Goal: Transaction & Acquisition: Purchase product/service

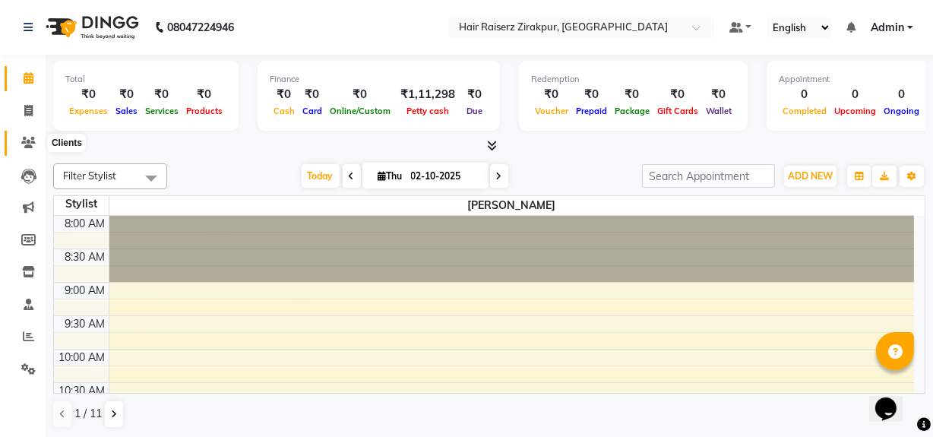
click at [26, 137] on icon at bounding box center [28, 142] width 14 height 11
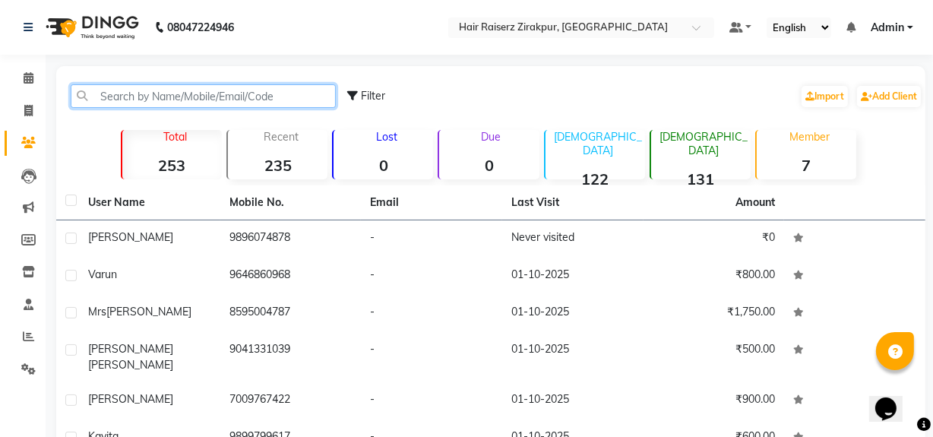
click at [119, 99] on input "text" at bounding box center [203, 96] width 265 height 24
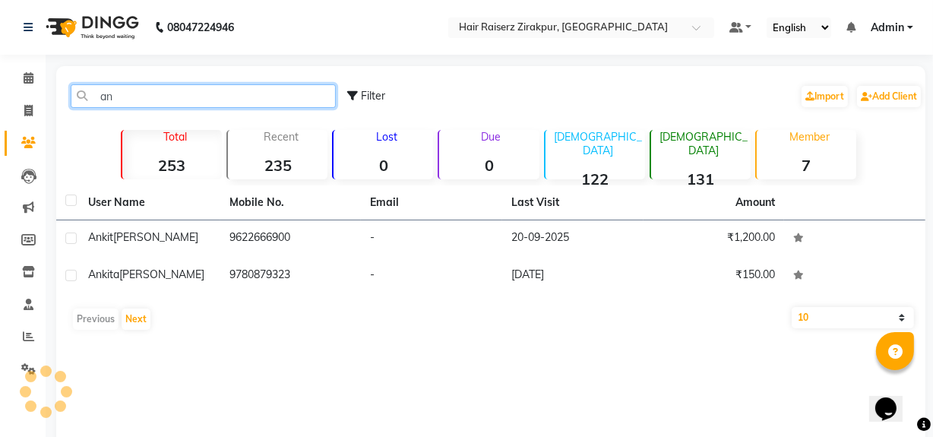
type input "a"
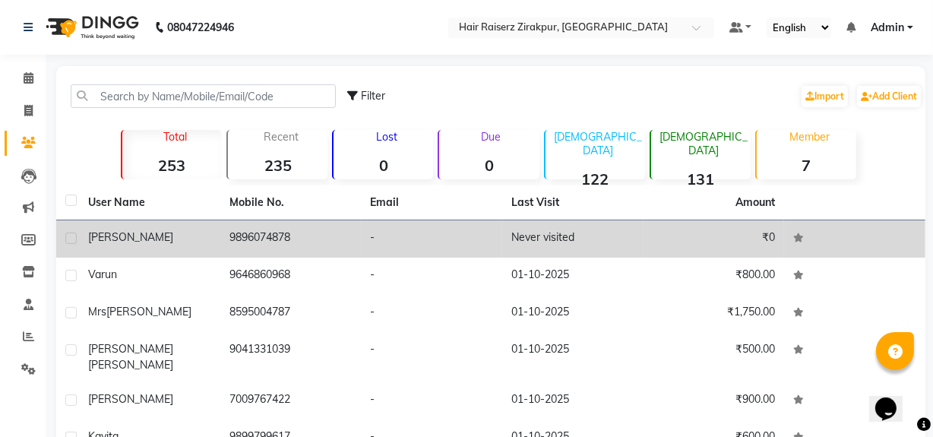
click at [275, 242] on td "9896074878" at bounding box center [290, 238] width 141 height 37
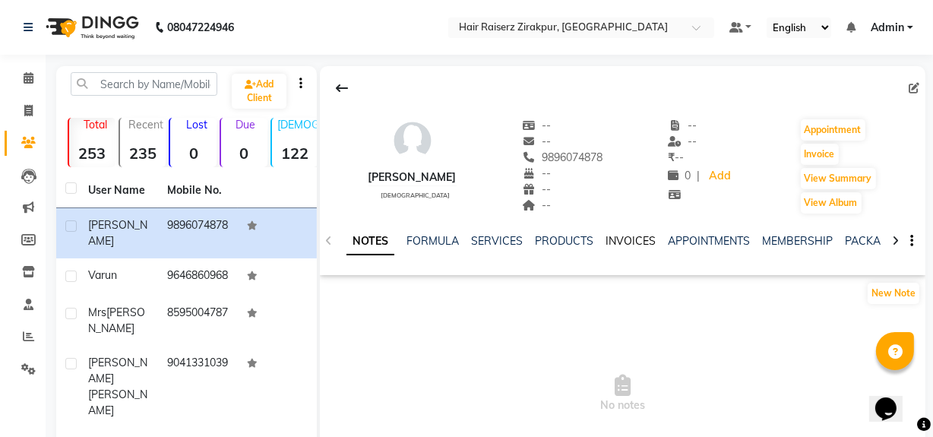
click at [623, 246] on link "INVOICES" at bounding box center [630, 241] width 50 height 14
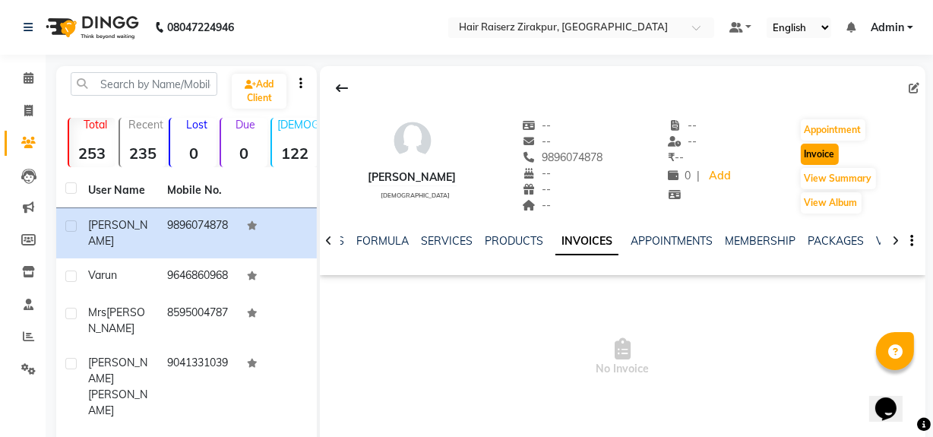
click at [813, 150] on button "Invoice" at bounding box center [819, 154] width 38 height 21
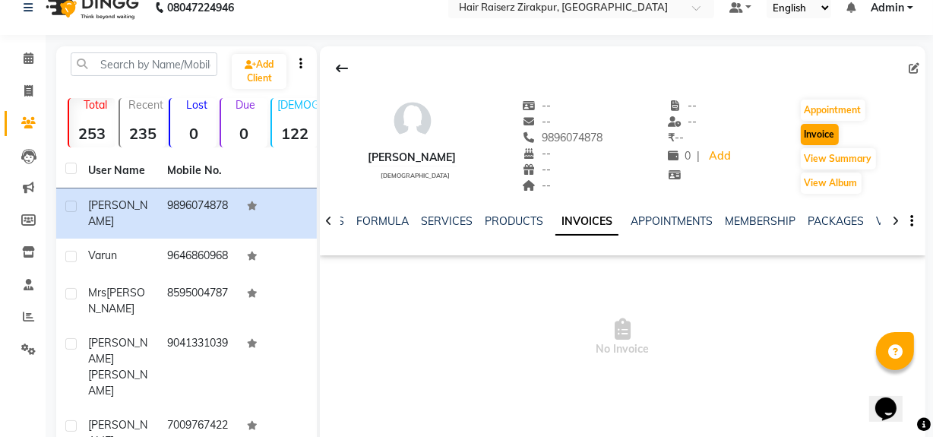
select select "8680"
select select "service"
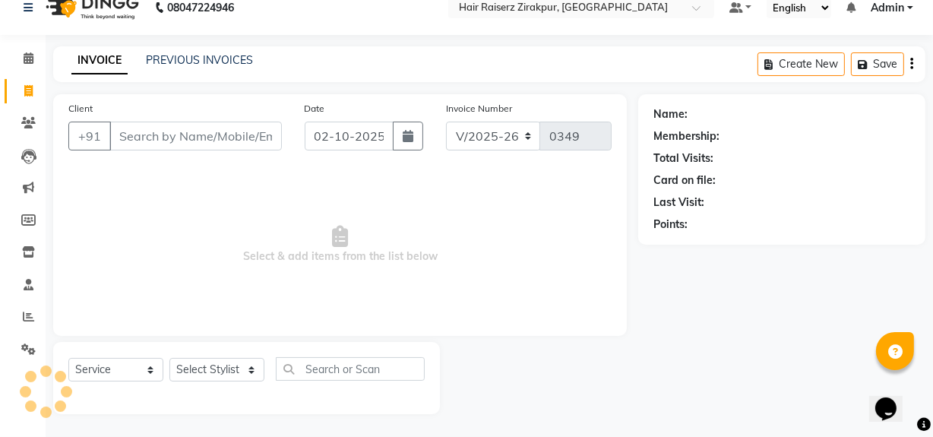
type input "9896074878"
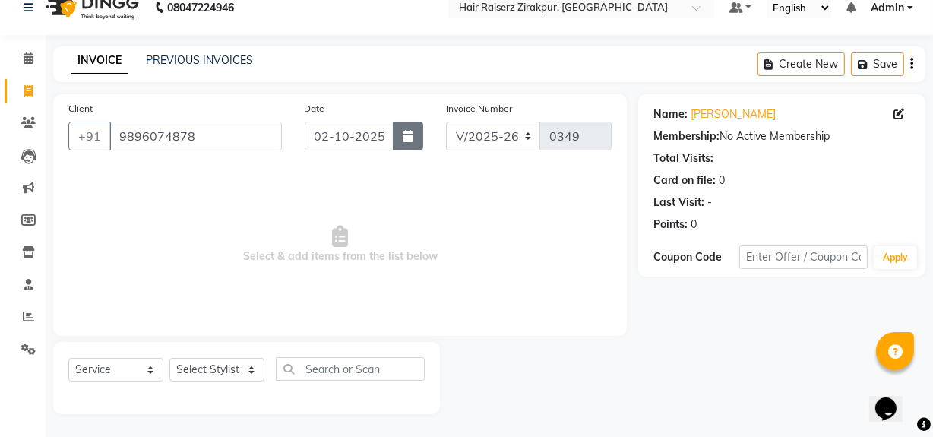
click at [404, 128] on button "button" at bounding box center [408, 136] width 30 height 29
select select "10"
select select "2025"
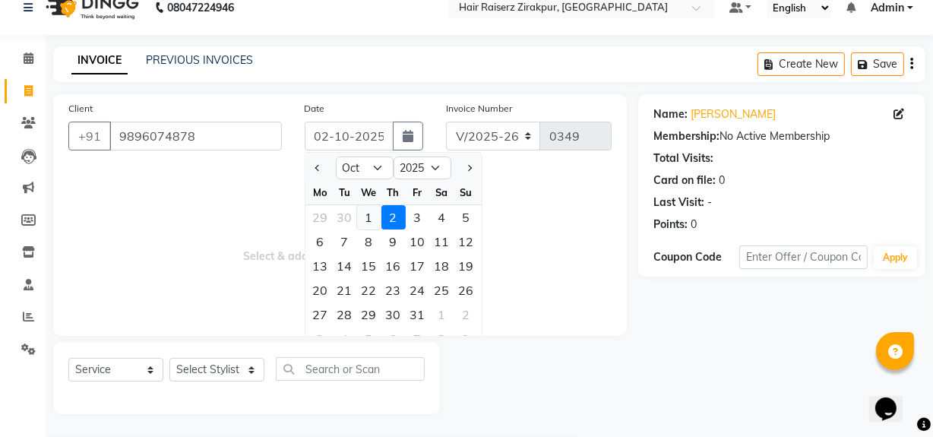
click at [369, 219] on div "1" at bounding box center [369, 217] width 24 height 24
type input "01-10-2025"
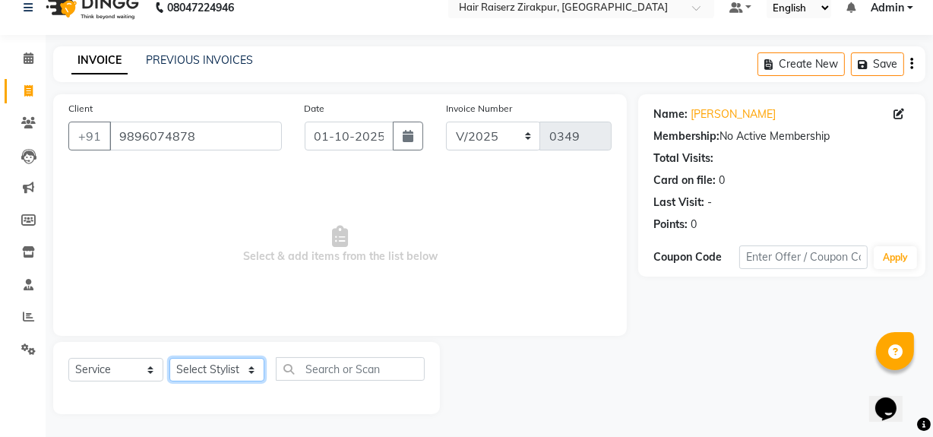
click at [244, 366] on select "Select Stylist Aashna Malik Admin Akshay chhajlana Ashwin Deepak Disha kaur Gur…" at bounding box center [216, 370] width 95 height 24
select select "88994"
click at [169, 358] on select "Select Stylist Aashna Malik Admin Akshay chhajlana Ashwin Deepak Disha kaur Gur…" at bounding box center [216, 370] width 95 height 24
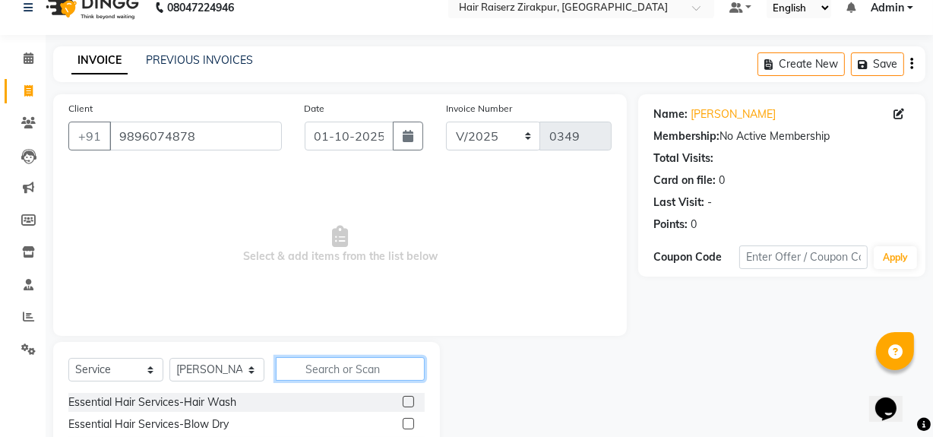
click at [302, 371] on input "text" at bounding box center [350, 369] width 149 height 24
type input "eye"
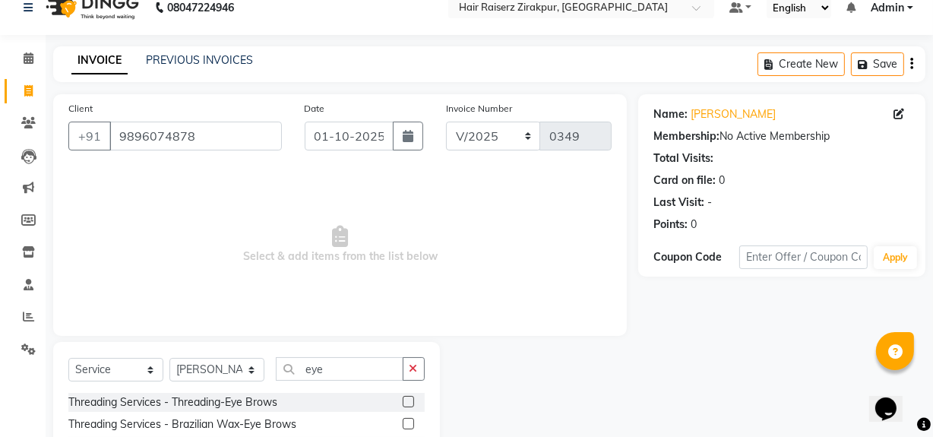
click at [407, 397] on label at bounding box center [408, 401] width 11 height 11
click at [407, 397] on input "checkbox" at bounding box center [408, 402] width 10 height 10
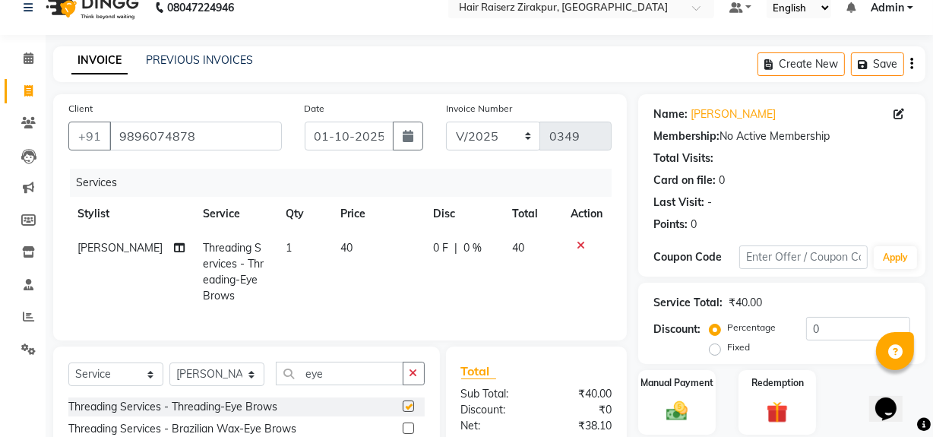
checkbox input "false"
click at [340, 247] on span "40" at bounding box center [346, 248] width 12 height 14
select select "88994"
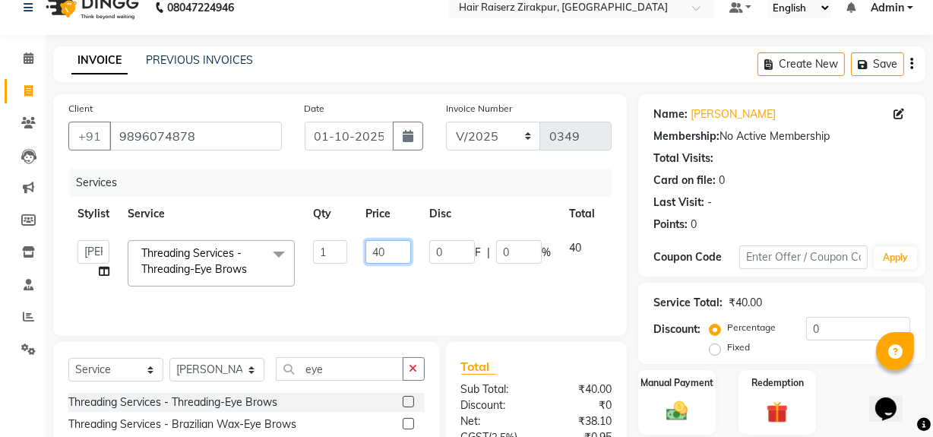
click at [377, 249] on input "40" at bounding box center [388, 252] width 46 height 24
type input "50"
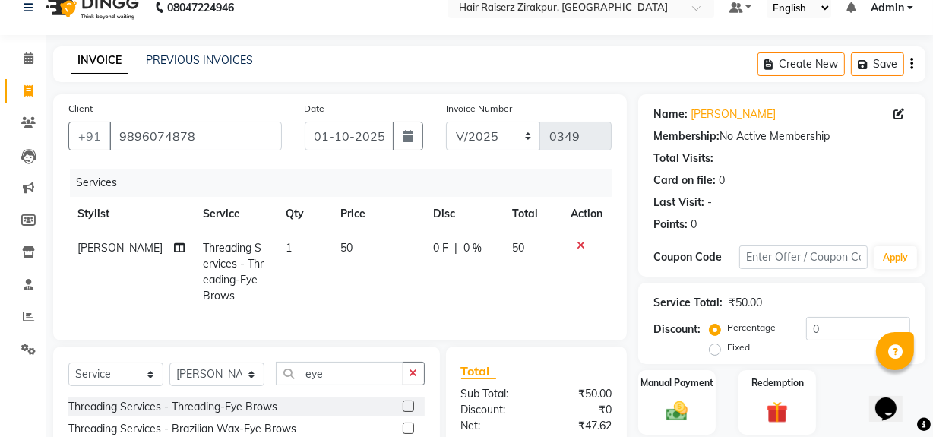
drag, startPoint x: 420, startPoint y: 362, endPoint x: 355, endPoint y: 379, distance: 67.6
click at [355, 379] on div "eye" at bounding box center [350, 374] width 148 height 24
click at [355, 379] on input "eye" at bounding box center [340, 374] width 128 height 24
type input "e"
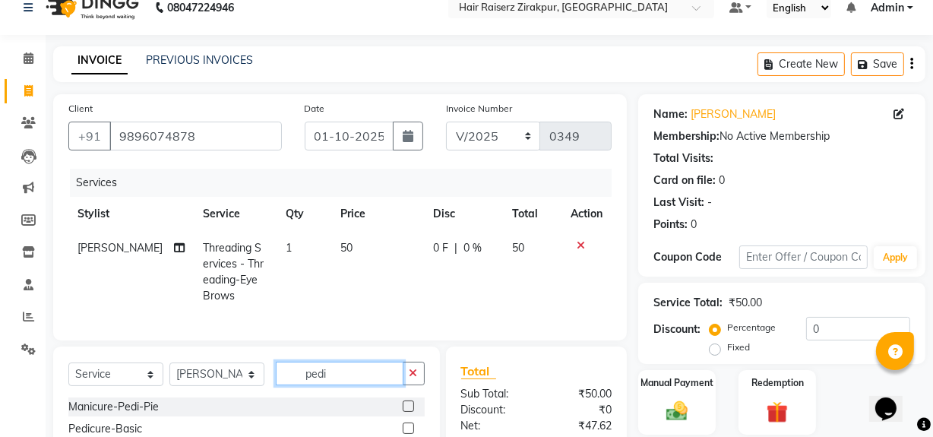
scroll to position [186, 0]
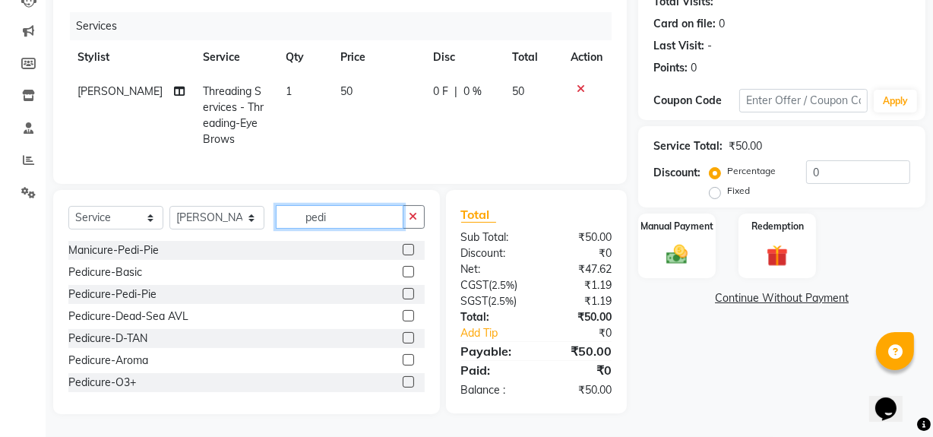
type input "pedi"
click at [403, 271] on label at bounding box center [408, 271] width 11 height 11
click at [403, 271] on input "checkbox" at bounding box center [408, 272] width 10 height 10
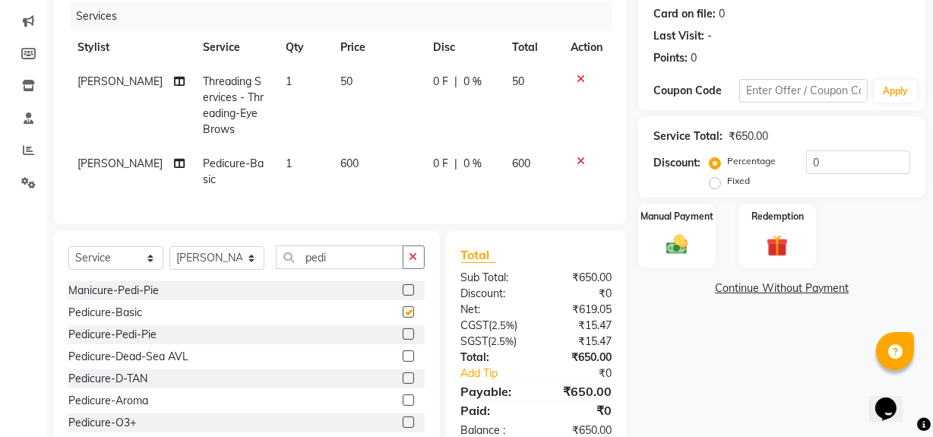
checkbox input "false"
click at [356, 159] on td "600" at bounding box center [377, 172] width 93 height 50
select select "88994"
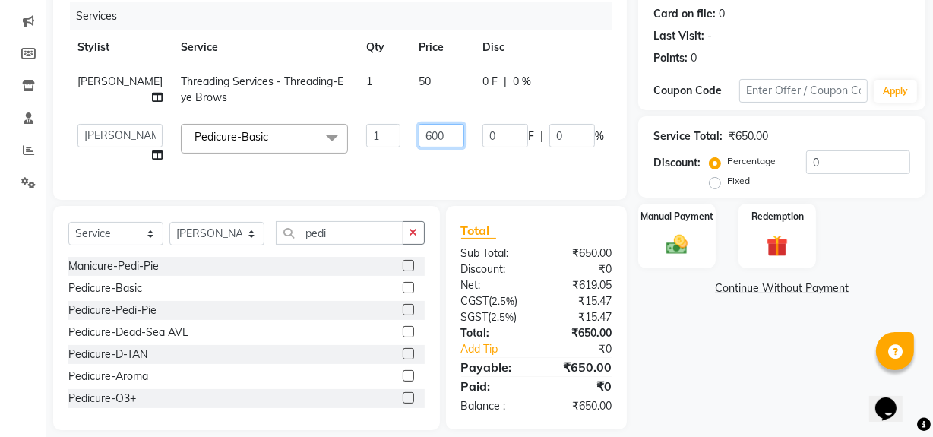
click at [418, 147] on input "600" at bounding box center [441, 136] width 46 height 24
type input "6"
type input "500"
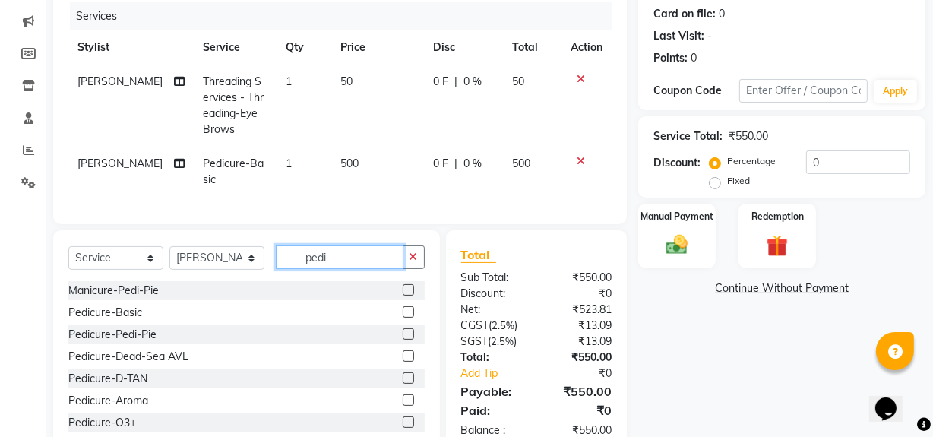
click at [333, 262] on input "pedi" at bounding box center [340, 257] width 128 height 24
type input "p"
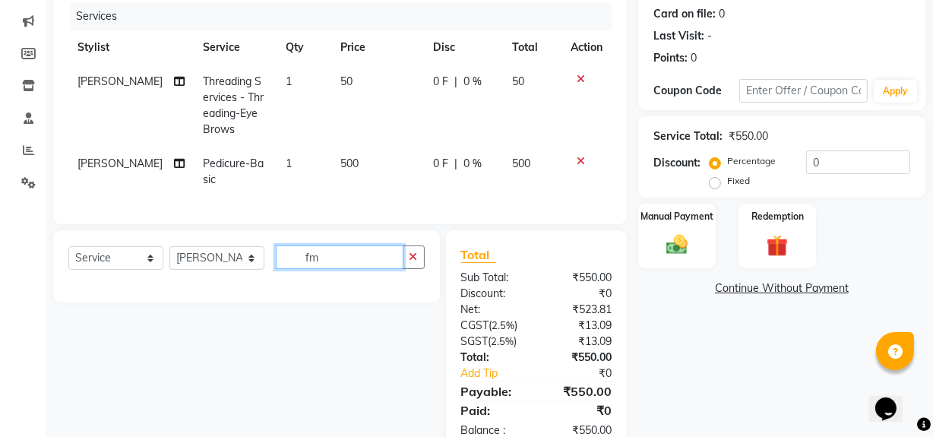
type input "f"
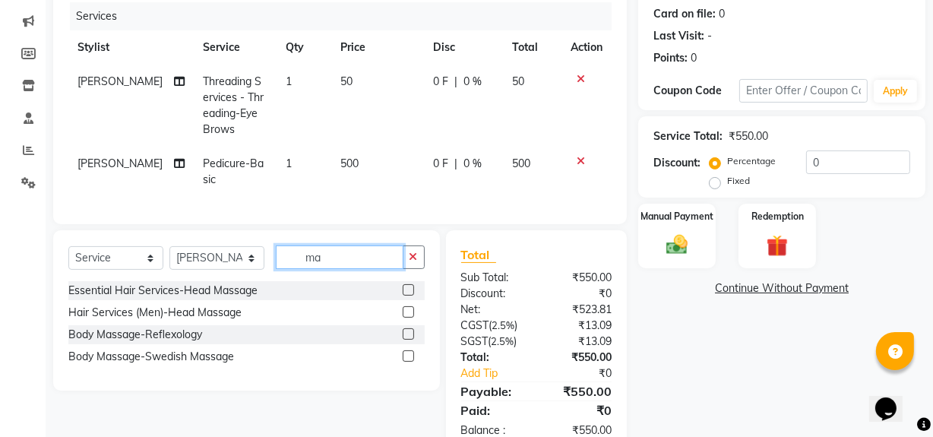
type input "m"
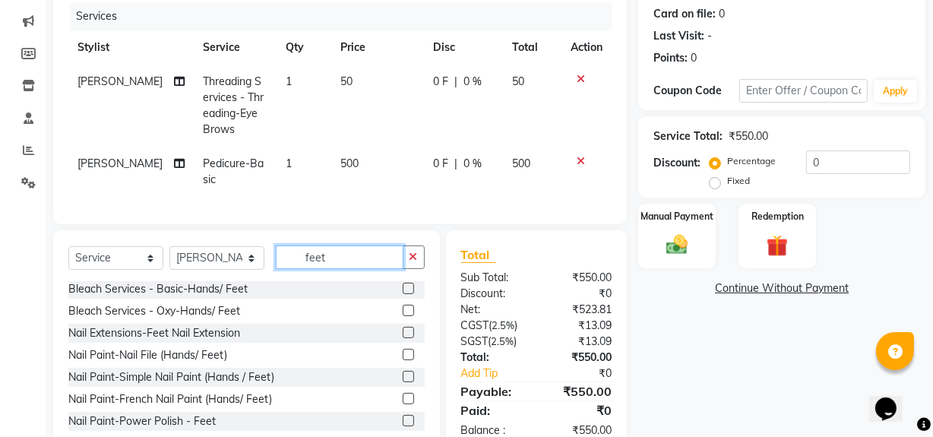
scroll to position [236, 0]
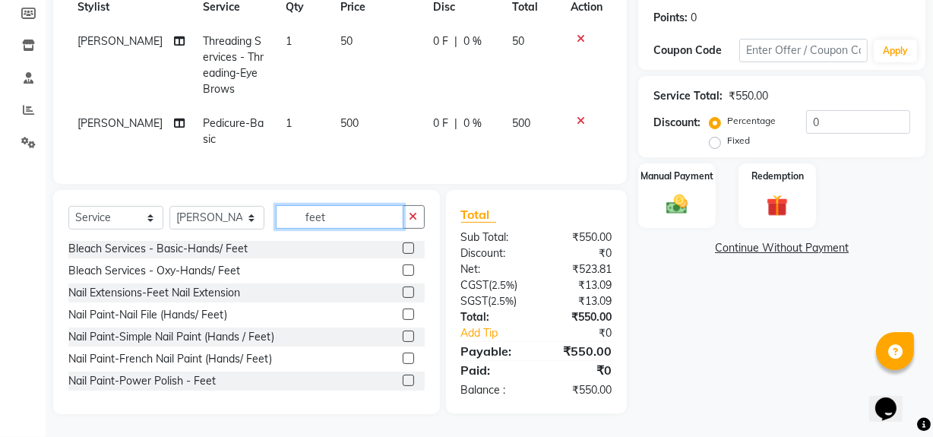
click at [338, 215] on input "feet" at bounding box center [340, 217] width 128 height 24
type input "f"
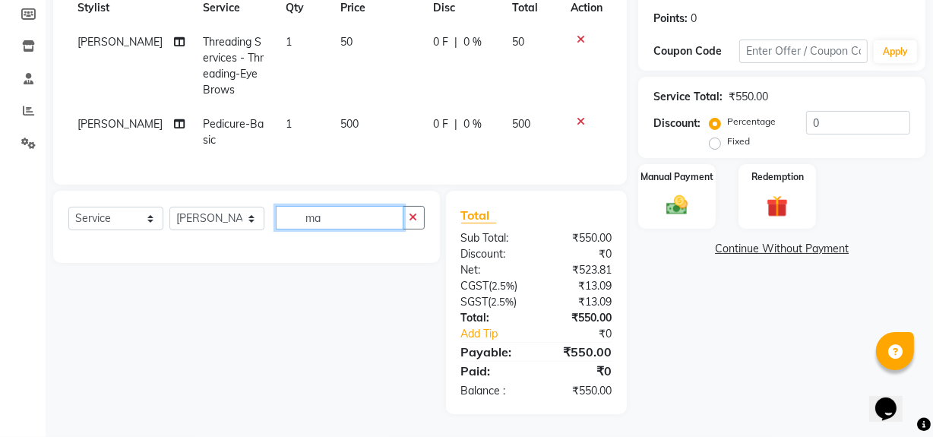
type input "m"
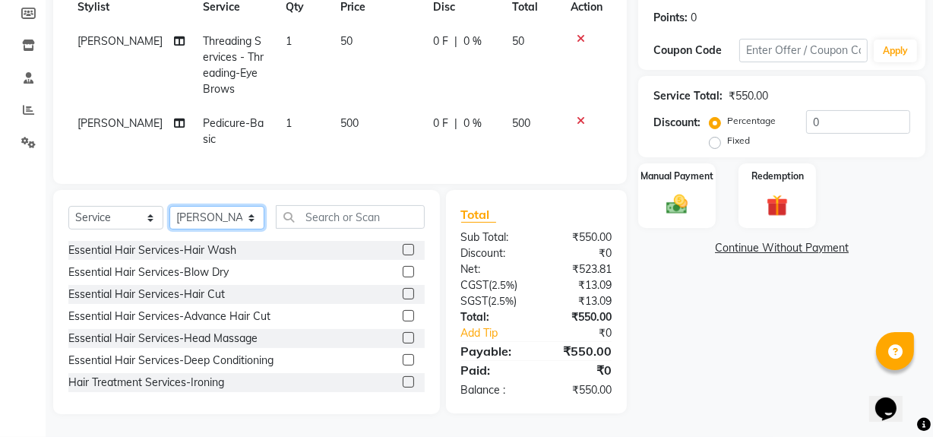
click at [251, 217] on select "Select Stylist Aashna Malik Admin Akshay chhajlana Ashwin Deepak Disha kaur Gur…" at bounding box center [216, 218] width 95 height 24
click at [574, 115] on div at bounding box center [586, 120] width 32 height 11
click at [579, 115] on icon at bounding box center [580, 120] width 8 height 11
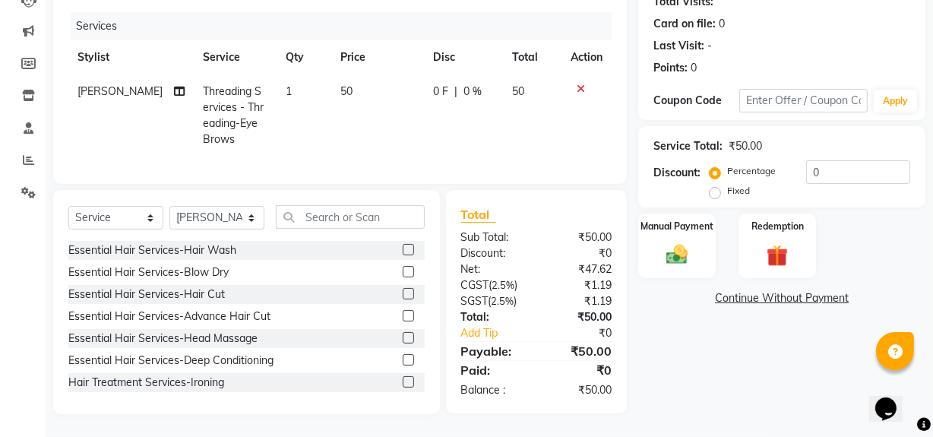
scroll to position [186, 0]
click at [254, 207] on select "Select Stylist Aashna Malik Admin Akshay chhajlana Ashwin Deepak Disha kaur Gur…" at bounding box center [216, 218] width 95 height 24
select select "89014"
click at [169, 207] on select "Select Stylist Aashna Malik Admin Akshay chhajlana Ashwin Deepak Disha kaur Gur…" at bounding box center [216, 218] width 95 height 24
click at [332, 220] on input "text" at bounding box center [350, 217] width 149 height 24
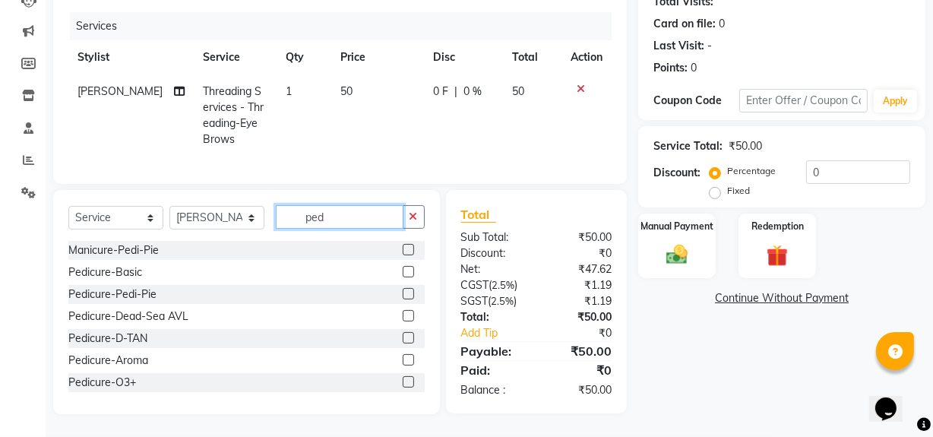
type input "ped"
click at [403, 270] on label at bounding box center [408, 271] width 11 height 11
click at [403, 270] on input "checkbox" at bounding box center [408, 272] width 10 height 10
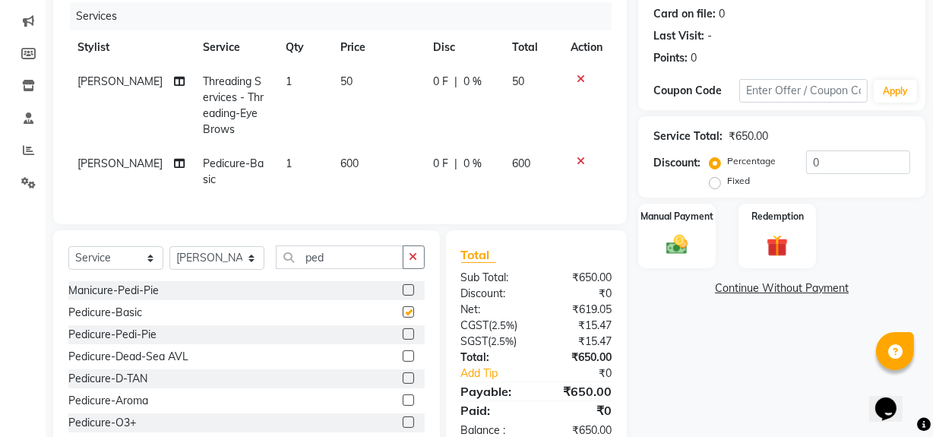
checkbox input "false"
click at [357, 261] on input "ped" at bounding box center [340, 257] width 128 height 24
type input "p"
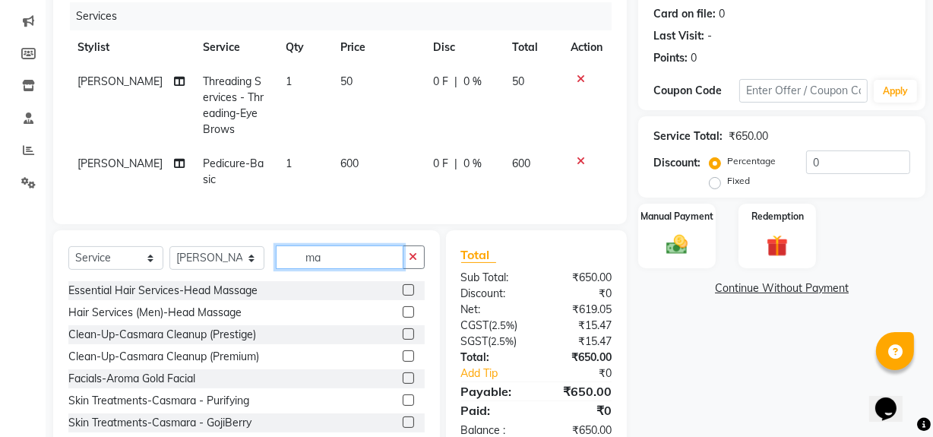
type input "m"
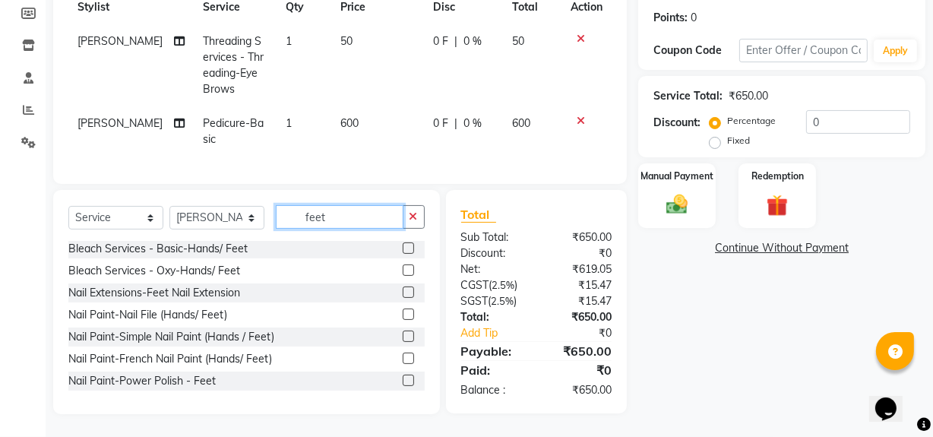
scroll to position [236, 0]
click at [386, 216] on input "feet" at bounding box center [340, 217] width 128 height 24
type input "f"
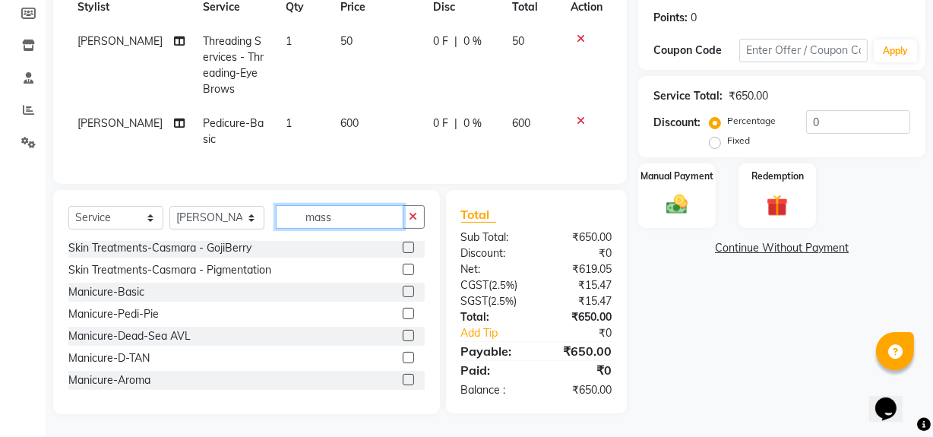
scroll to position [235, 0]
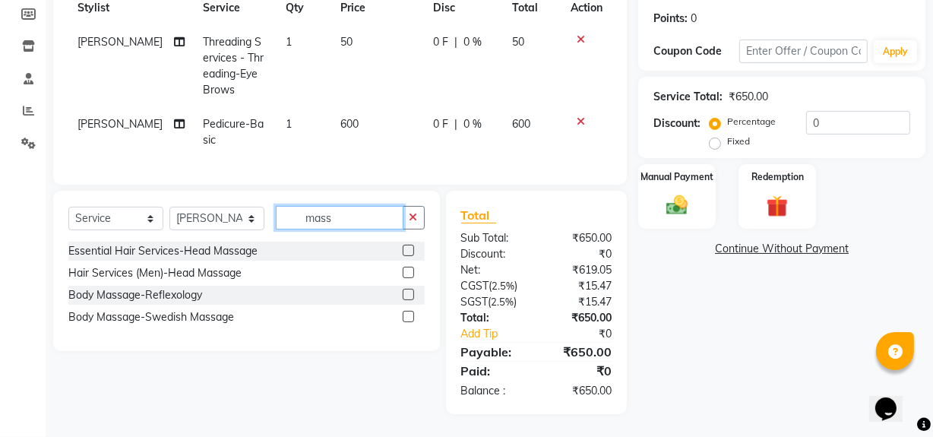
type input "mass"
click at [410, 250] on label at bounding box center [408, 250] width 11 height 11
click at [410, 250] on input "checkbox" at bounding box center [408, 251] width 10 height 10
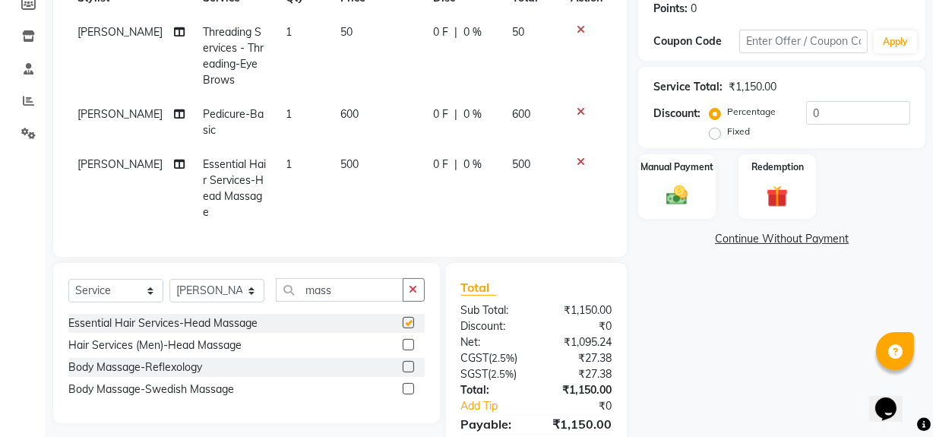
checkbox input "false"
click at [579, 156] on icon at bounding box center [580, 161] width 8 height 11
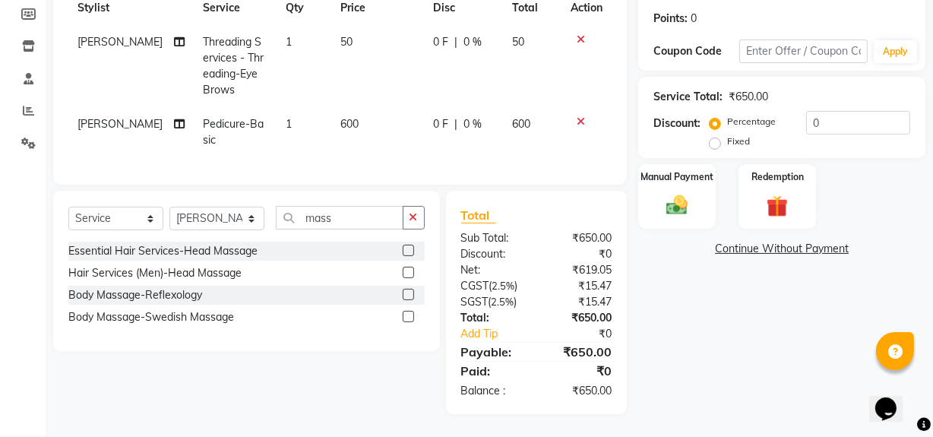
click at [364, 120] on td "600" at bounding box center [377, 132] width 93 height 50
select select "89014"
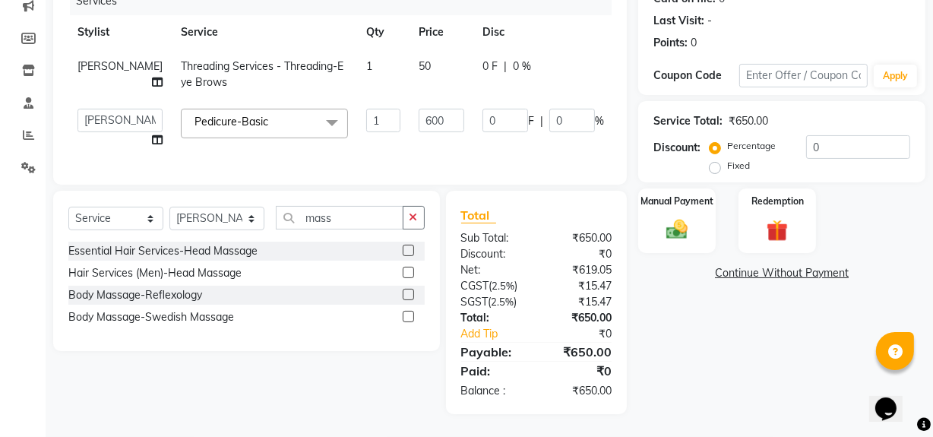
scroll to position [228, 0]
click at [418, 114] on input "600" at bounding box center [441, 121] width 46 height 24
type input "6"
type input "500"
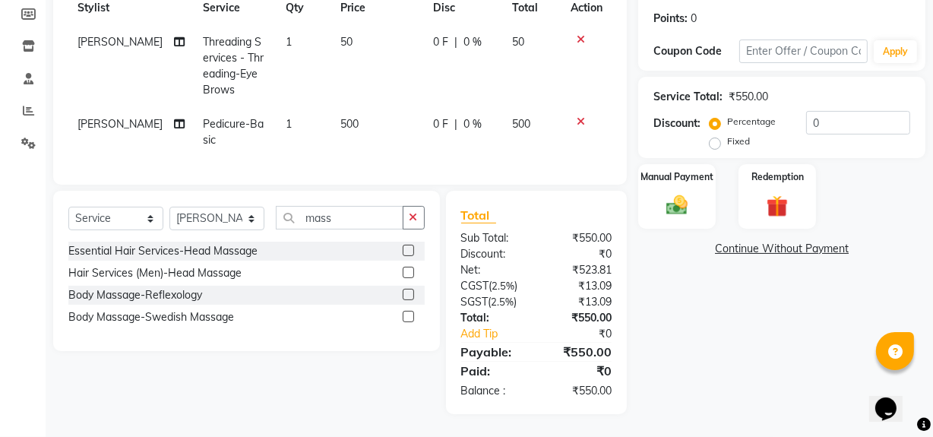
click at [727, 139] on label "Fixed" at bounding box center [738, 141] width 23 height 14
click at [719, 139] on input "Fixed" at bounding box center [717, 141] width 11 height 11
radio input "true"
click at [677, 192] on img at bounding box center [676, 205] width 36 height 26
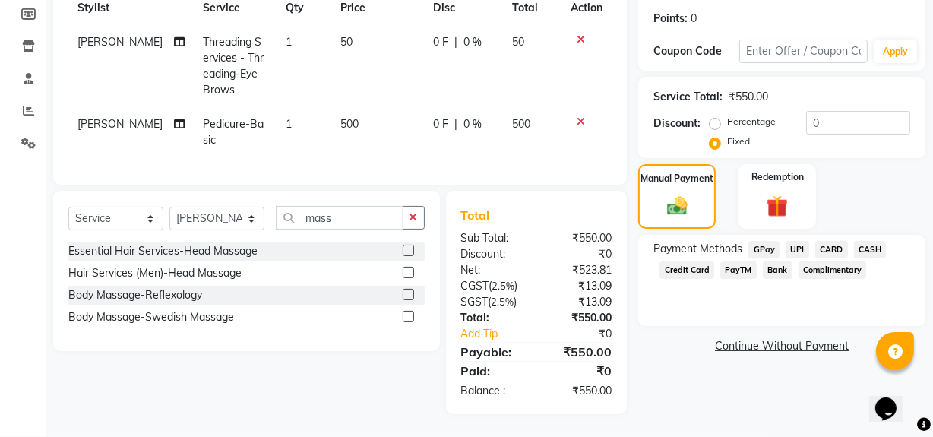
click at [790, 242] on span "UPI" at bounding box center [797, 249] width 24 height 17
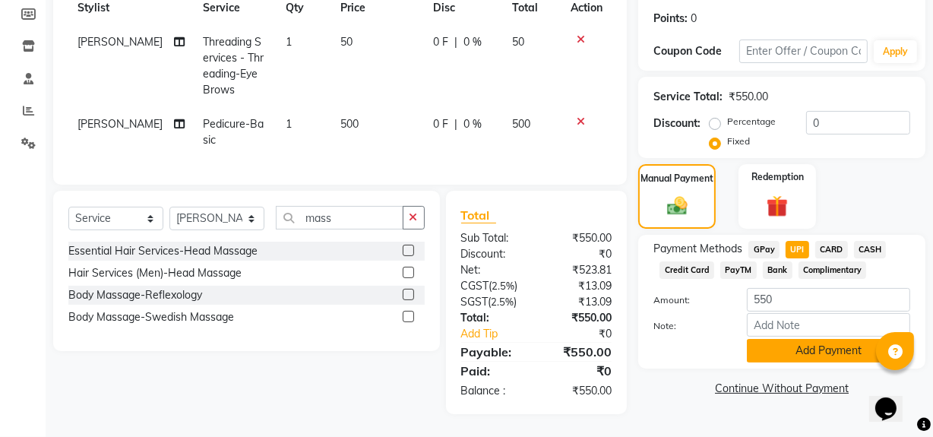
click at [783, 339] on button "Add Payment" at bounding box center [828, 351] width 163 height 24
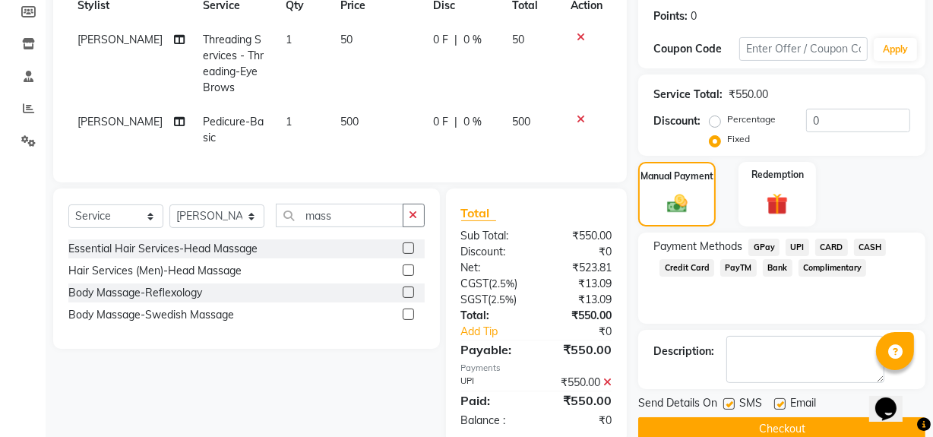
scroll to position [267, 0]
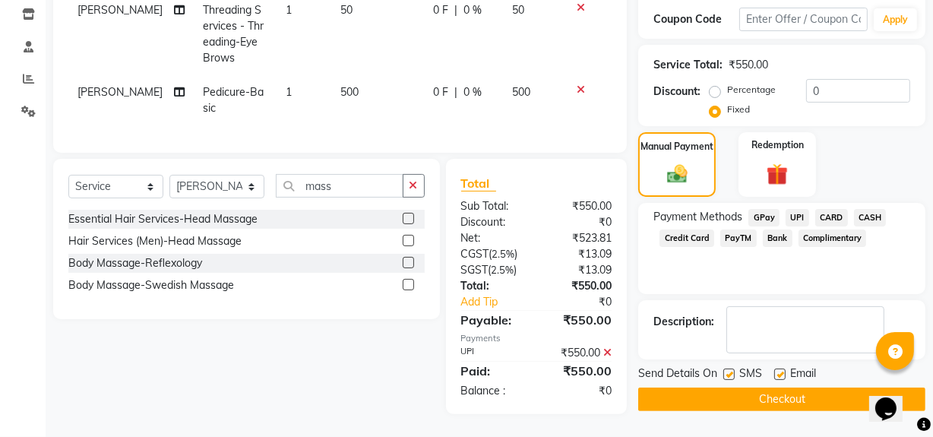
click at [784, 390] on button "Checkout" at bounding box center [781, 399] width 287 height 24
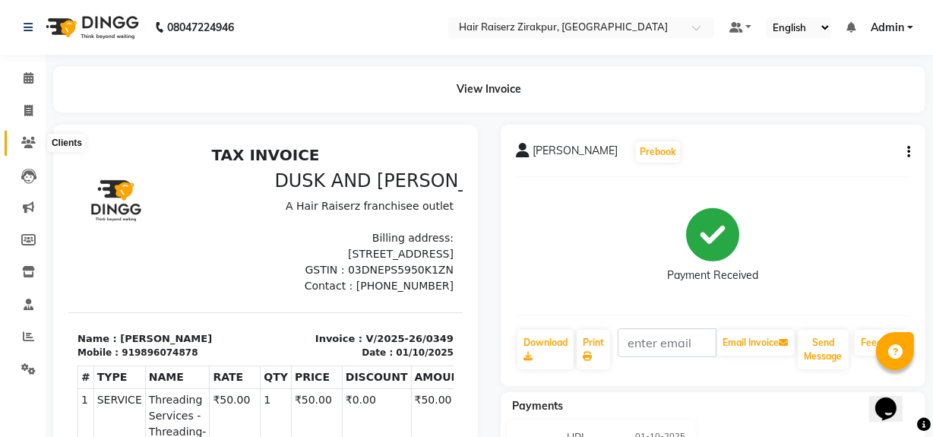
click at [33, 137] on icon at bounding box center [28, 142] width 14 height 11
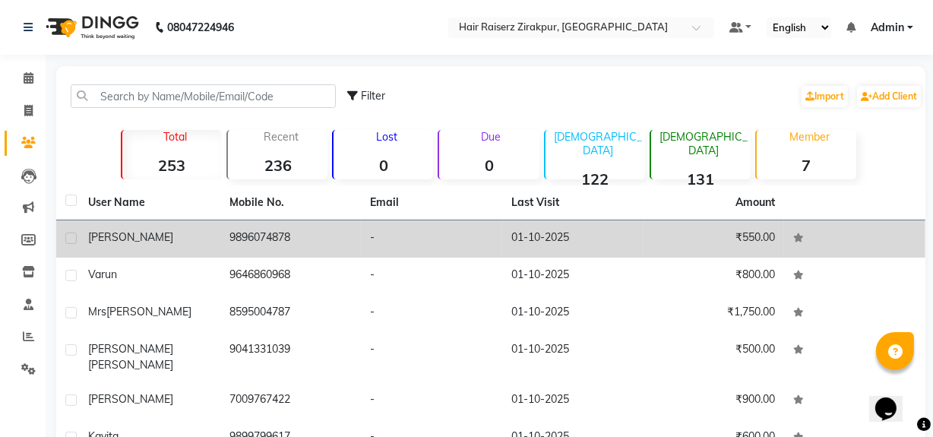
click at [156, 236] on div "Elizabeth" at bounding box center [149, 237] width 123 height 16
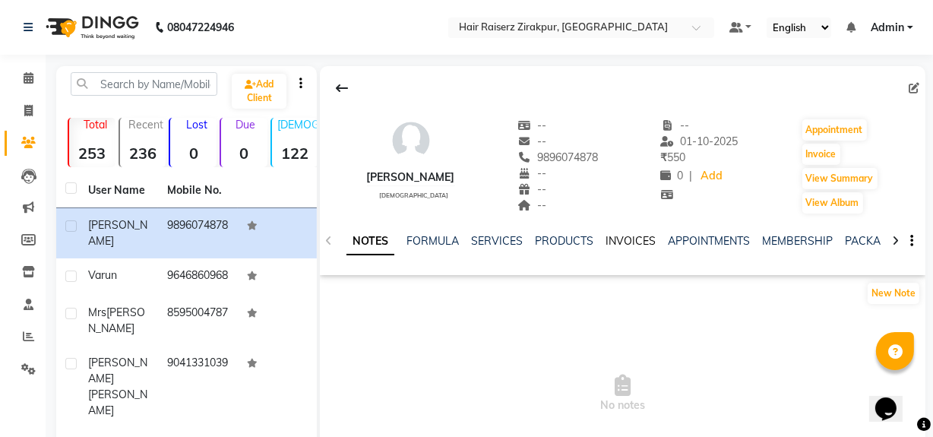
click at [630, 243] on link "INVOICES" at bounding box center [630, 241] width 50 height 14
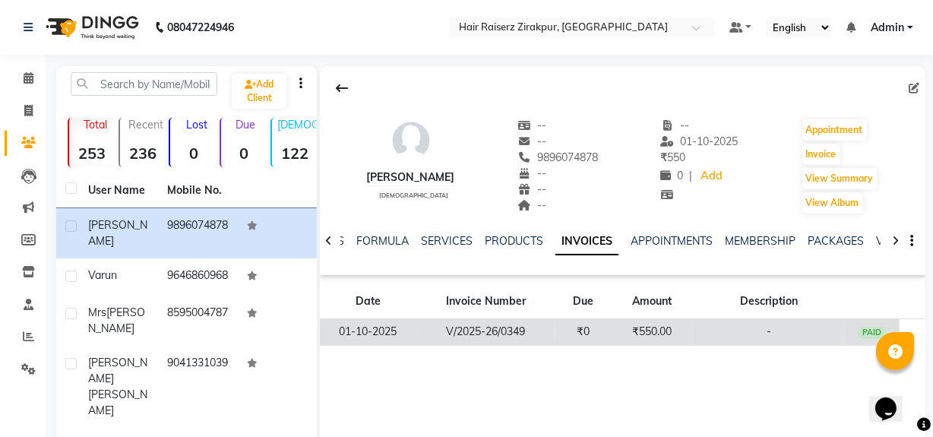
click at [762, 339] on td "-" at bounding box center [769, 332] width 152 height 27
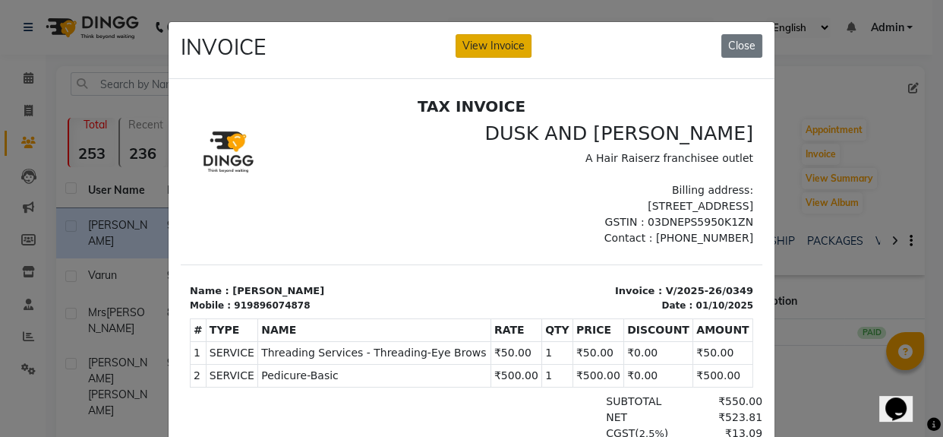
click at [494, 38] on button "View Invoice" at bounding box center [494, 46] width 76 height 24
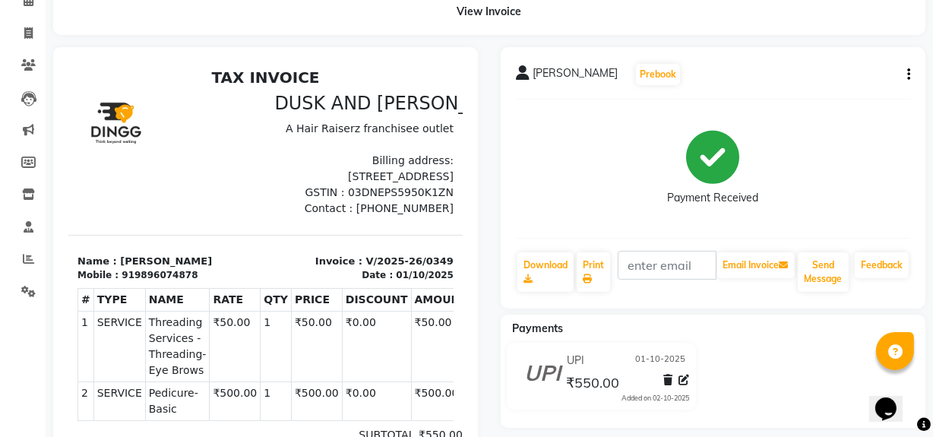
scroll to position [79, 0]
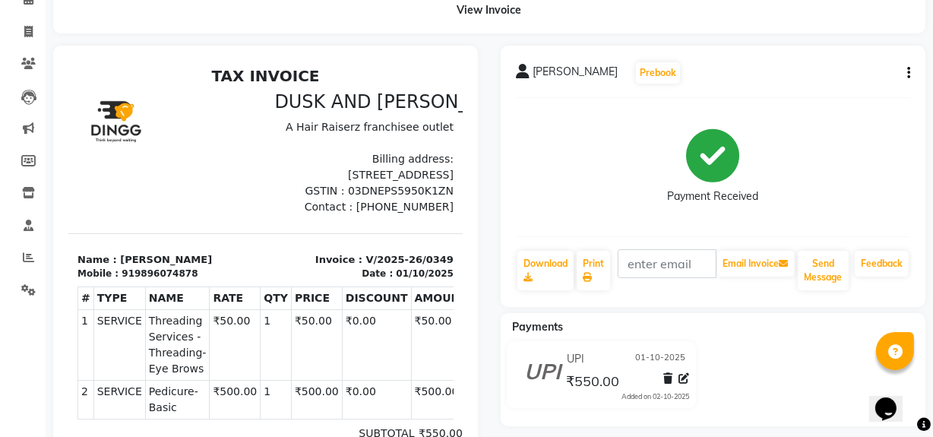
click at [907, 74] on icon "button" at bounding box center [908, 73] width 3 height 1
click at [804, 88] on div "Edit Invoice" at bounding box center [833, 91] width 104 height 19
select select "service"
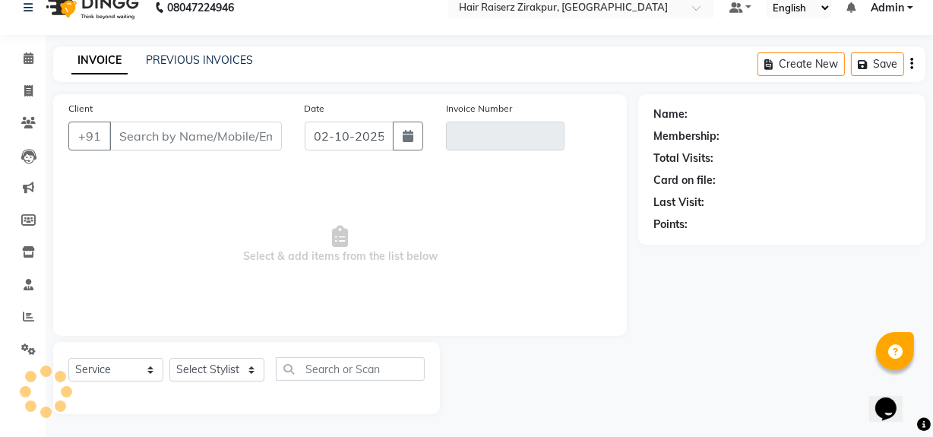
scroll to position [20, 0]
type input "9896074878"
type input "V/2025-26/0349"
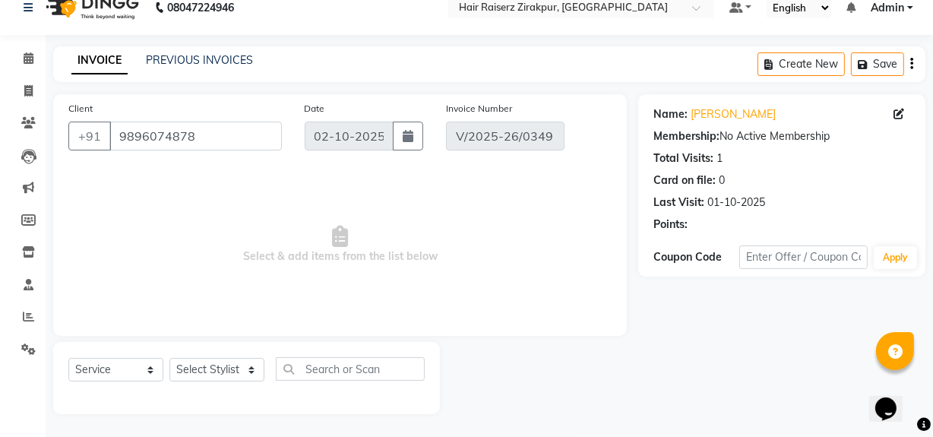
type input "01-10-2025"
select select "select"
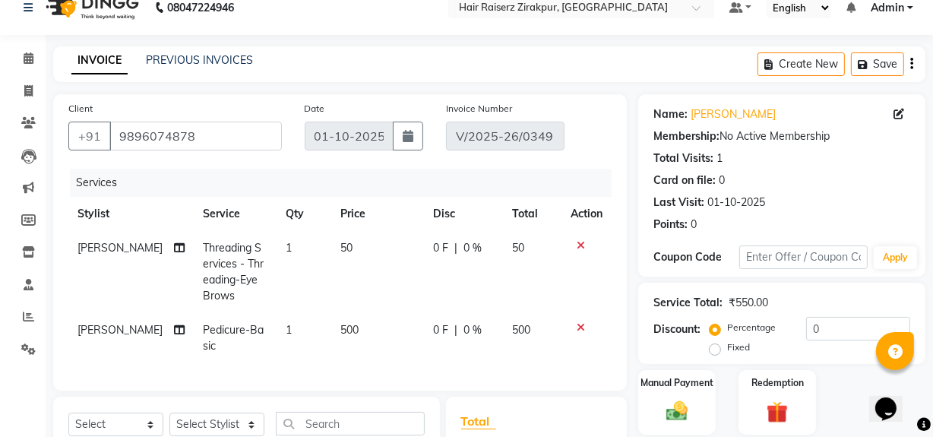
click at [425, 137] on div "Date 01-10-2025" at bounding box center [363, 131] width 141 height 62
click at [414, 135] on button "button" at bounding box center [408, 136] width 30 height 29
select select "10"
select select "2025"
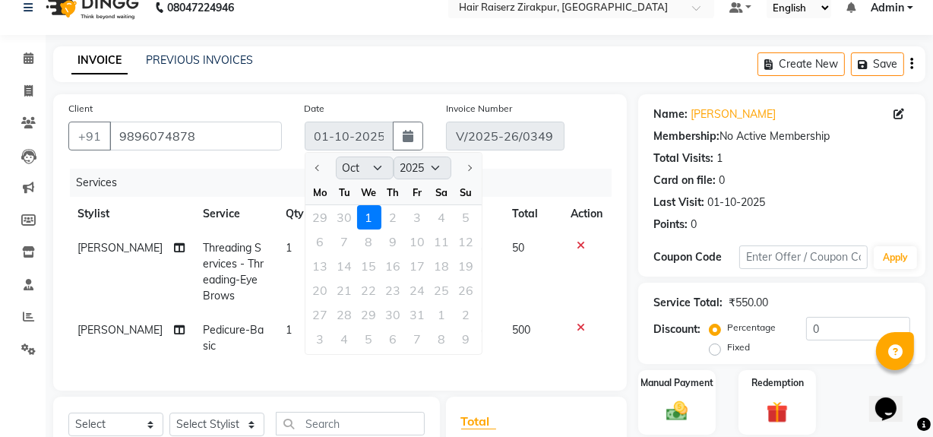
click at [363, 219] on div "29 30 1 2 3 4 5" at bounding box center [393, 217] width 176 height 24
click at [346, 43] on div "08047224946 Select Location × Hair Raiserz Zirakpur, Zirakpur Default Panel My …" at bounding box center [466, 327] width 933 height 694
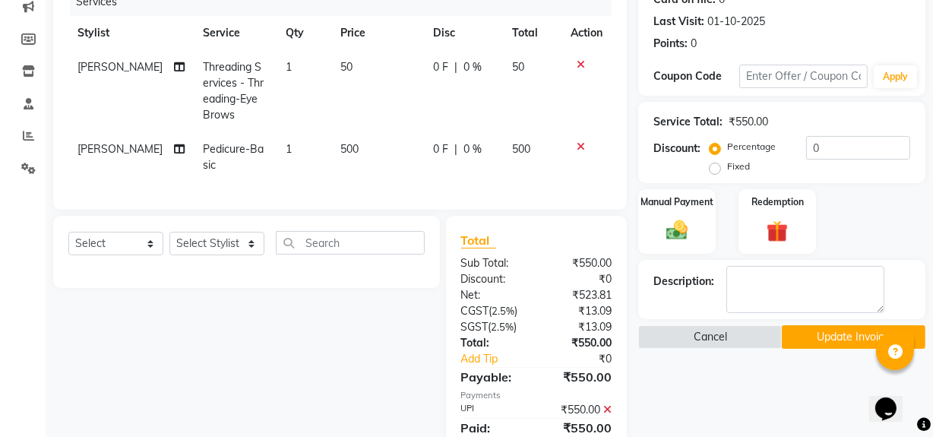
scroll to position [204, 0]
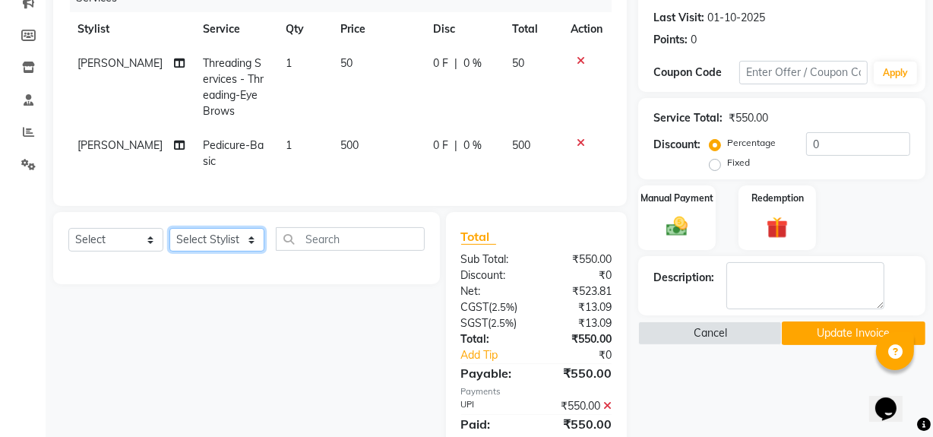
click at [256, 246] on select "Select Stylist Aashna Malik Admin Akshay chhajlana Ashwin Deepak Disha kaur Gur…" at bounding box center [216, 240] width 95 height 24
select select "89014"
click at [169, 238] on select "Select Stylist Aashna Malik Admin Akshay chhajlana Ashwin Deepak Disha kaur Gur…" at bounding box center [216, 240] width 95 height 24
click at [340, 150] on span "500" at bounding box center [349, 145] width 18 height 14
select select "89014"
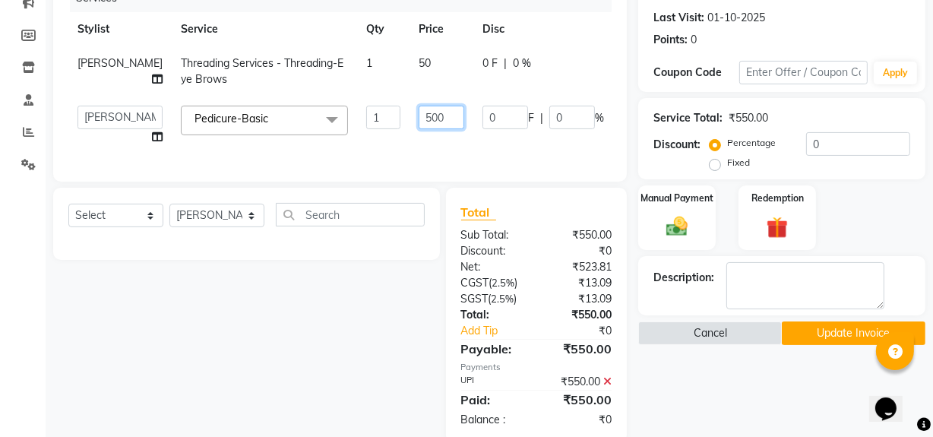
click at [418, 127] on input "500" at bounding box center [441, 118] width 46 height 24
type input "5"
type input "700"
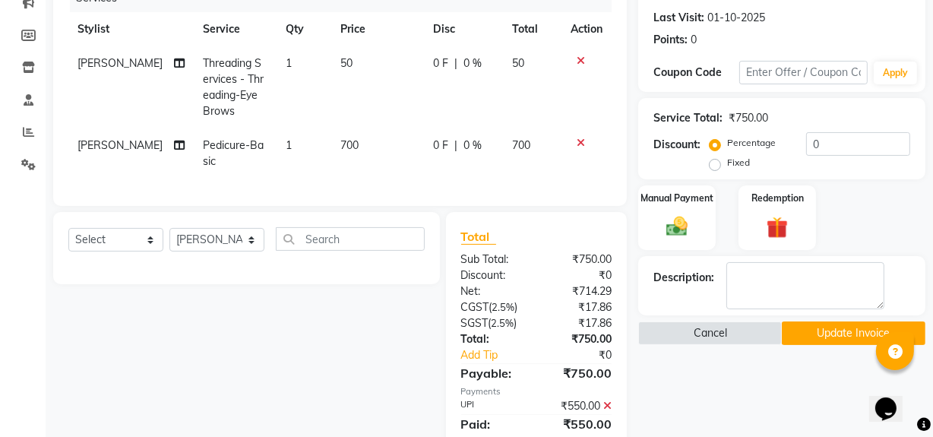
click at [716, 399] on div "Name: Elizabeth Membership: No Active Membership Total Visits: 1 Card on file: …" at bounding box center [787, 188] width 298 height 557
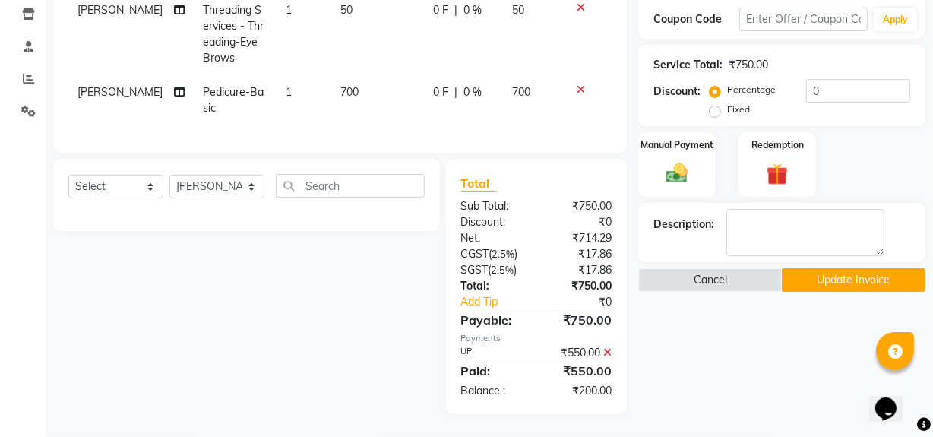
click at [605, 350] on icon at bounding box center [607, 352] width 8 height 11
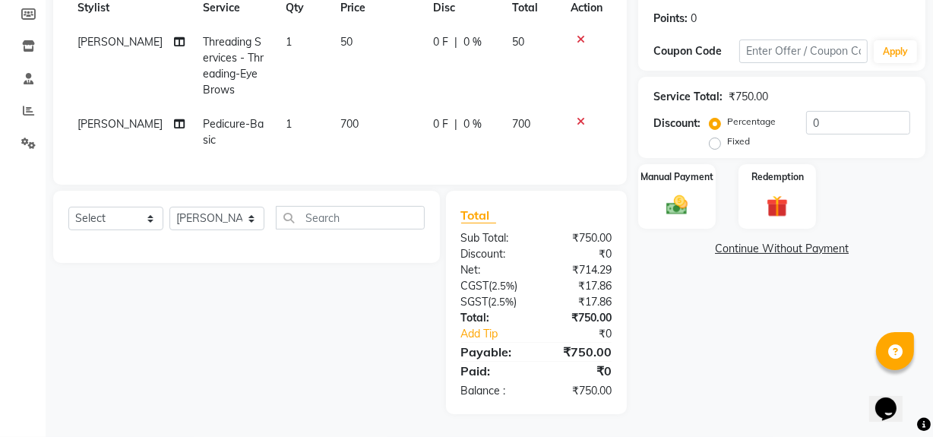
scroll to position [235, 0]
click at [774, 386] on div "Name: Elizabeth Membership: No Active Membership Total Visits: 1 Card on file: …" at bounding box center [787, 151] width 298 height 526
click at [675, 192] on img at bounding box center [676, 205] width 36 height 26
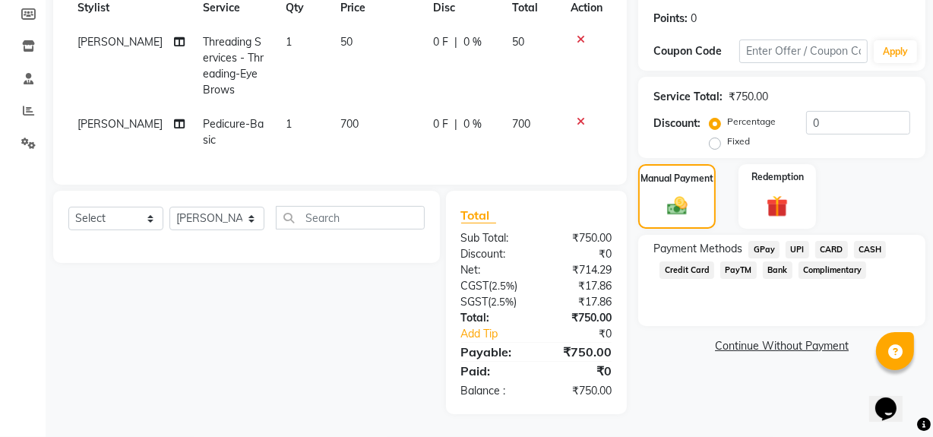
click at [797, 241] on span "UPI" at bounding box center [797, 249] width 24 height 17
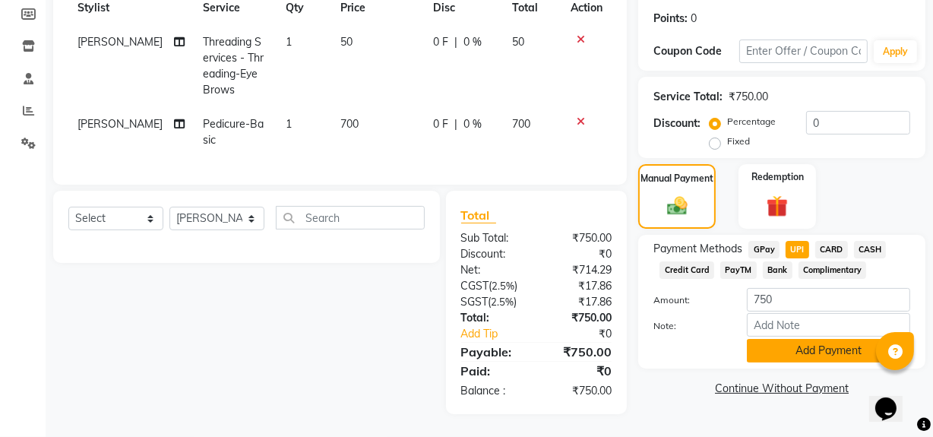
click at [816, 339] on button "Add Payment" at bounding box center [828, 351] width 163 height 24
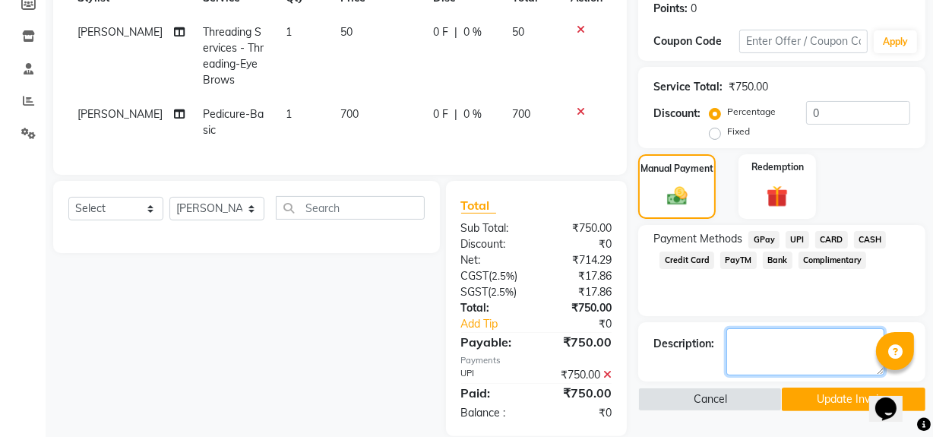
click at [767, 346] on textarea at bounding box center [805, 351] width 158 height 47
type textarea "feet massage 200 extra"
click at [796, 395] on button "Update Invoice" at bounding box center [854, 399] width 144 height 24
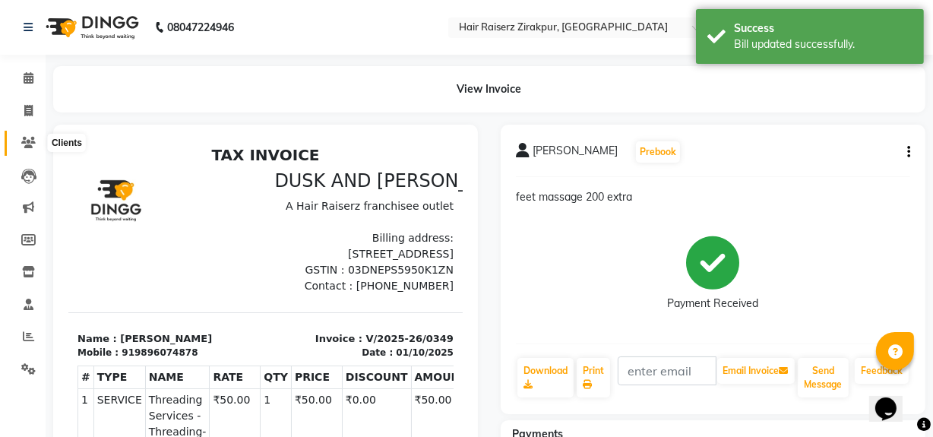
click at [36, 139] on span at bounding box center [28, 142] width 27 height 17
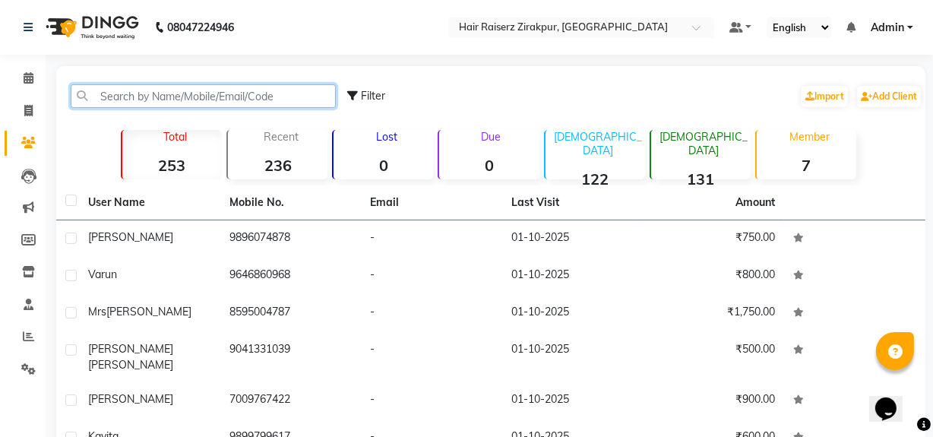
click at [109, 90] on input "text" at bounding box center [203, 96] width 265 height 24
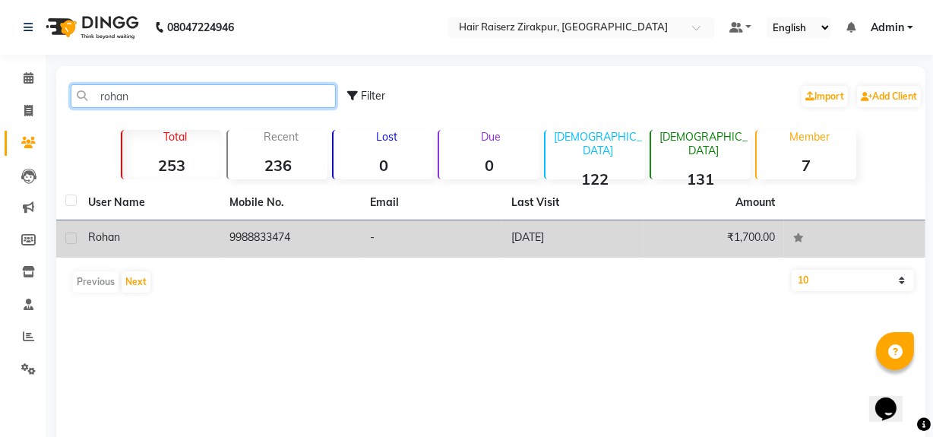
type input "rohan"
click at [115, 226] on td "rohan" at bounding box center [149, 238] width 141 height 37
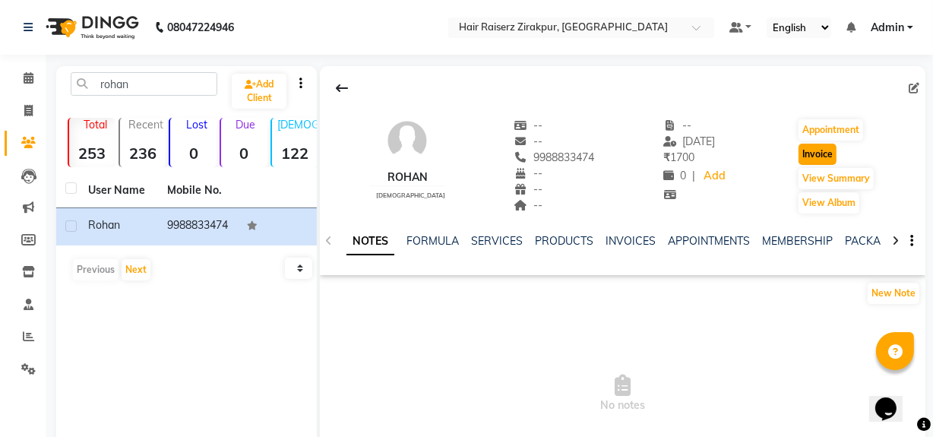
click at [816, 150] on button "Invoice" at bounding box center [817, 154] width 38 height 21
select select "service"
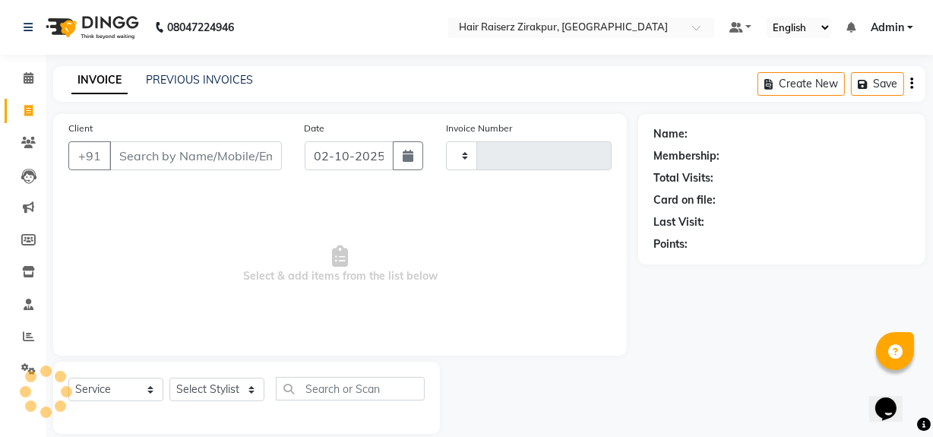
scroll to position [20, 0]
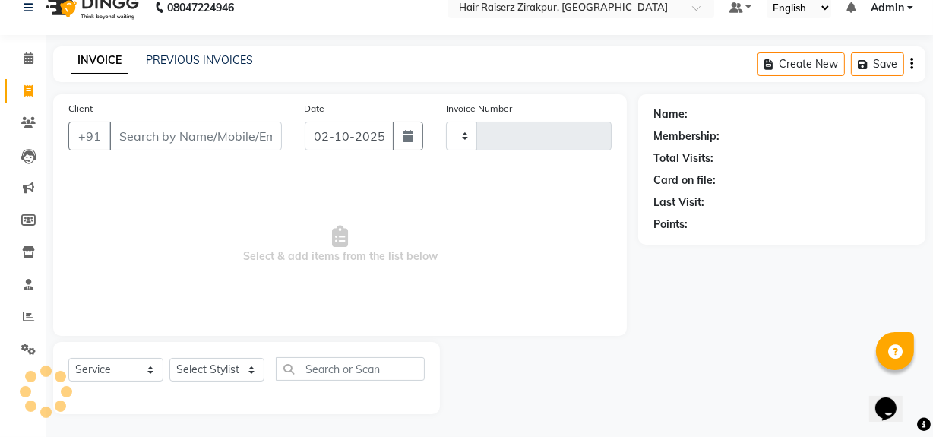
type input "0350"
select select "8680"
type input "9988833474"
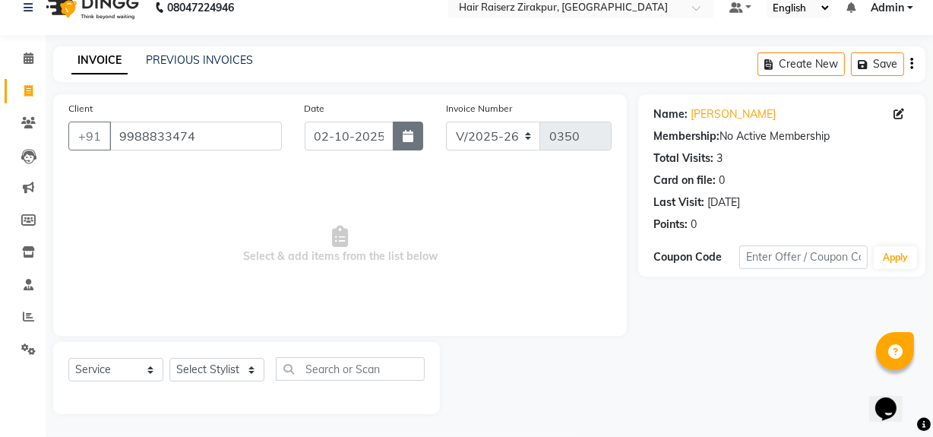
click at [414, 130] on button "button" at bounding box center [408, 136] width 30 height 29
select select "10"
select select "2025"
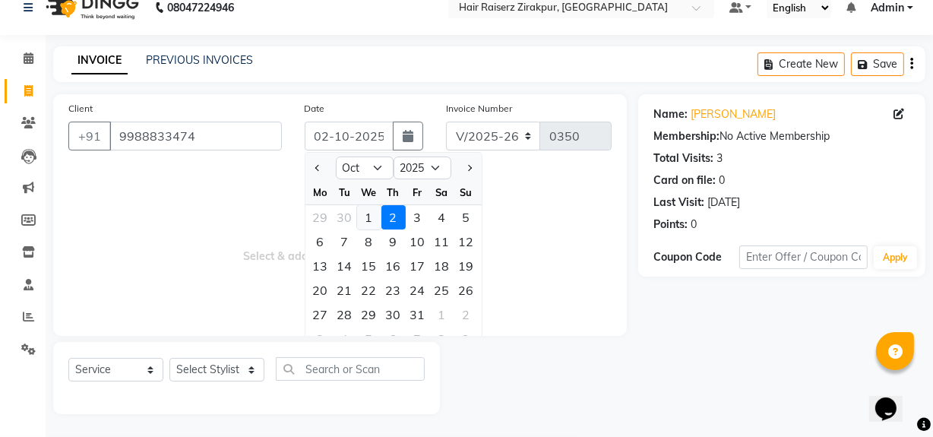
click at [370, 213] on div "1" at bounding box center [369, 217] width 24 height 24
type input "01-10-2025"
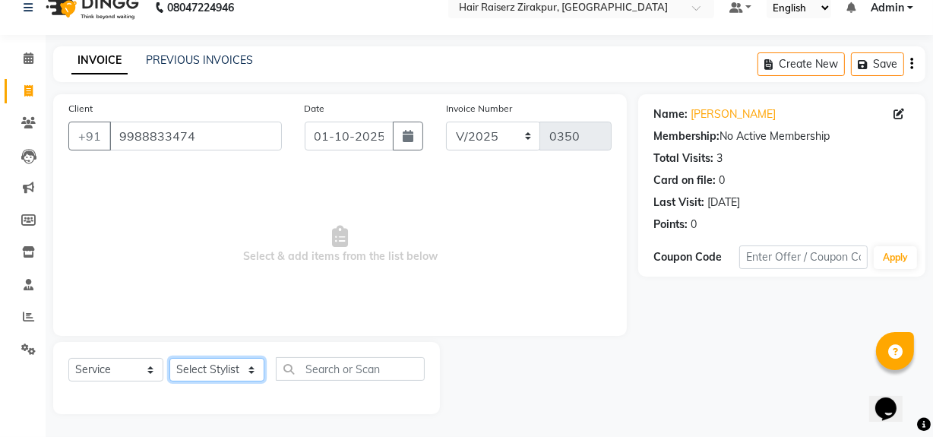
click at [251, 365] on select "Select Stylist Aashna Malik Admin Akshay chhajlana Ashwin Deepak Disha kaur Gur…" at bounding box center [216, 370] width 95 height 24
select select "88900"
click at [169, 358] on select "Select Stylist Aashna Malik Admin Akshay chhajlana Ashwin Deepak Disha kaur Gur…" at bounding box center [216, 370] width 95 height 24
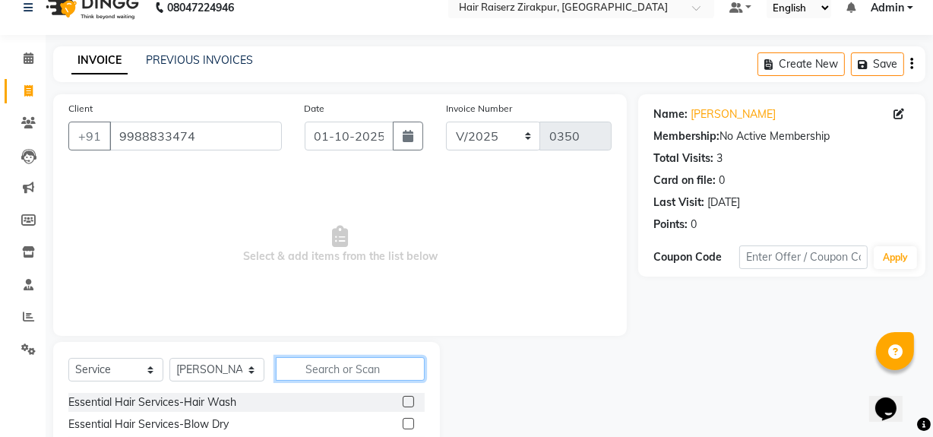
click at [352, 369] on input "text" at bounding box center [350, 369] width 149 height 24
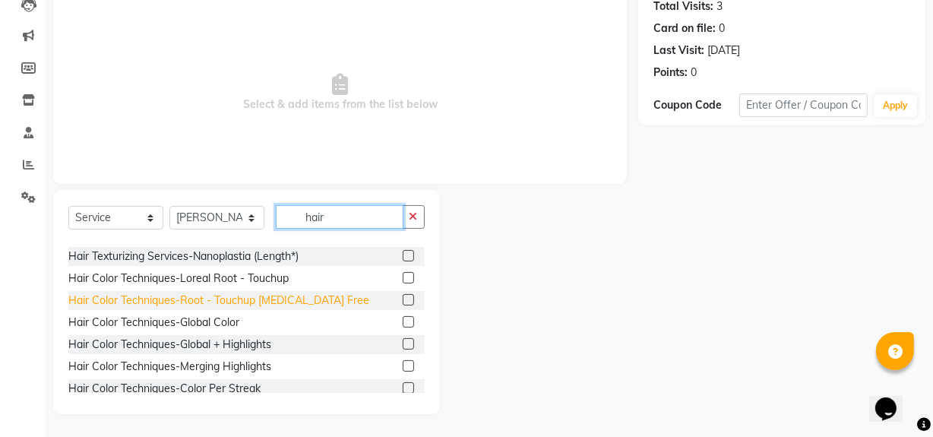
scroll to position [0, 0]
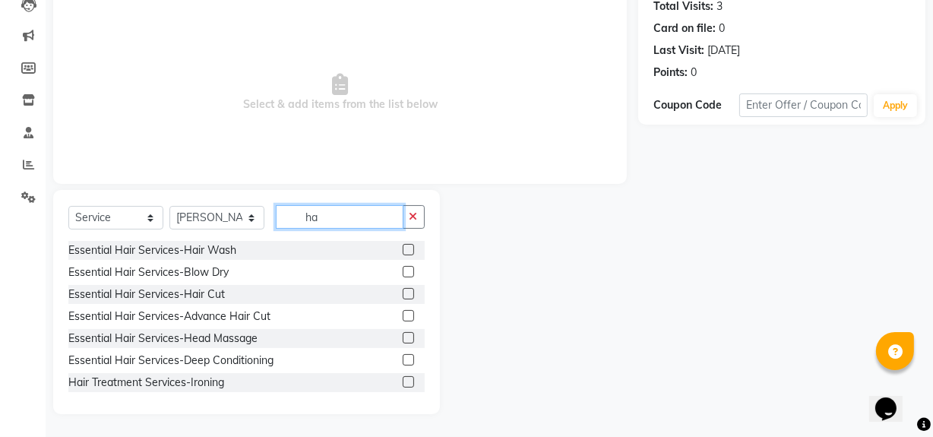
type input "h"
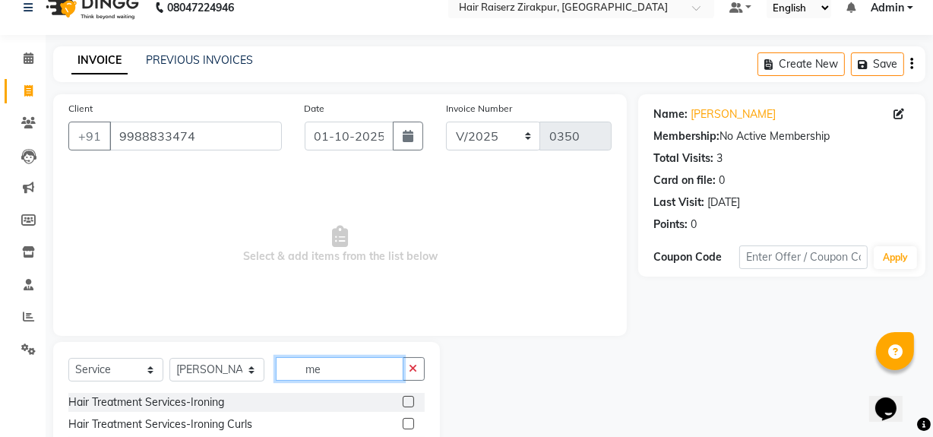
scroll to position [172, 0]
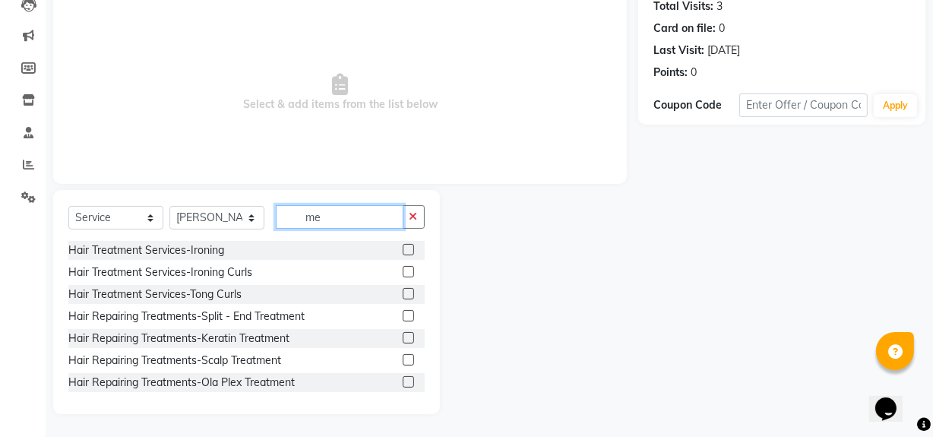
type input "m"
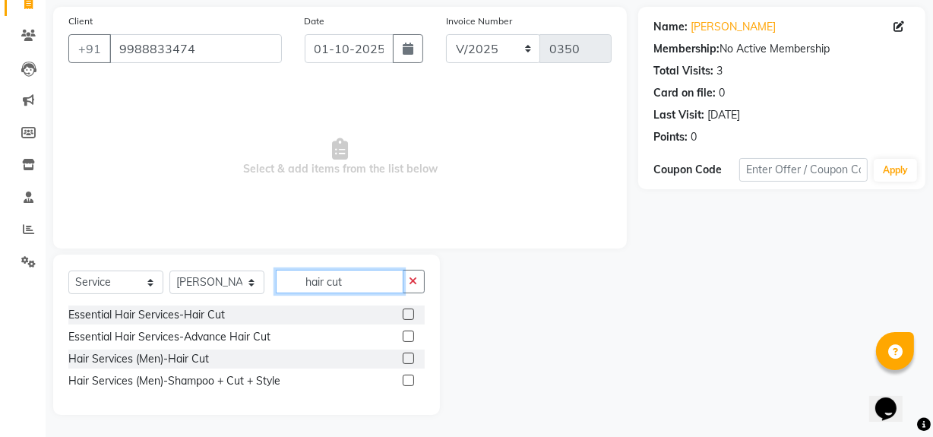
type input "hair cut"
click at [406, 356] on label at bounding box center [408, 357] width 11 height 11
click at [406, 356] on input "checkbox" at bounding box center [408, 359] width 10 height 10
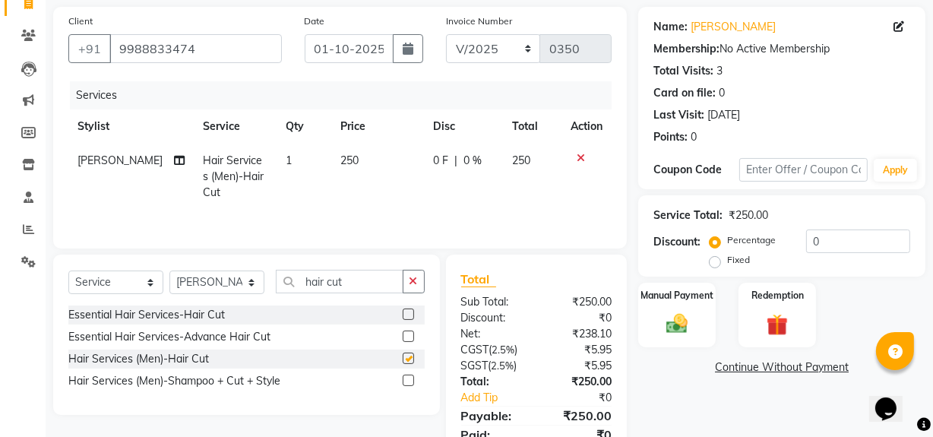
checkbox input "false"
click at [365, 279] on input "hair cut" at bounding box center [340, 282] width 128 height 24
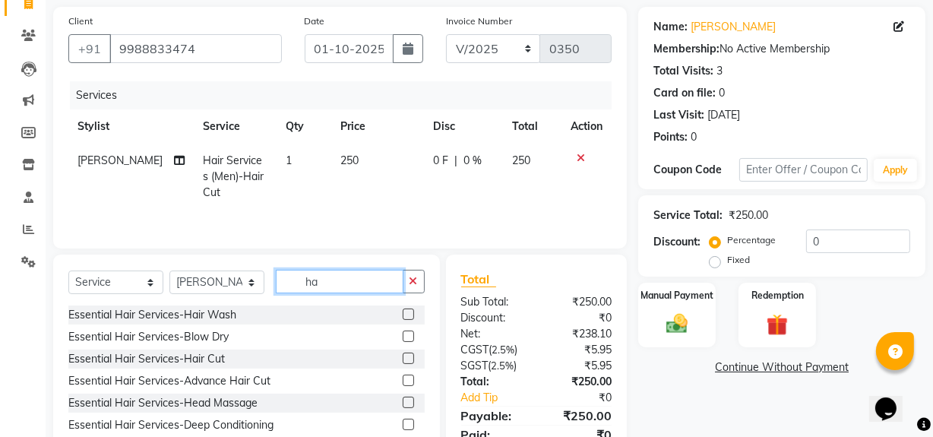
type input "h"
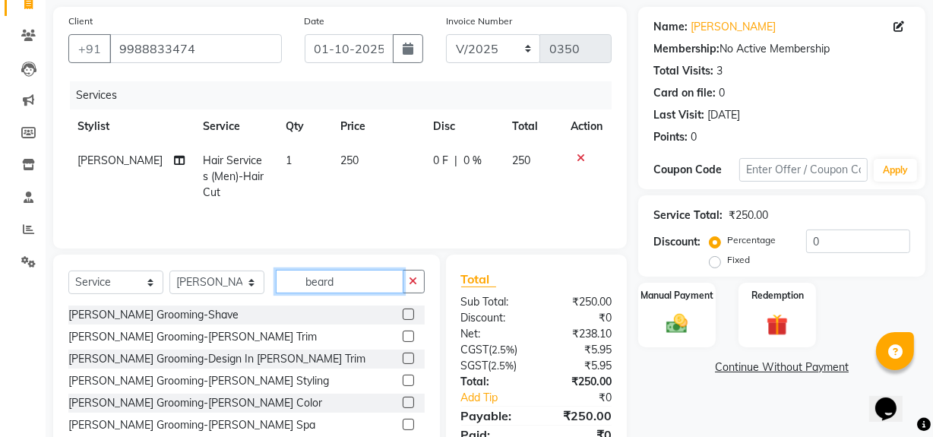
type input "beard"
click at [403, 336] on label at bounding box center [408, 335] width 11 height 11
click at [403, 336] on input "checkbox" at bounding box center [408, 337] width 10 height 10
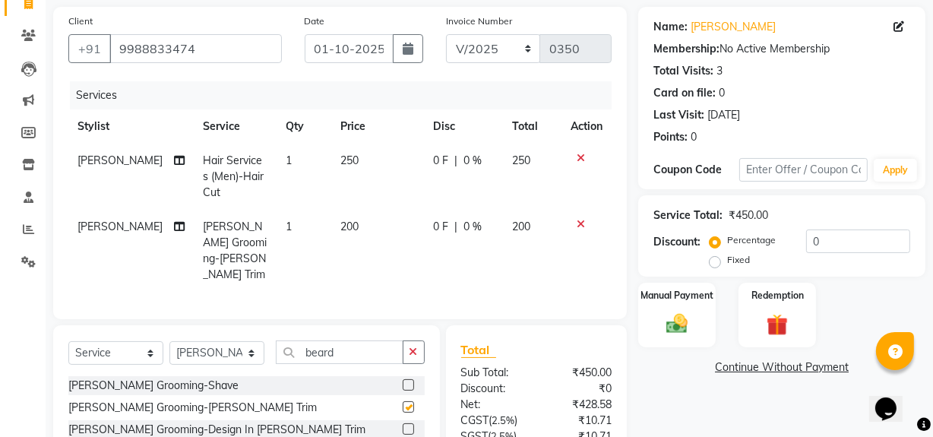
checkbox input "false"
click at [727, 258] on label "Fixed" at bounding box center [738, 260] width 23 height 14
click at [713, 258] on input "Fixed" at bounding box center [717, 259] width 11 height 11
radio input "true"
click at [683, 308] on div "Manual Payment" at bounding box center [676, 315] width 81 height 68
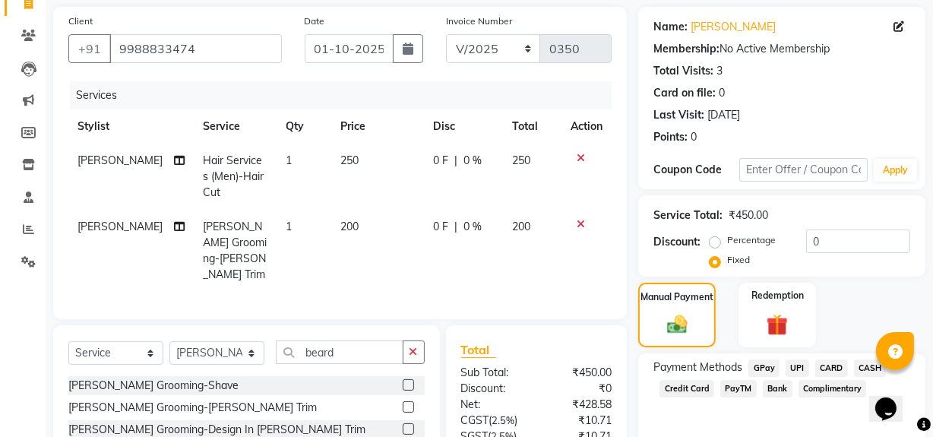
scroll to position [236, 0]
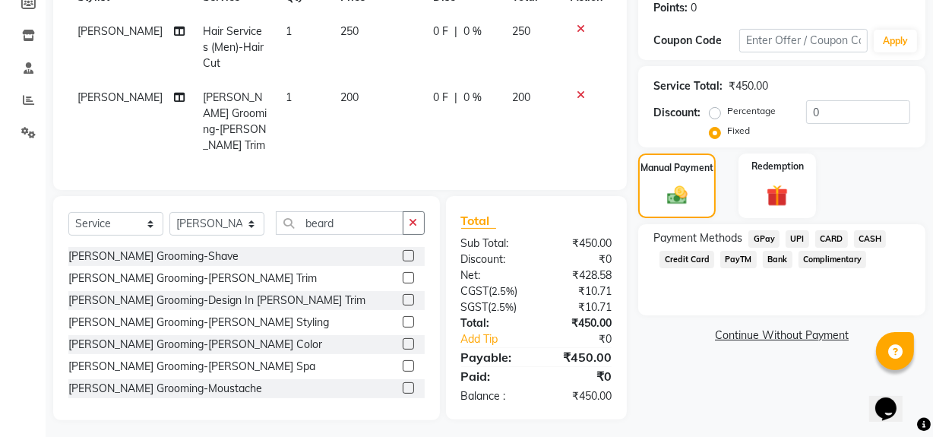
click at [800, 233] on span "UPI" at bounding box center [797, 238] width 24 height 17
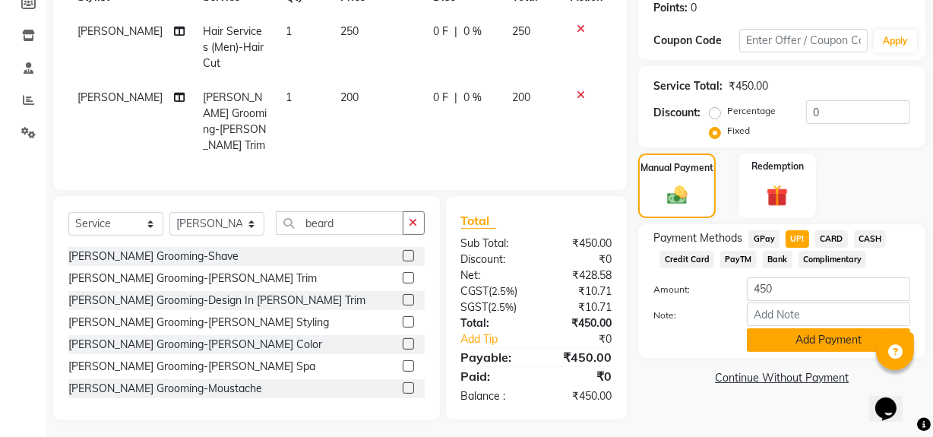
click at [792, 343] on button "Add Payment" at bounding box center [828, 340] width 163 height 24
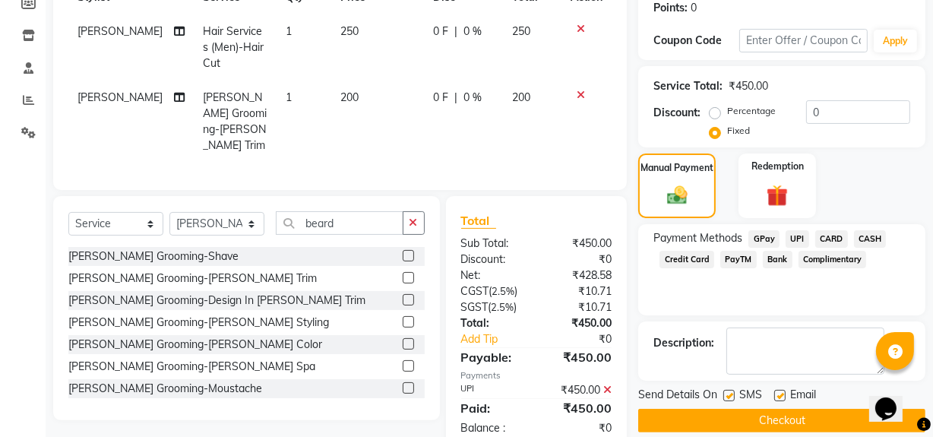
scroll to position [267, 0]
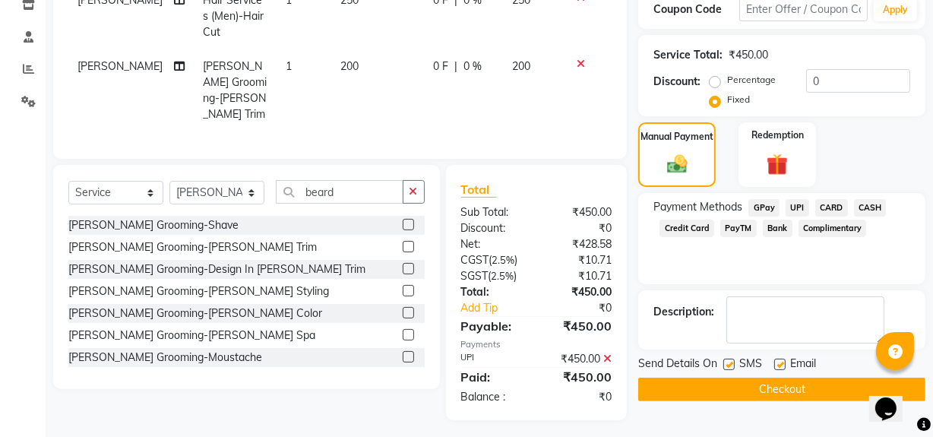
click at [760, 377] on button "Checkout" at bounding box center [781, 389] width 287 height 24
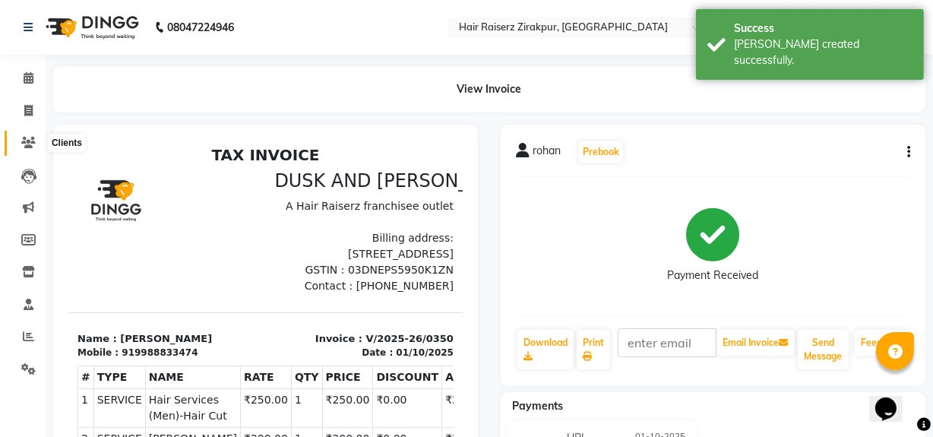
click at [27, 143] on icon at bounding box center [28, 142] width 14 height 11
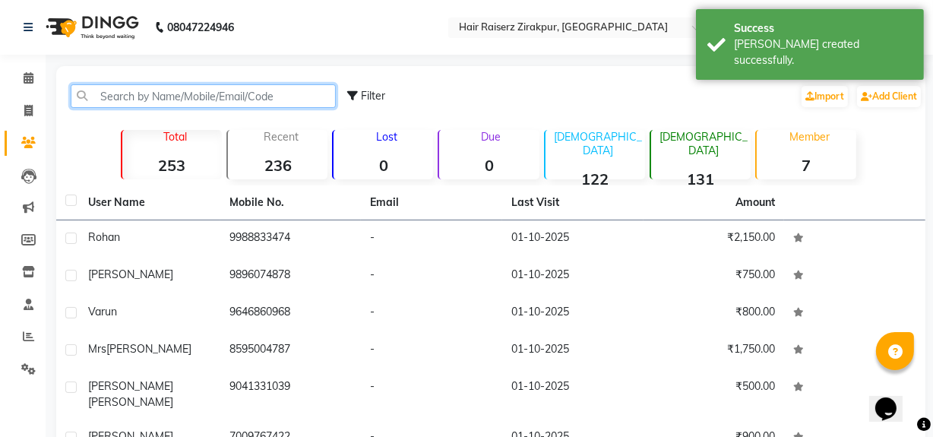
click at [174, 86] on input "text" at bounding box center [203, 96] width 265 height 24
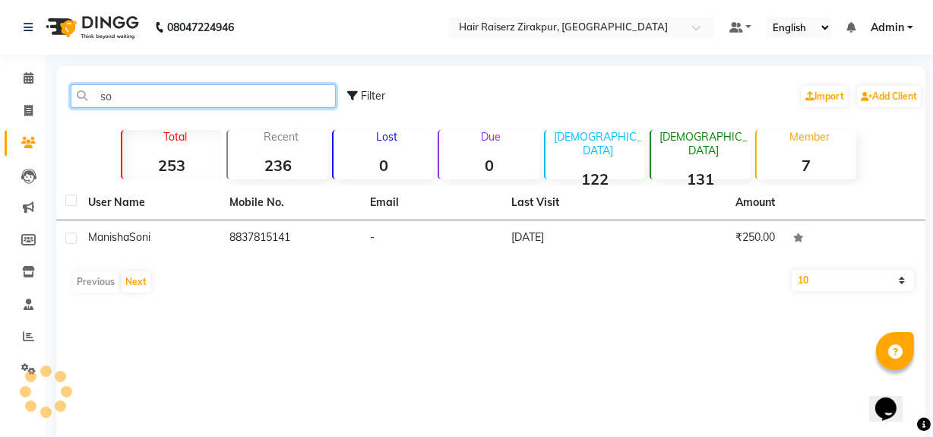
type input "s"
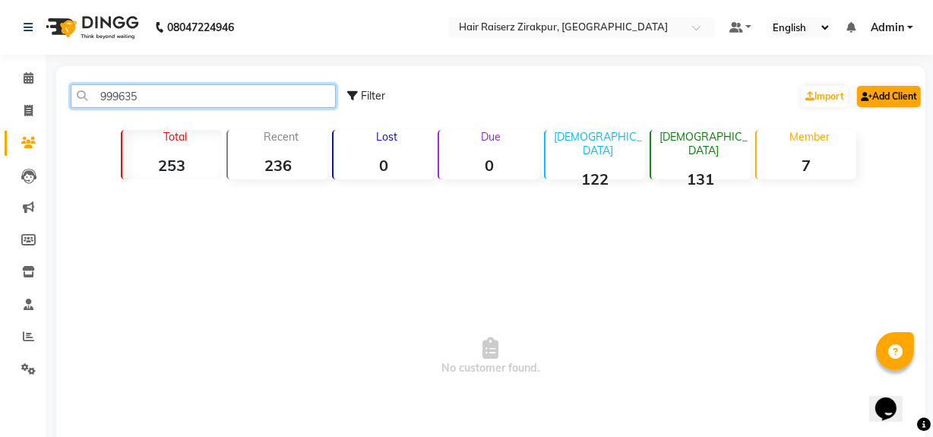
type input "999635"
click at [884, 87] on link "Add Client" at bounding box center [889, 96] width 64 height 21
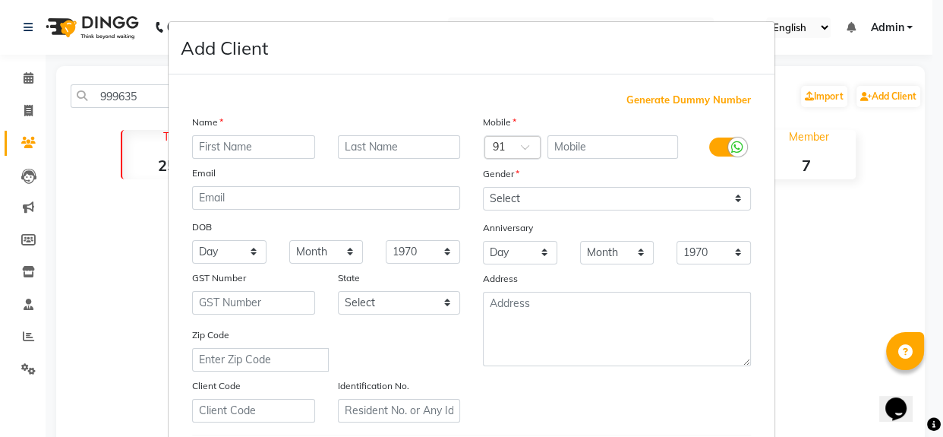
click at [275, 138] on input "text" at bounding box center [253, 147] width 123 height 24
type input "a"
type input "Sonia"
click at [570, 144] on input "text" at bounding box center [613, 147] width 131 height 24
type input "9996352597"
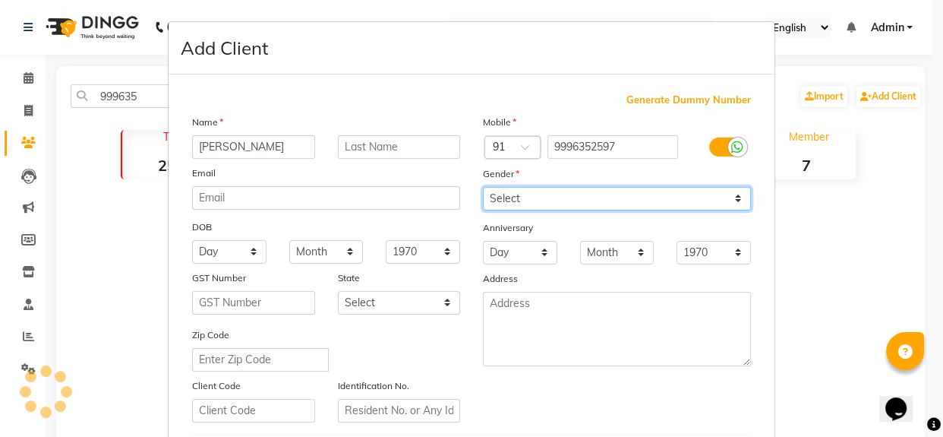
click at [731, 197] on select "Select Male Female Other Prefer Not To Say" at bounding box center [617, 199] width 268 height 24
select select "female"
click at [483, 187] on select "Select Male Female Other Prefer Not To Say" at bounding box center [617, 199] width 268 height 24
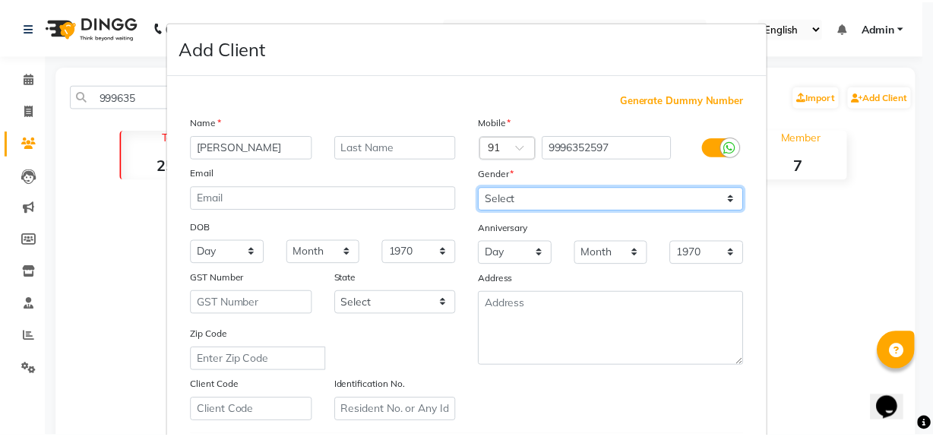
scroll to position [268, 0]
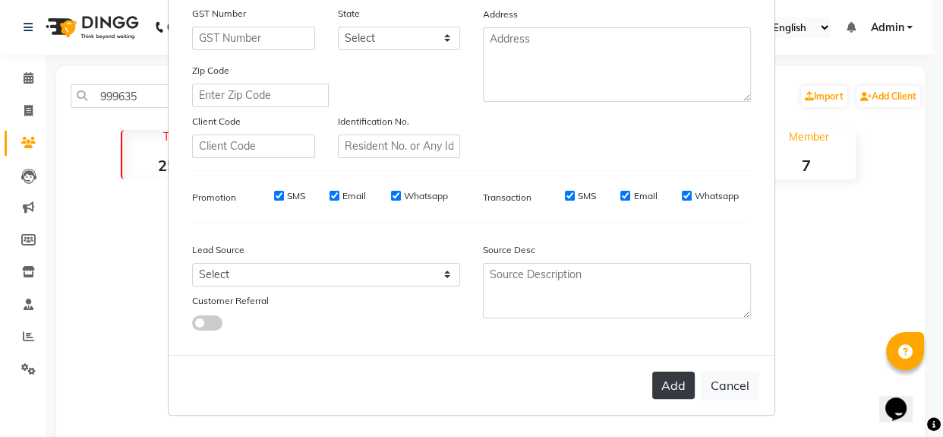
click at [660, 373] on button "Add" at bounding box center [673, 384] width 43 height 27
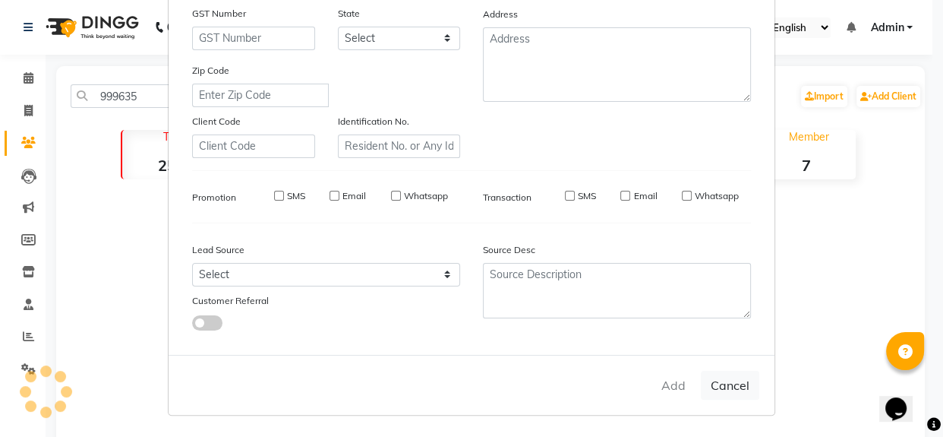
select select
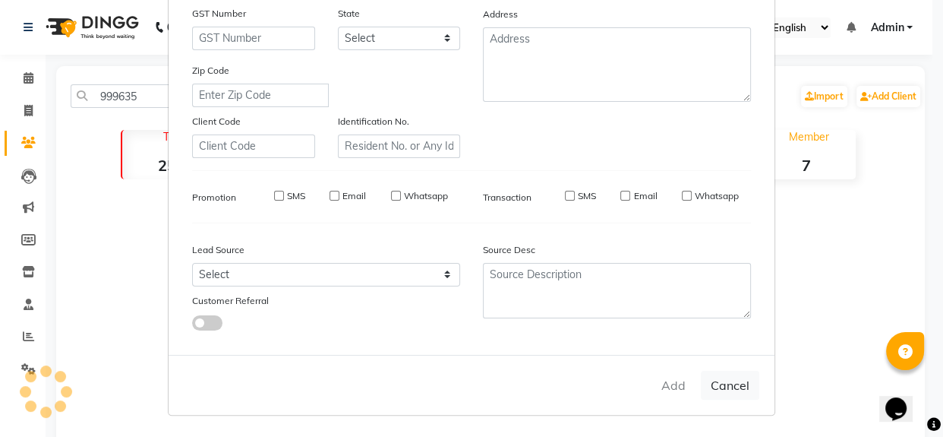
select select
checkbox input "false"
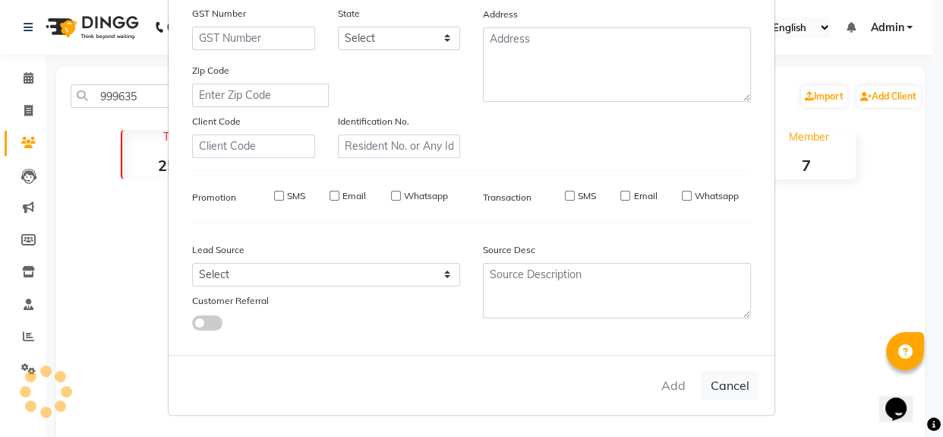
checkbox input "false"
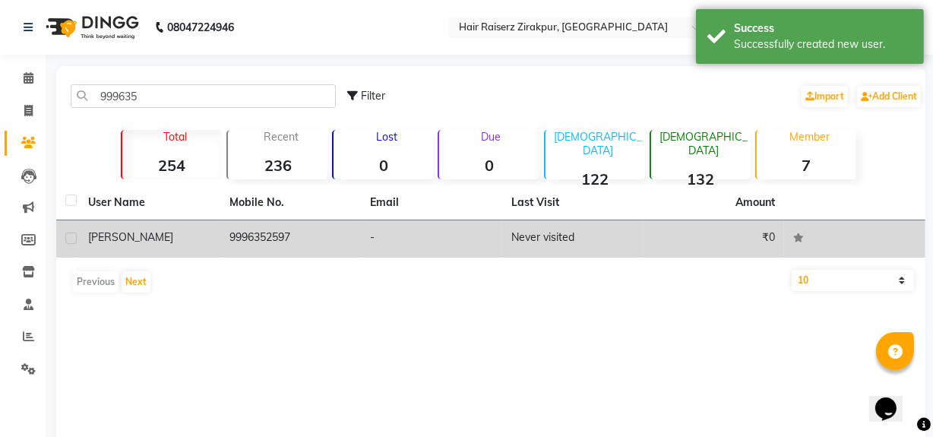
click at [412, 246] on td "-" at bounding box center [431, 238] width 141 height 37
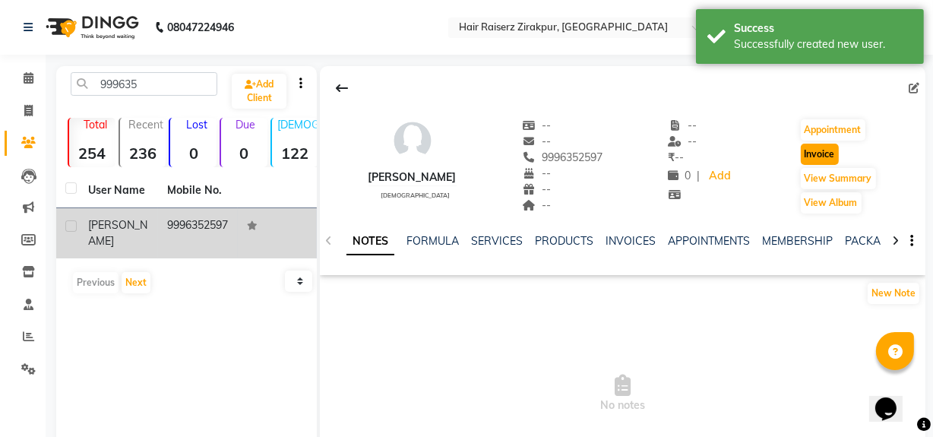
click at [813, 163] on button "Invoice" at bounding box center [819, 154] width 38 height 21
select select "service"
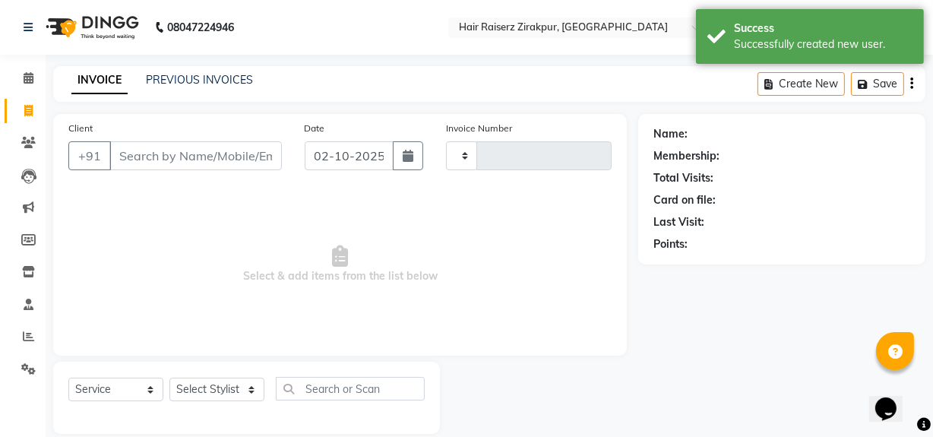
scroll to position [20, 0]
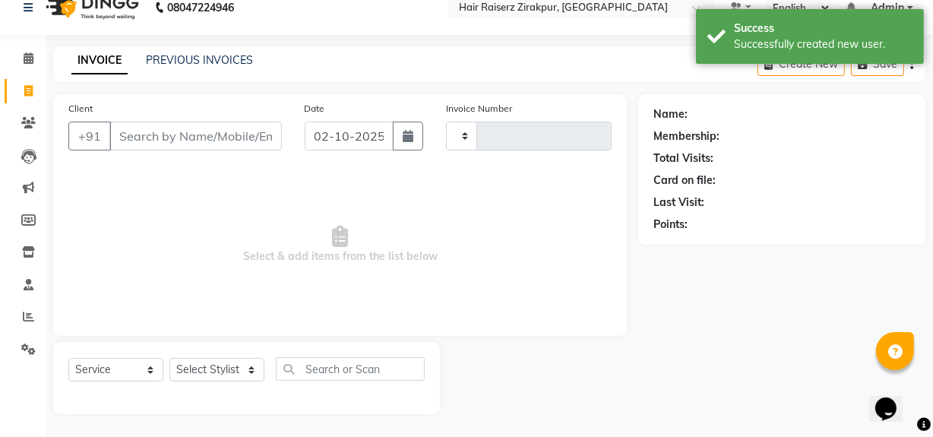
type input "0351"
select select "8680"
type input "9996352597"
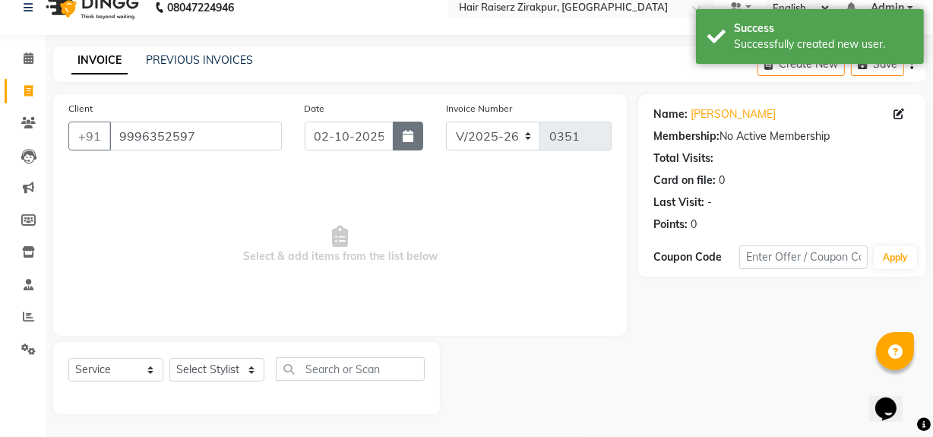
click at [412, 127] on button "button" at bounding box center [408, 136] width 30 height 29
select select "10"
select select "2025"
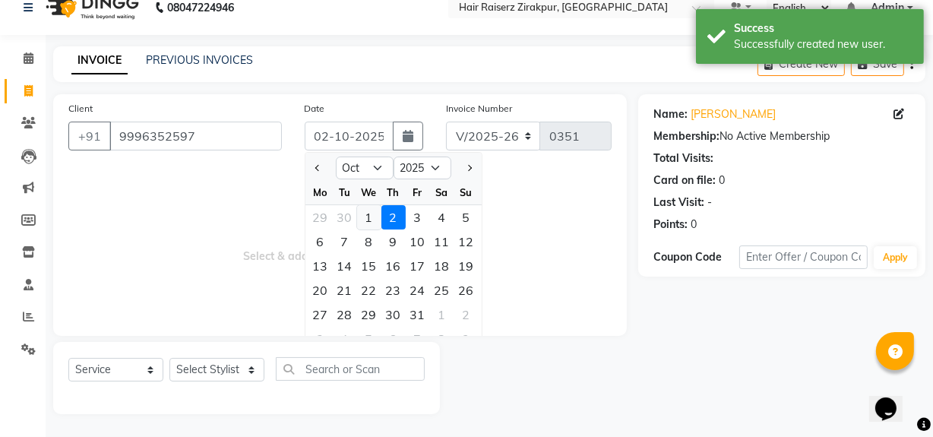
click at [367, 210] on div "1" at bounding box center [369, 217] width 24 height 24
type input "01-10-2025"
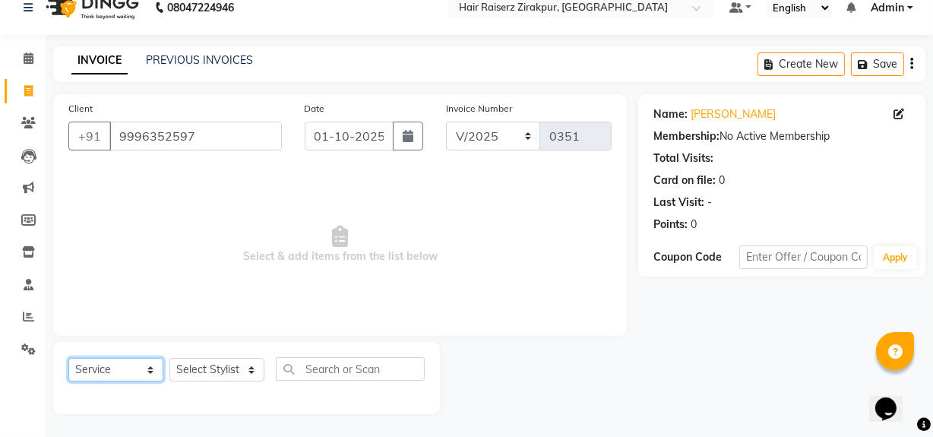
click at [149, 371] on select "Select Service Product Membership Package Voucher Prepaid Gift Card" at bounding box center [115, 370] width 95 height 24
select select "package"
click at [68, 358] on select "Select Service Product Membership Package Voucher Prepaid Gift Card" at bounding box center [115, 370] width 95 height 24
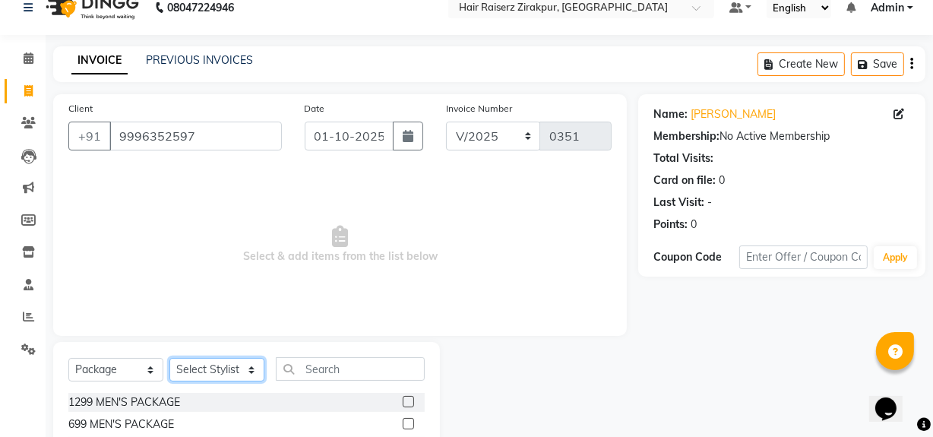
click at [240, 363] on select "Select Stylist Aashna Malik Admin Akshay chhajlana Ashwin Deepak Disha kaur Gur…" at bounding box center [216, 370] width 95 height 24
select select "89014"
click at [169, 358] on select "Select Stylist Aashna Malik Admin Akshay chhajlana Ashwin Deepak Disha kaur Gur…" at bounding box center [216, 370] width 95 height 24
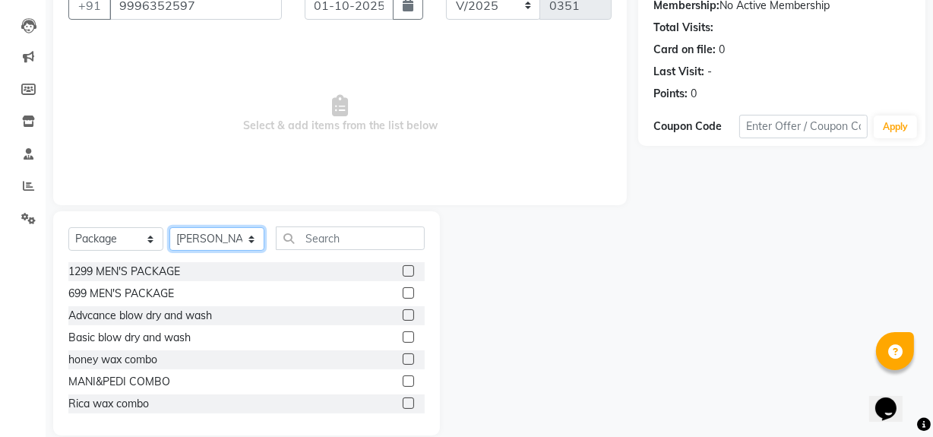
scroll to position [159, 0]
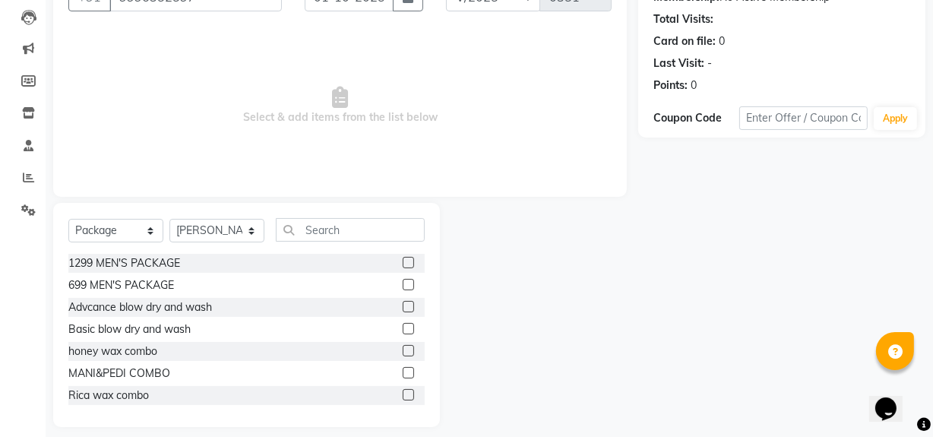
click at [403, 367] on label at bounding box center [408, 372] width 11 height 11
click at [403, 368] on input "checkbox" at bounding box center [408, 373] width 10 height 10
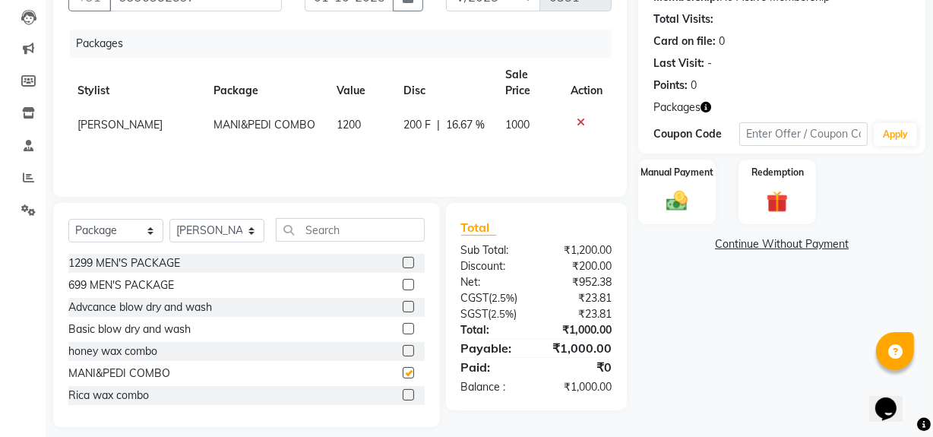
checkbox input "false"
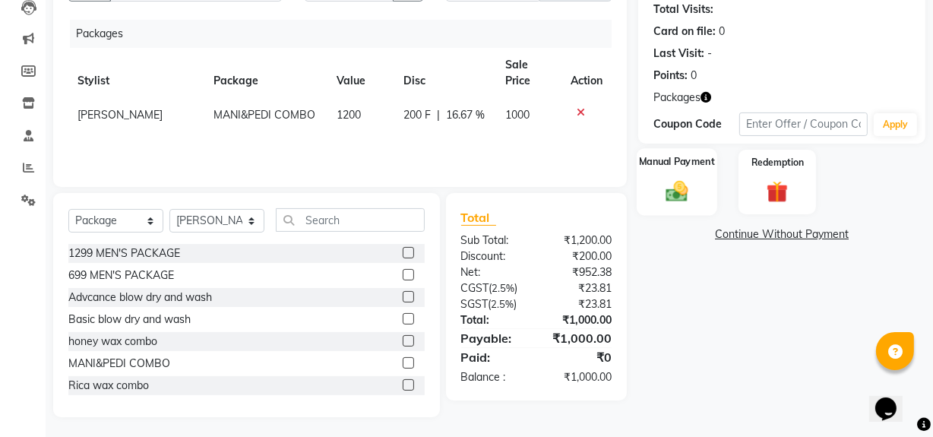
scroll to position [170, 0]
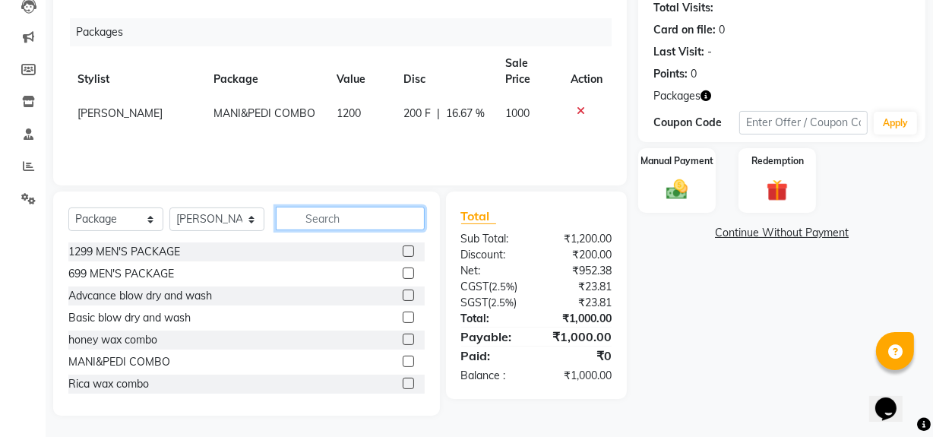
click at [340, 213] on input "text" at bounding box center [350, 219] width 149 height 24
click at [147, 216] on select "Select Service Product Membership Package Voucher Prepaid Gift Card" at bounding box center [115, 219] width 95 height 24
select select "service"
click at [68, 207] on select "Select Service Product Membership Package Voucher Prepaid Gift Card" at bounding box center [115, 219] width 95 height 24
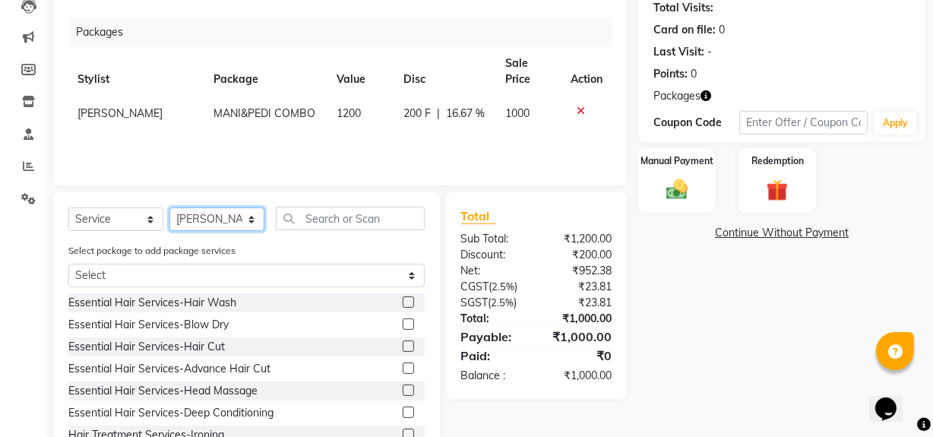
click at [248, 214] on select "Select Stylist Aashna Malik Admin Akshay chhajlana Ashwin Deepak Disha kaur Gur…" at bounding box center [216, 219] width 95 height 24
select select "88994"
click at [169, 207] on select "Select Stylist Aashna Malik Admin Akshay chhajlana Ashwin Deepak Disha kaur Gur…" at bounding box center [216, 219] width 95 height 24
click at [286, 214] on input "text" at bounding box center [350, 219] width 149 height 24
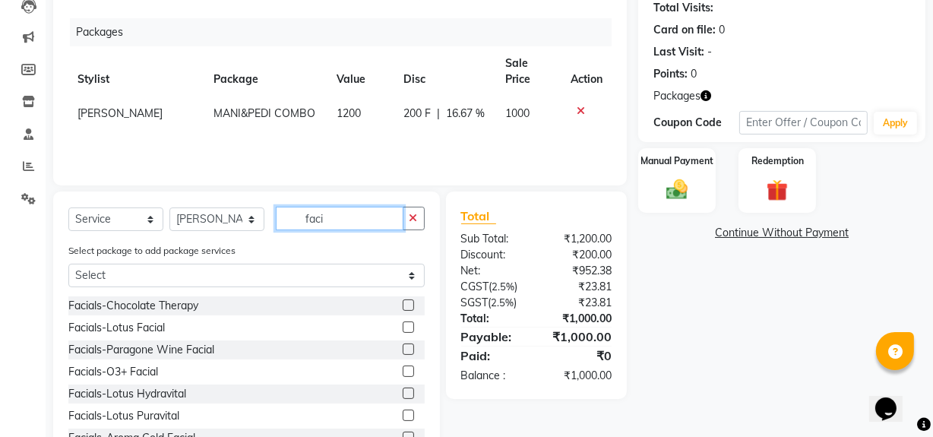
scroll to position [86, 0]
type input "faci"
click at [390, 371] on div "Facials-O3+ Facial" at bounding box center [246, 371] width 356 height 19
click at [403, 368] on label at bounding box center [408, 370] width 11 height 11
click at [403, 368] on input "checkbox" at bounding box center [408, 371] width 10 height 10
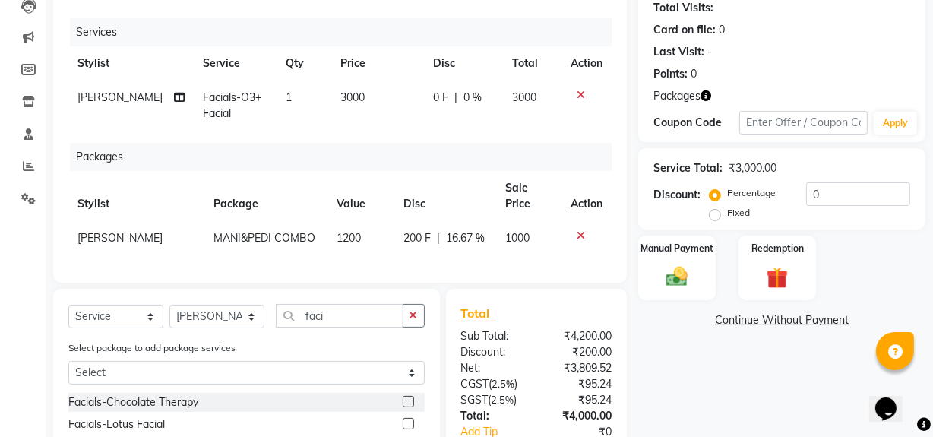
checkbox input "false"
click at [361, 97] on td "3000" at bounding box center [377, 106] width 93 height 50
select select "88994"
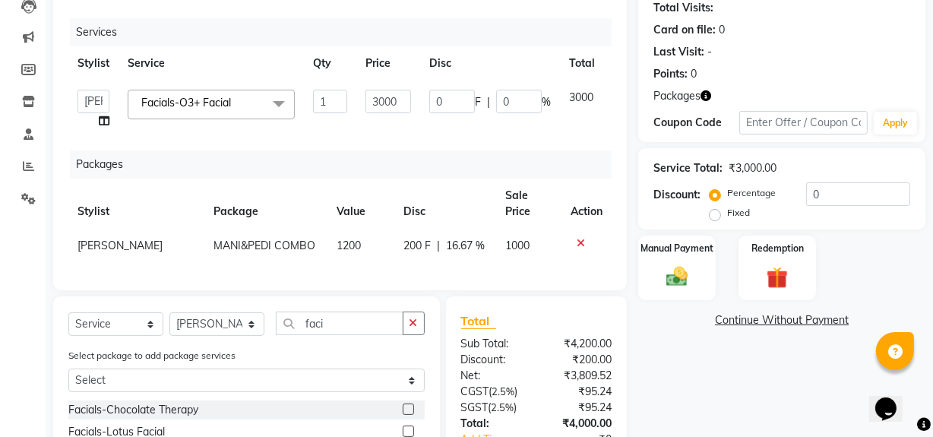
click at [361, 97] on td "3000" at bounding box center [388, 110] width 64 height 58
click at [398, 92] on input "3000" at bounding box center [388, 102] width 46 height 24
type input "3"
type input "1650"
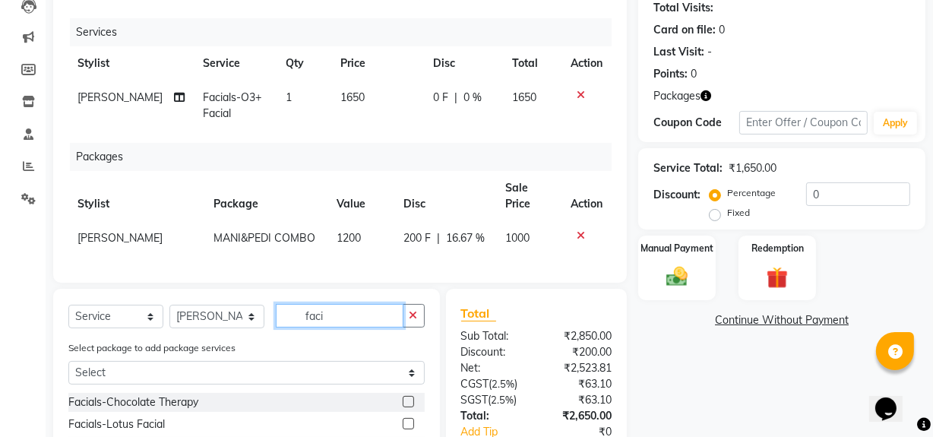
click at [359, 327] on input "faci" at bounding box center [340, 316] width 128 height 24
type input "f"
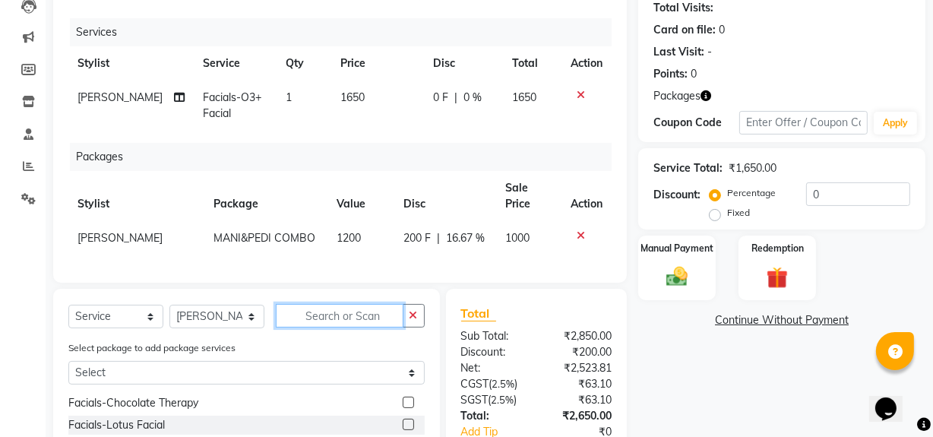
scroll to position [152, 0]
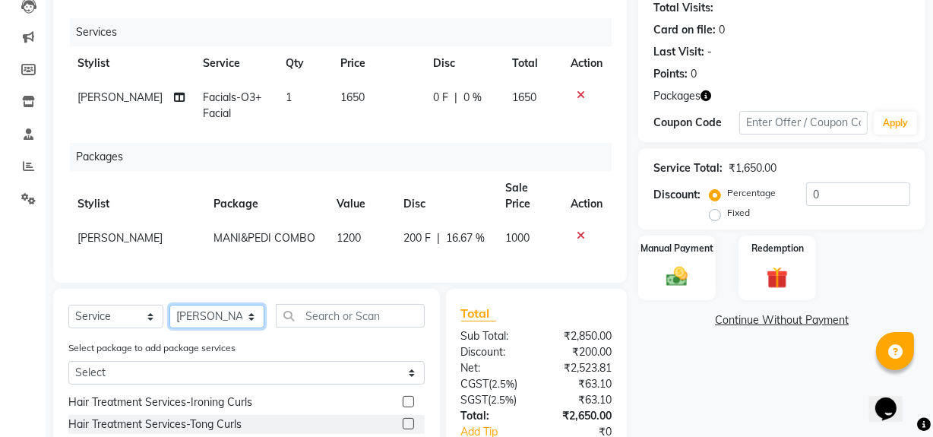
click at [254, 321] on select "Select Stylist Aashna Malik Admin Akshay chhajlana Ashwin Deepak Disha kaur Gur…" at bounding box center [216, 317] width 95 height 24
select select "89014"
click at [169, 315] on select "Select Stylist Aashna Malik Admin Akshay chhajlana Ashwin Deepak Disha kaur Gur…" at bounding box center [216, 317] width 95 height 24
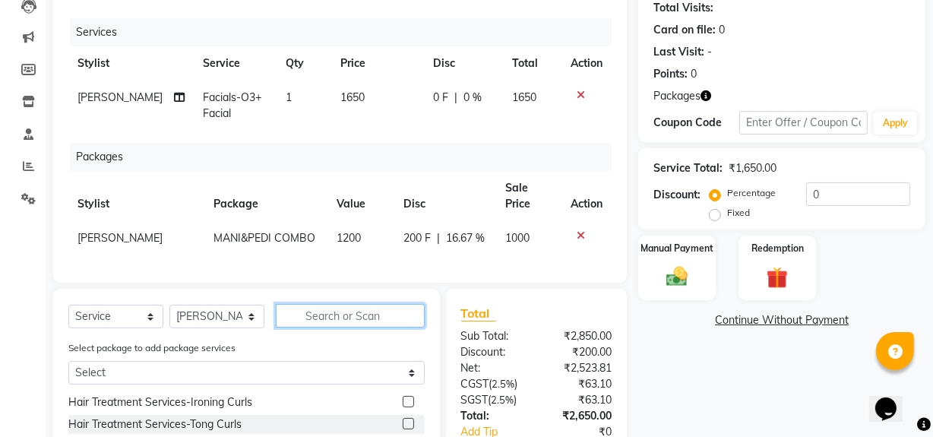
click at [344, 323] on input "text" at bounding box center [350, 316] width 149 height 24
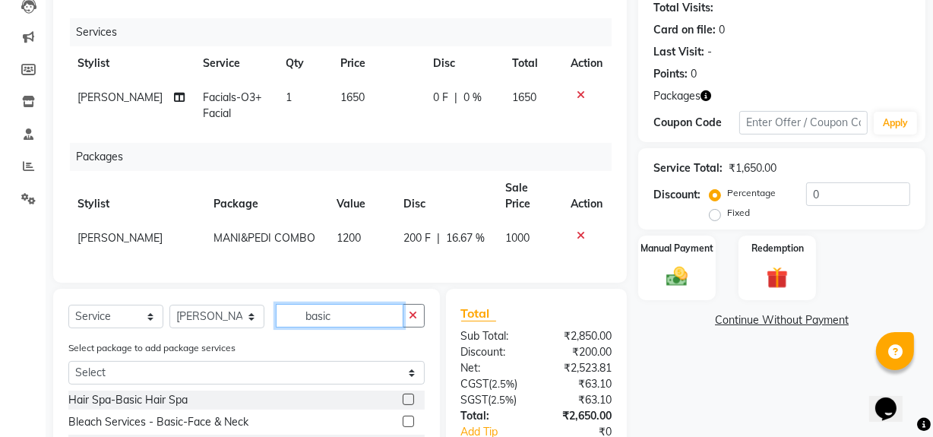
scroll to position [330, 0]
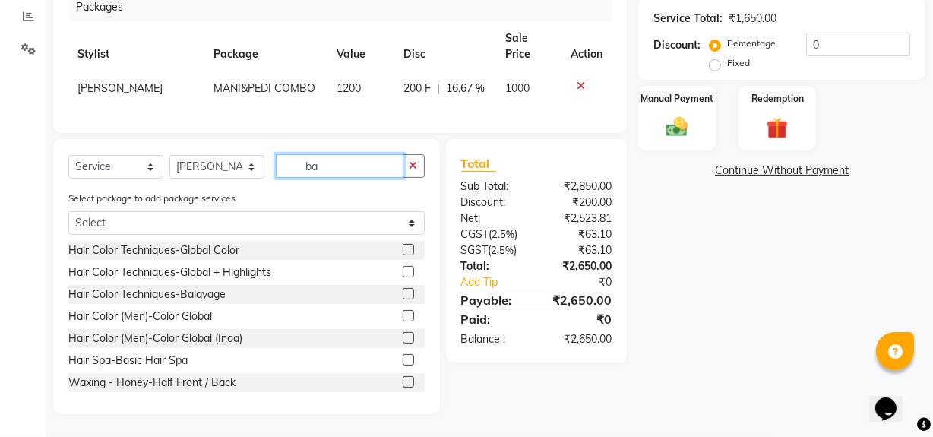
type input "b"
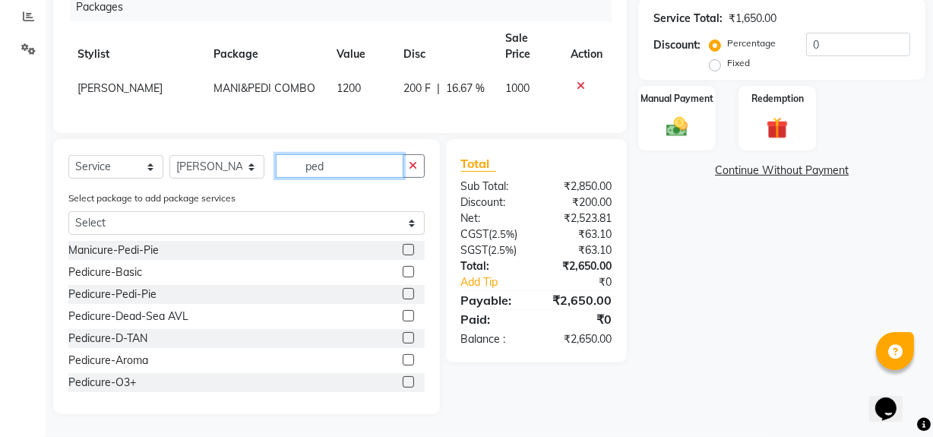
type input "ped"
click at [403, 275] on label at bounding box center [408, 271] width 11 height 11
click at [403, 275] on input "checkbox" at bounding box center [408, 272] width 10 height 10
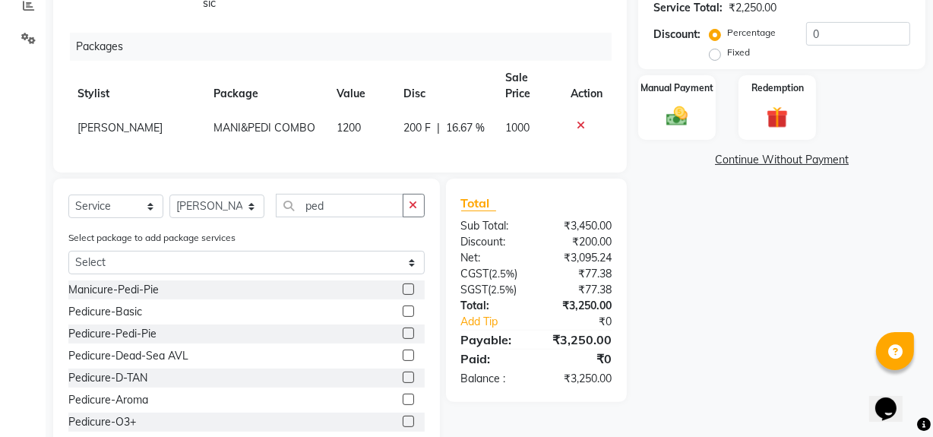
click at [403, 316] on label at bounding box center [408, 310] width 11 height 11
click at [403, 316] on input "checkbox" at bounding box center [408, 312] width 10 height 10
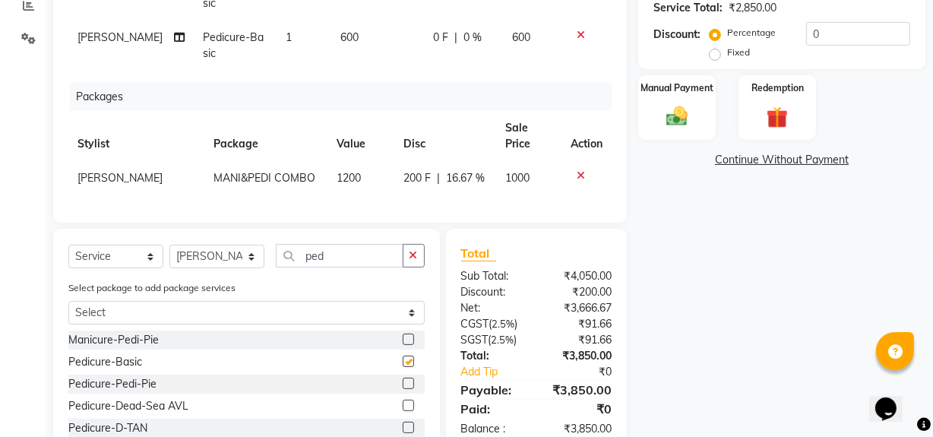
checkbox input "false"
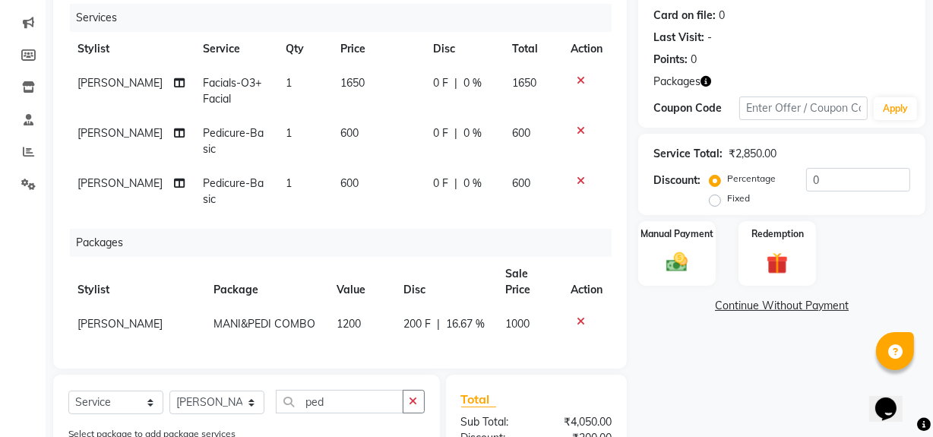
scroll to position [182, 0]
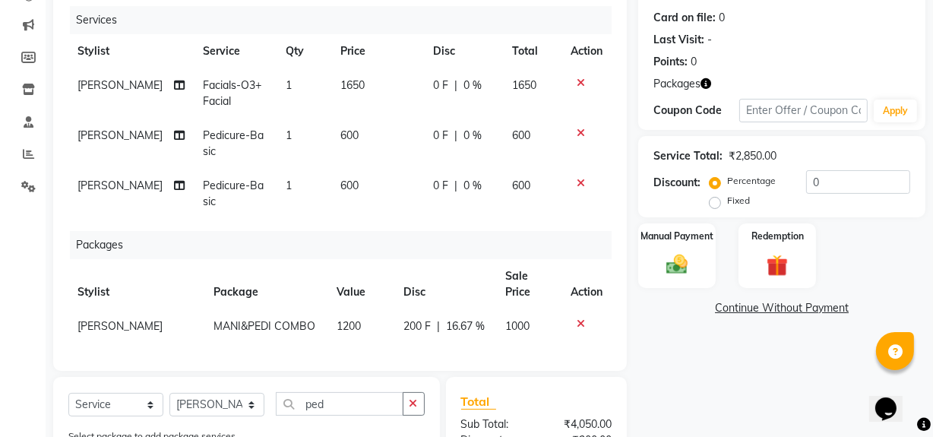
click at [580, 131] on icon at bounding box center [580, 133] width 8 height 11
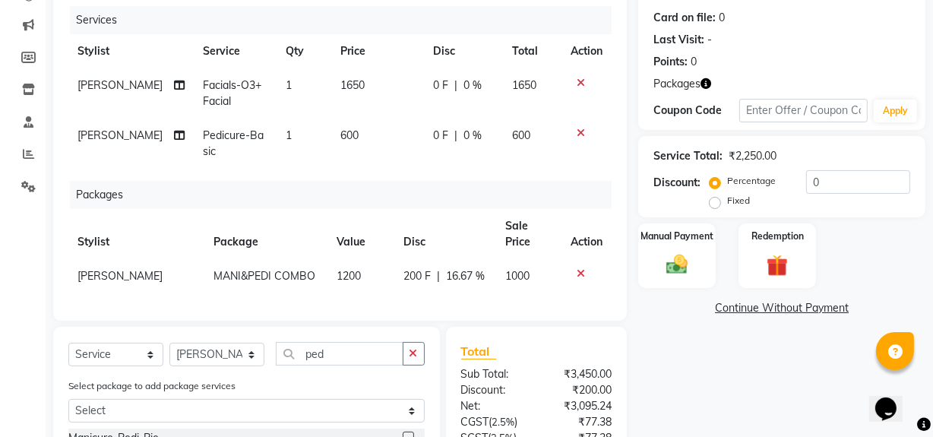
click at [342, 136] on span "600" at bounding box center [349, 135] width 18 height 14
select select "89014"
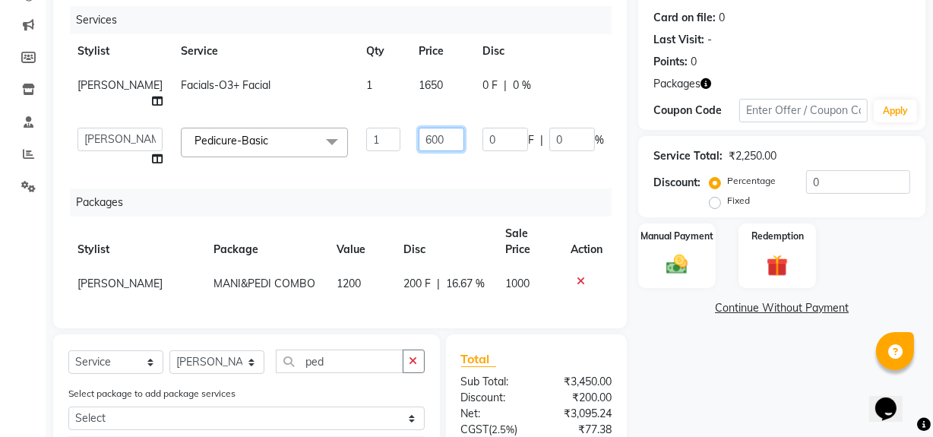
click at [418, 151] on input "600" at bounding box center [441, 140] width 46 height 24
type input "6"
type input "500"
click at [251, 385] on div "Select Service Product Membership Package Voucher Prepaid Gift Card Select Styl…" at bounding box center [246, 367] width 356 height 36
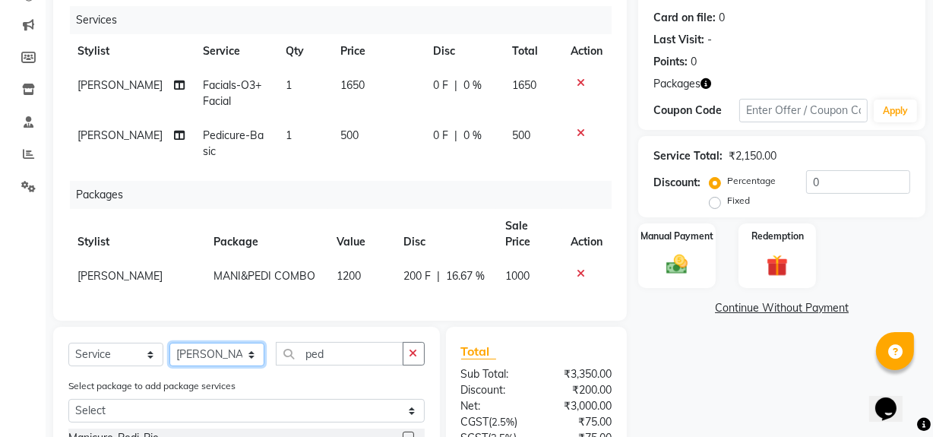
select select "88994"
click at [169, 353] on select "Select Stylist Aashna Malik Admin Akshay chhajlana Ashwin Deepak Disha kaur Gur…" at bounding box center [216, 355] width 95 height 24
click at [349, 356] on input "ped" at bounding box center [340, 354] width 128 height 24
type input "p"
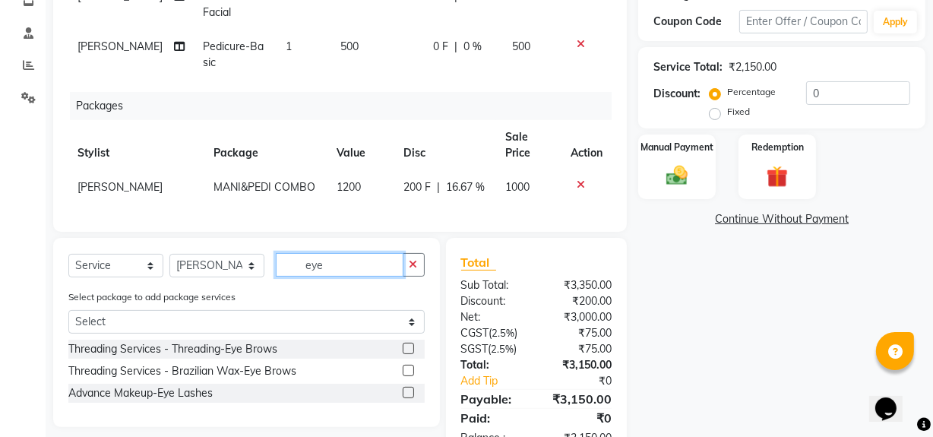
scroll to position [328, 0]
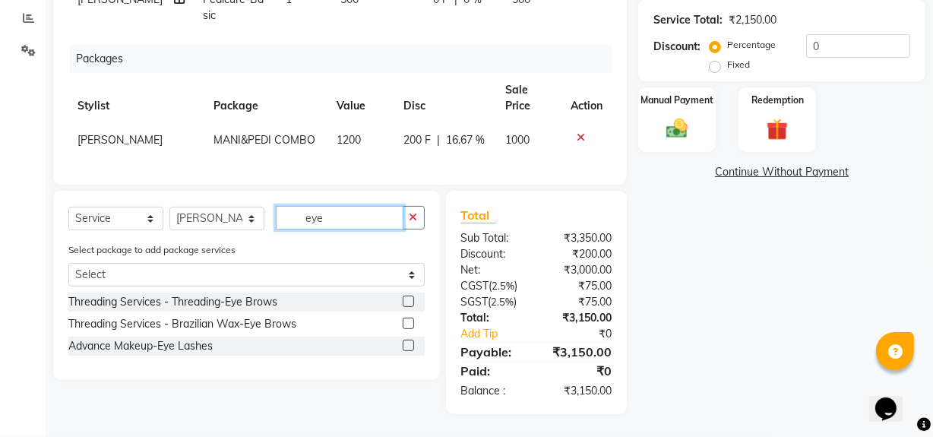
type input "eye"
click at [408, 304] on label at bounding box center [408, 300] width 11 height 11
click at [408, 304] on input "checkbox" at bounding box center [408, 302] width 10 height 10
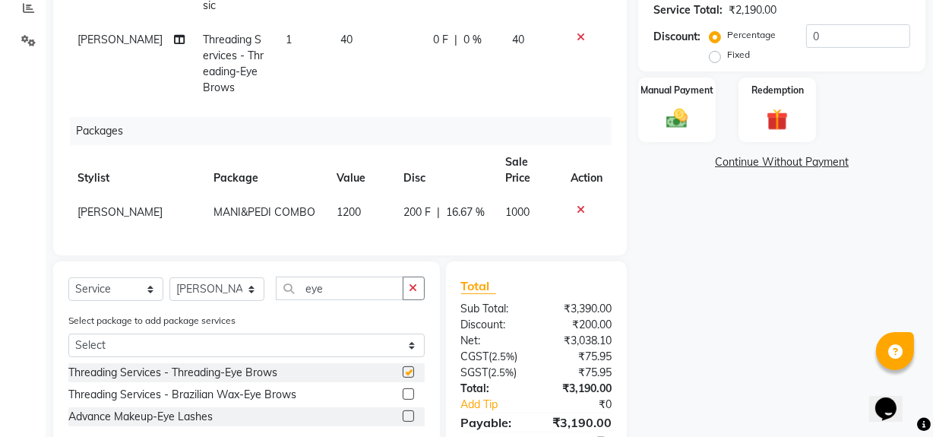
checkbox input "false"
click at [395, 285] on input "eye" at bounding box center [340, 288] width 128 height 24
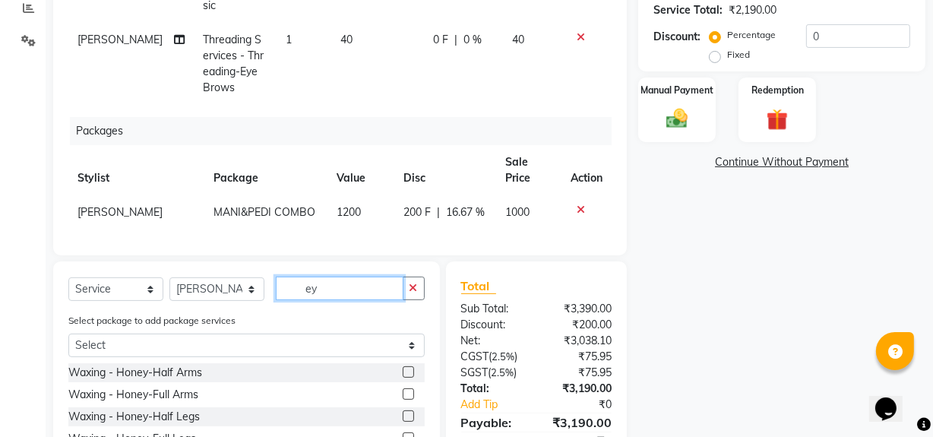
type input "e"
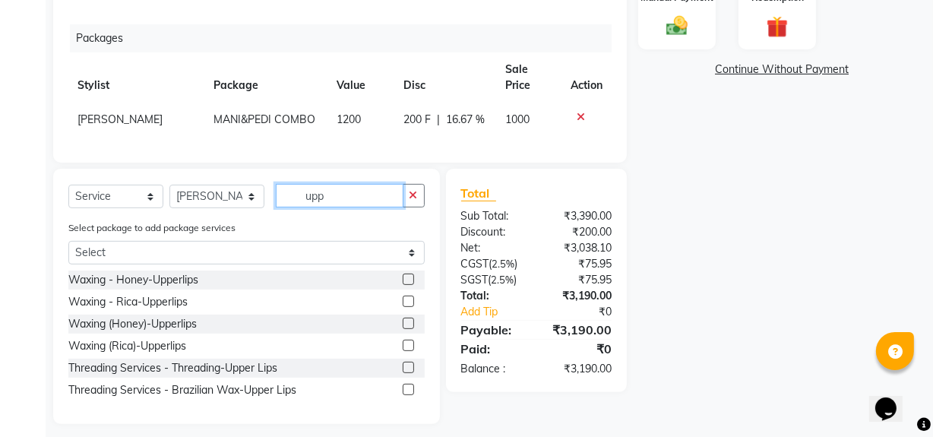
scroll to position [431, 0]
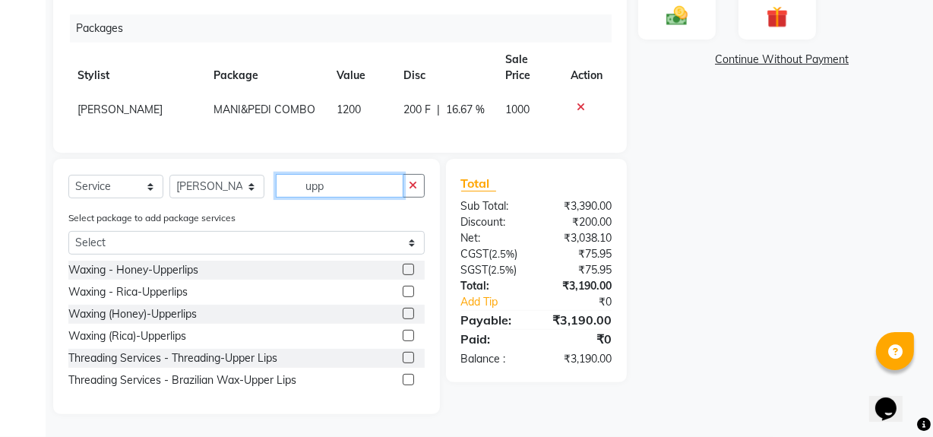
type input "upp"
click at [409, 357] on label at bounding box center [408, 357] width 11 height 11
click at [409, 357] on input "checkbox" at bounding box center [408, 358] width 10 height 10
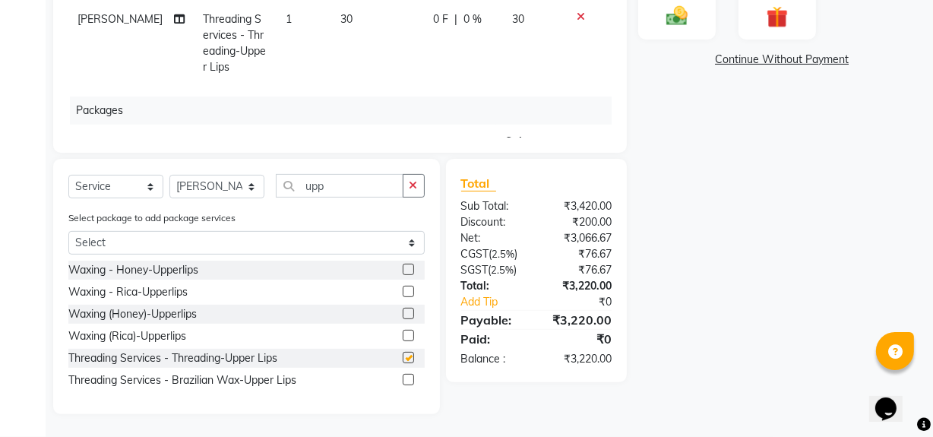
checkbox input "false"
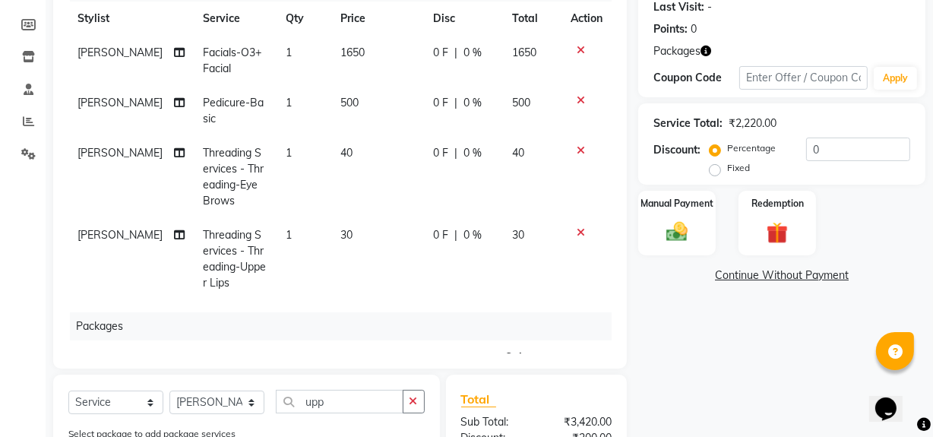
scroll to position [212, 0]
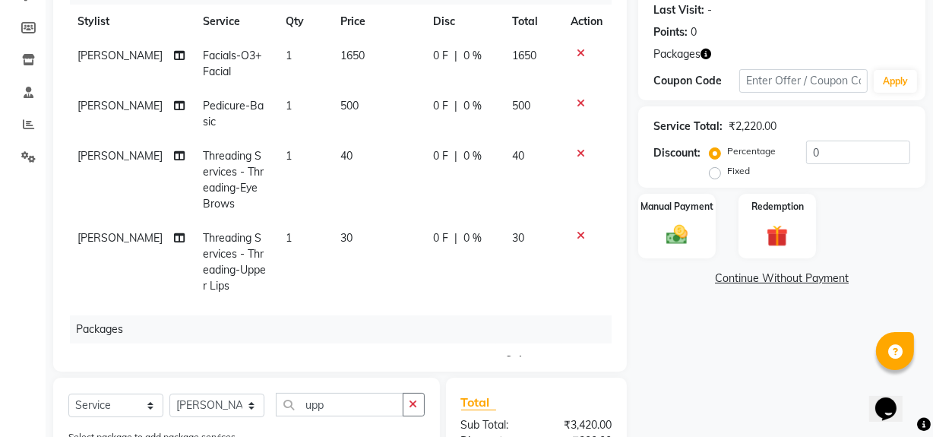
click at [336, 148] on td "40" at bounding box center [377, 180] width 93 height 82
select select "88994"
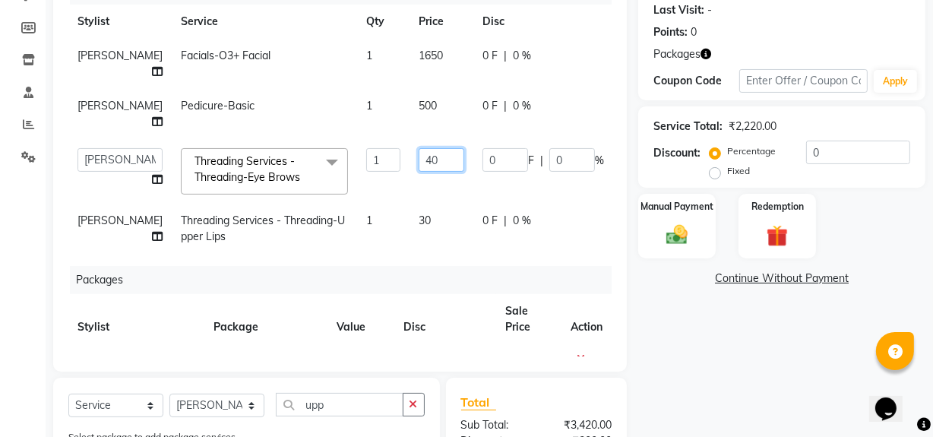
click at [418, 172] on input "40" at bounding box center [441, 160] width 46 height 24
type input "4"
type input "50"
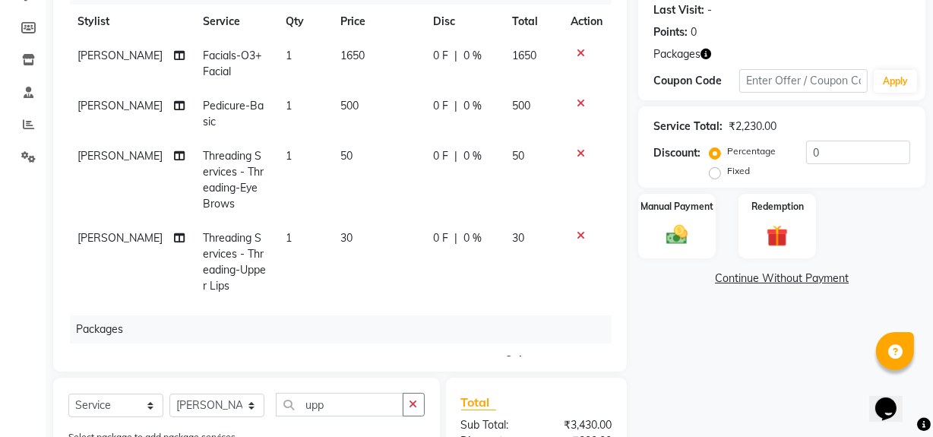
click at [403, 247] on td "30" at bounding box center [377, 262] width 93 height 82
select select "88994"
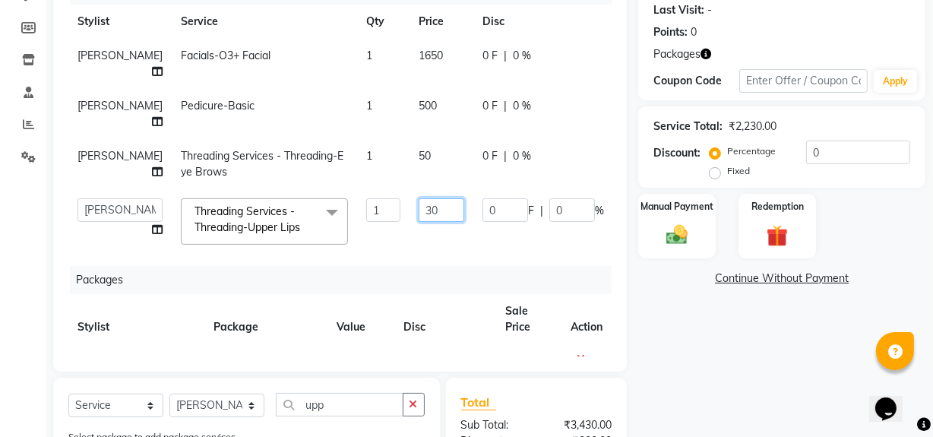
click at [418, 222] on input "30" at bounding box center [441, 210] width 46 height 24
type input "3"
type input "50"
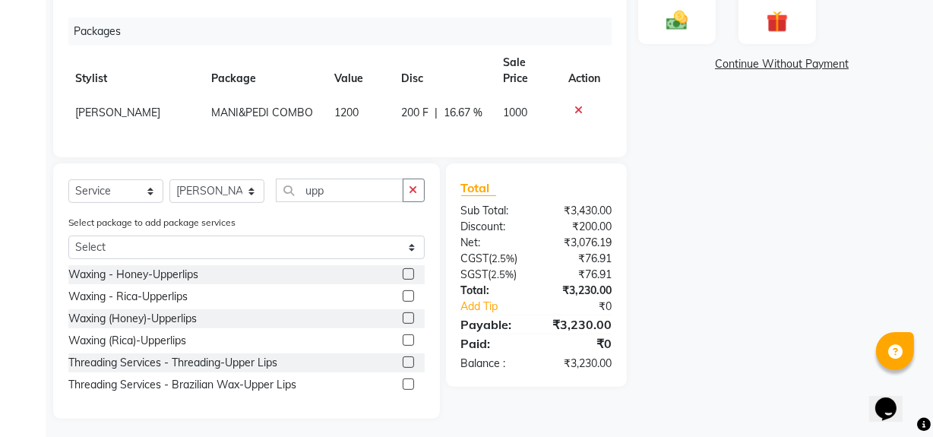
scroll to position [431, 0]
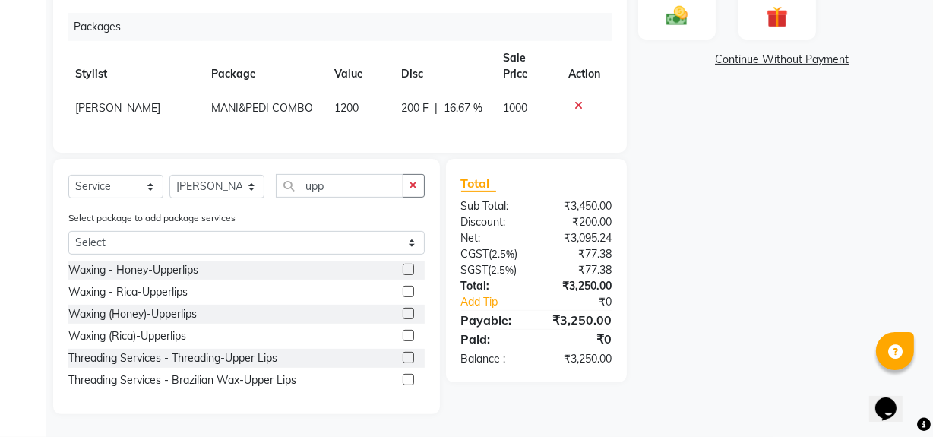
click at [835, 186] on div "Name: Sonia Membership: No Active Membership Total Visits: Card on file: 0 Last…" at bounding box center [787, 48] width 298 height 731
click at [814, 216] on div "Name: Sonia Membership: No Active Membership Total Visits: Card on file: 0 Last…" at bounding box center [787, 48] width 298 height 731
click at [691, 14] on img at bounding box center [676, 16] width 36 height 26
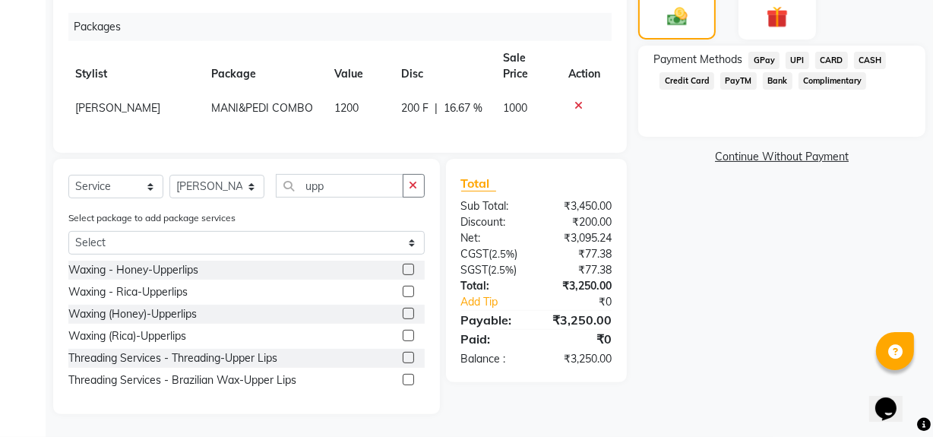
click at [791, 52] on span "UPI" at bounding box center [797, 60] width 24 height 17
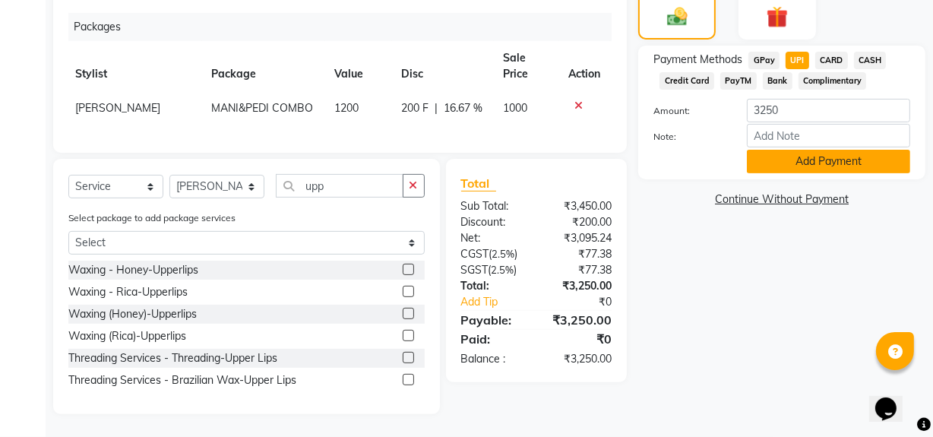
click at [800, 168] on button "Add Payment" at bounding box center [828, 162] width 163 height 24
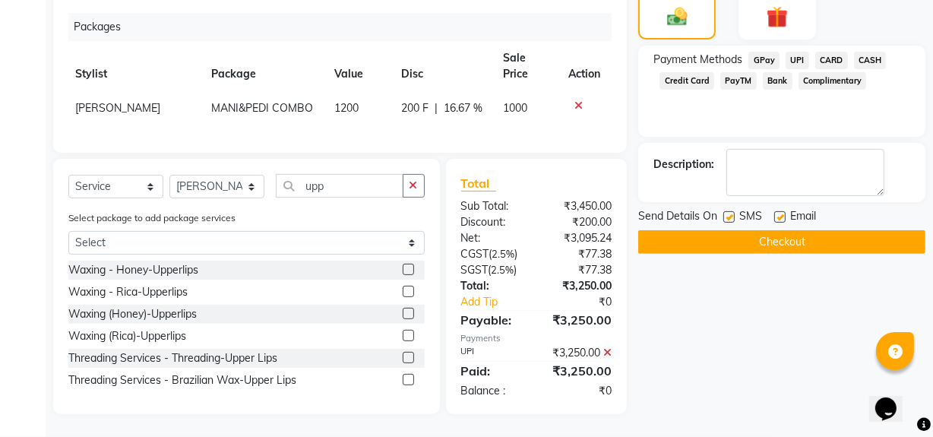
click at [754, 243] on button "Checkout" at bounding box center [781, 242] width 287 height 24
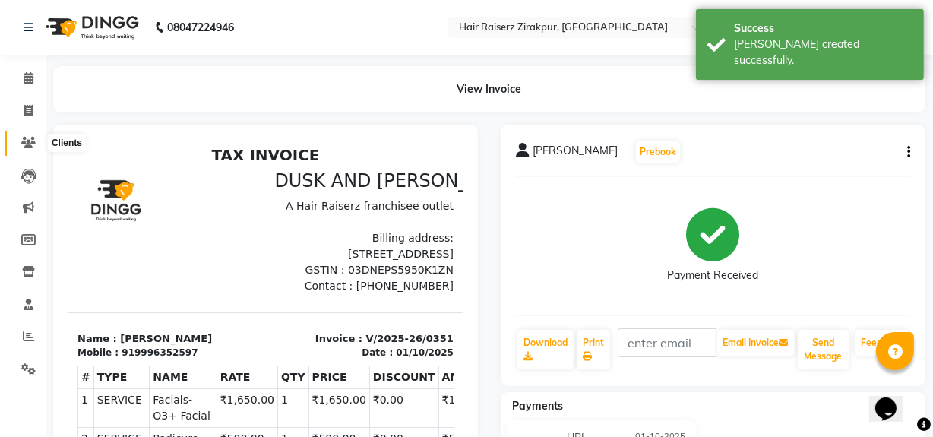
click at [24, 143] on icon at bounding box center [28, 142] width 14 height 11
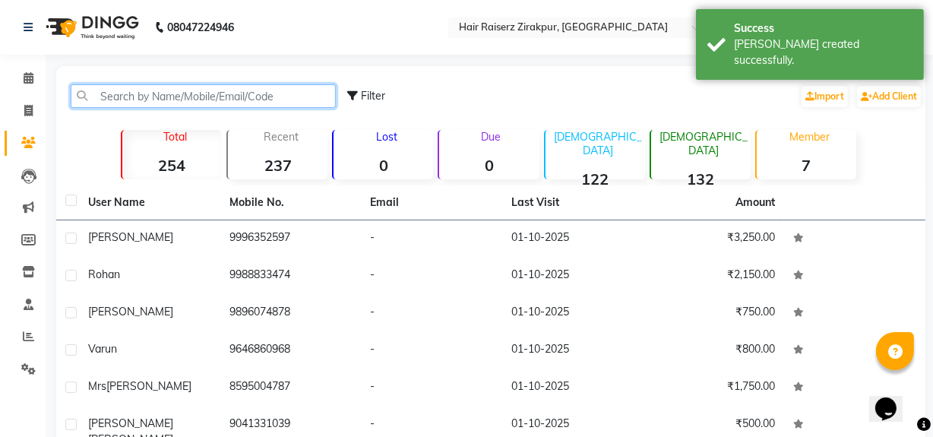
click at [117, 98] on input "text" at bounding box center [203, 96] width 265 height 24
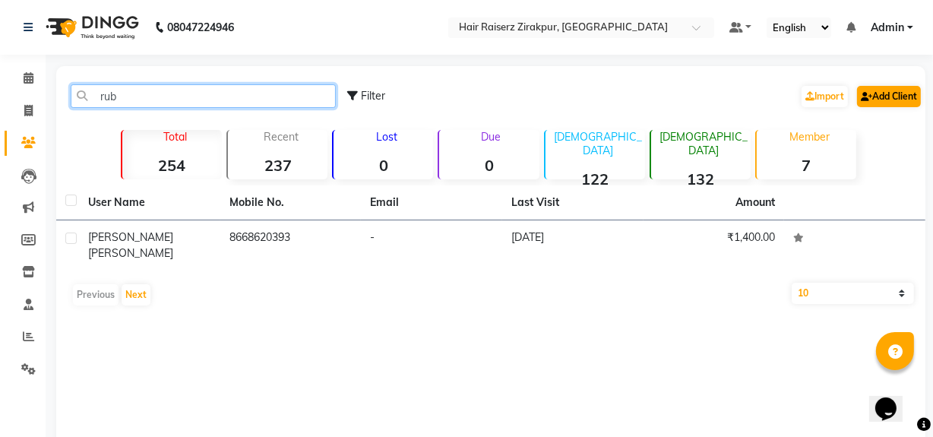
type input "rub"
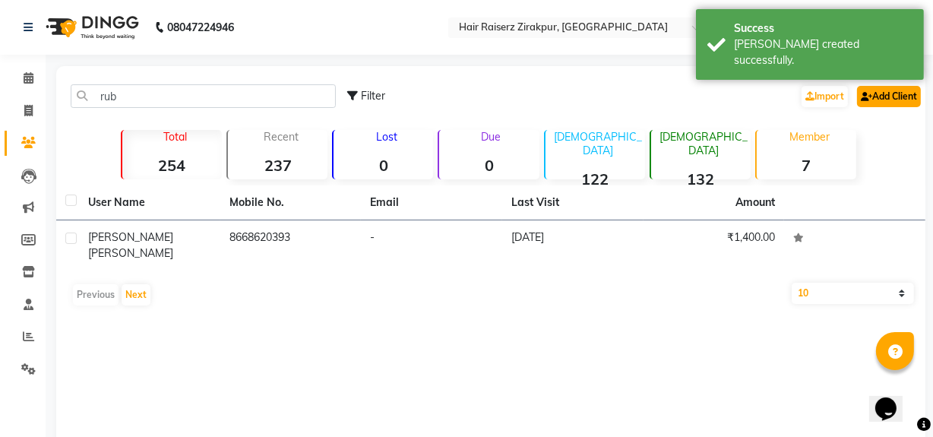
click at [883, 94] on link "Add Client" at bounding box center [889, 96] width 64 height 21
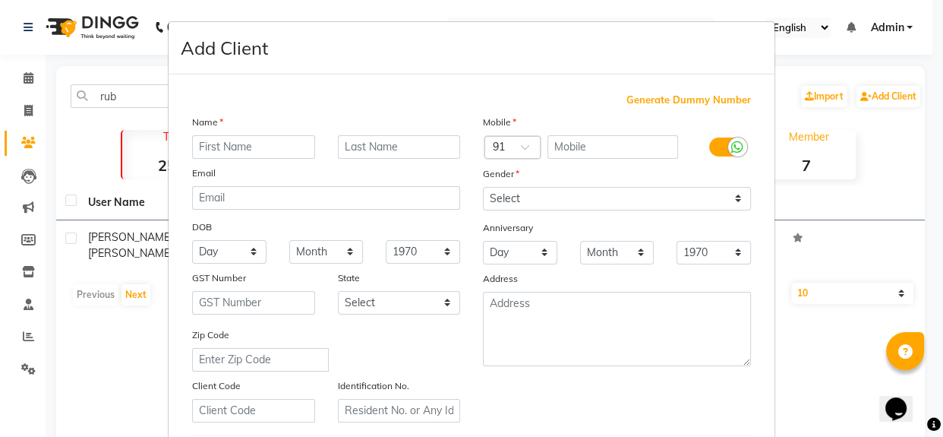
click at [274, 148] on input "text" at bounding box center [253, 147] width 123 height 24
click at [197, 149] on input "rubal" at bounding box center [253, 147] width 123 height 24
type input "Rubal"
click at [587, 141] on input "text" at bounding box center [613, 147] width 131 height 24
type input "8054999497"
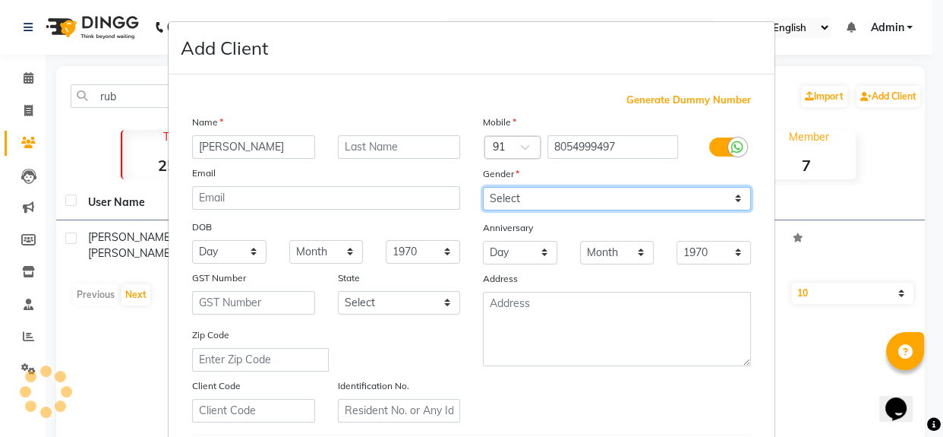
click at [736, 193] on select "Select Male Female Other Prefer Not To Say" at bounding box center [617, 199] width 268 height 24
select select "female"
click at [483, 187] on select "Select Male Female Other Prefer Not To Say" at bounding box center [617, 199] width 268 height 24
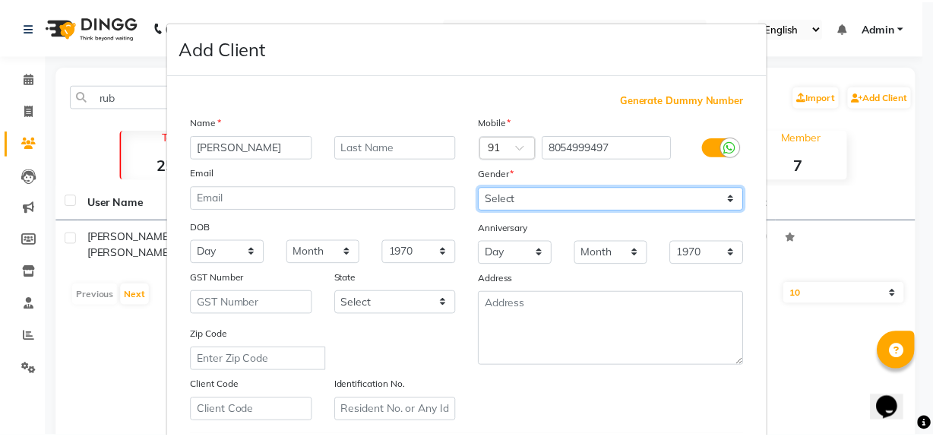
scroll to position [268, 0]
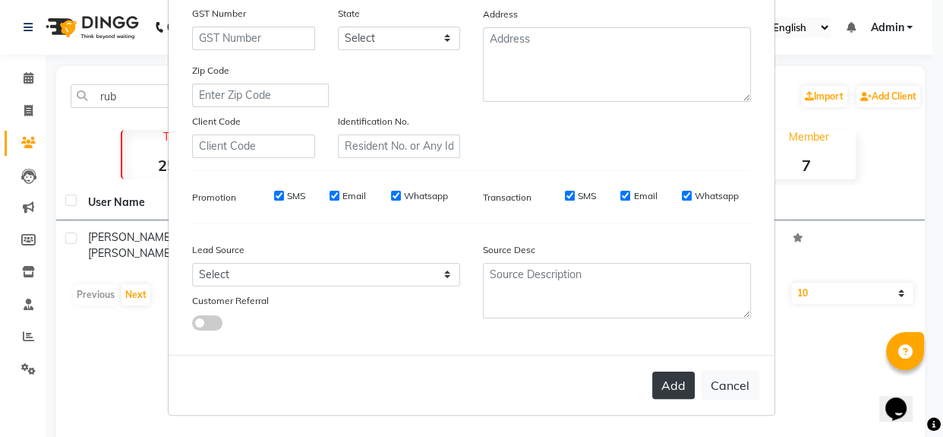
click at [676, 384] on button "Add" at bounding box center [673, 384] width 43 height 27
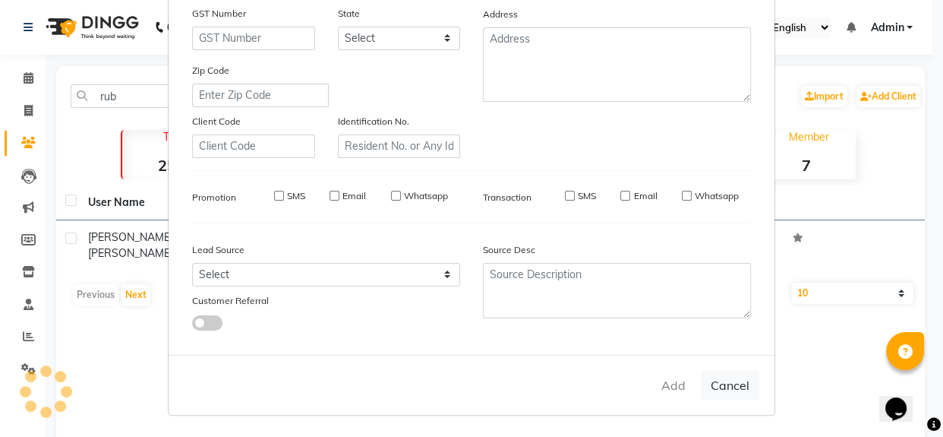
select select
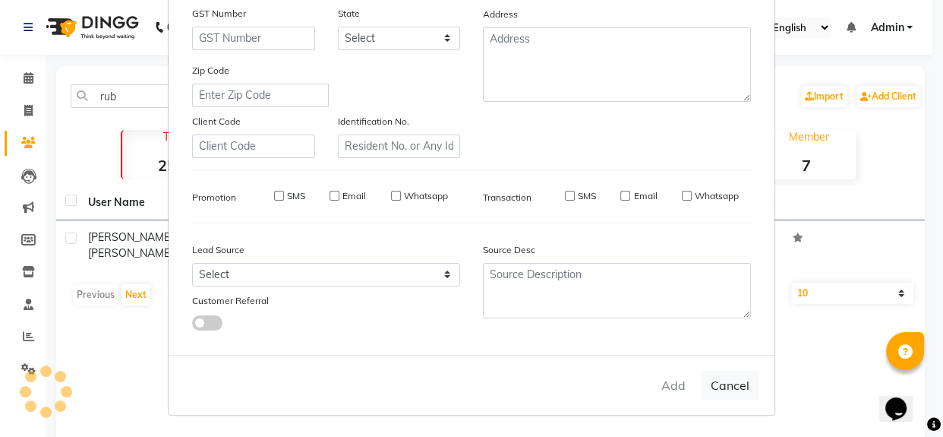
select select
checkbox input "false"
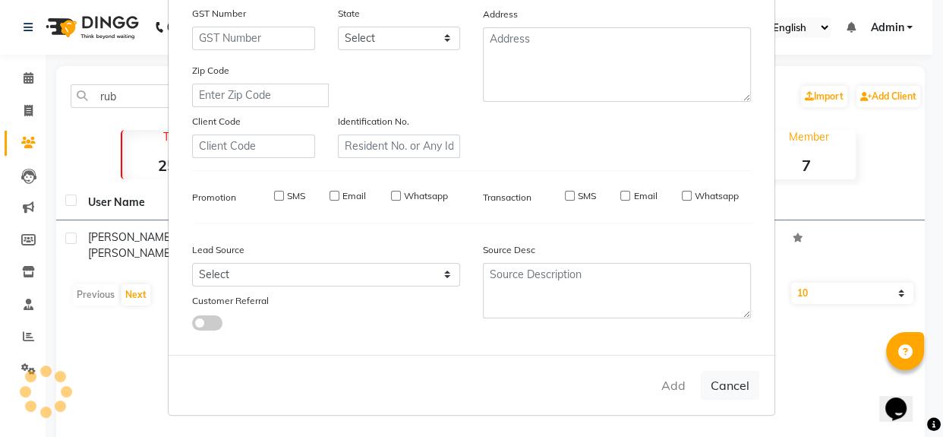
checkbox input "false"
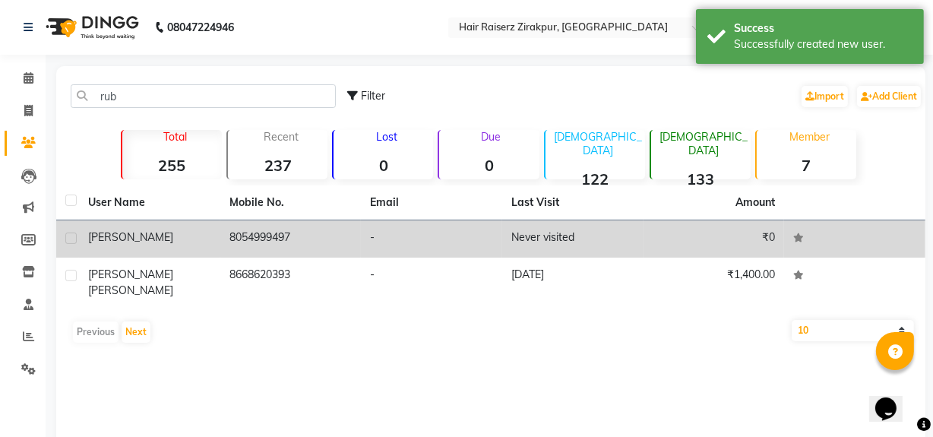
click at [266, 226] on td "8054999497" at bounding box center [290, 238] width 141 height 37
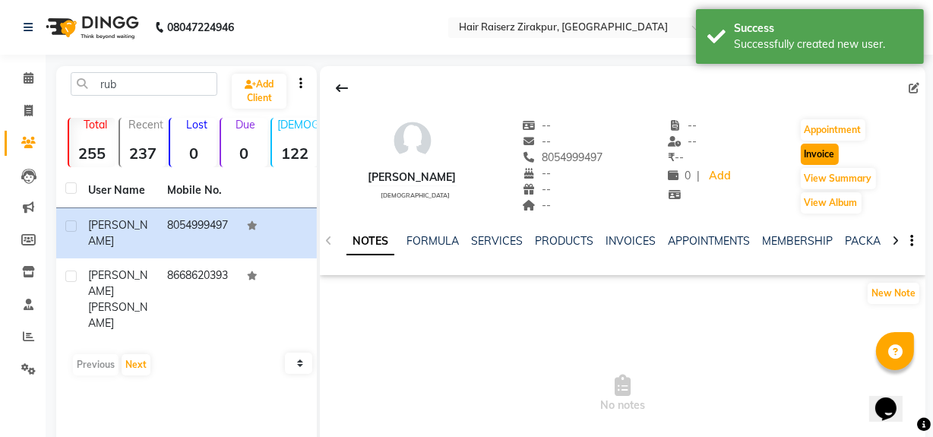
click at [812, 156] on button "Invoice" at bounding box center [819, 154] width 38 height 21
select select "service"
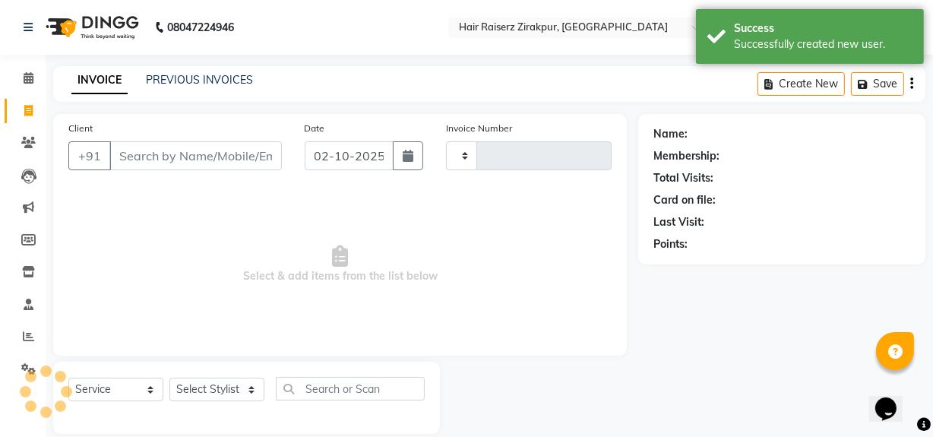
type input "0352"
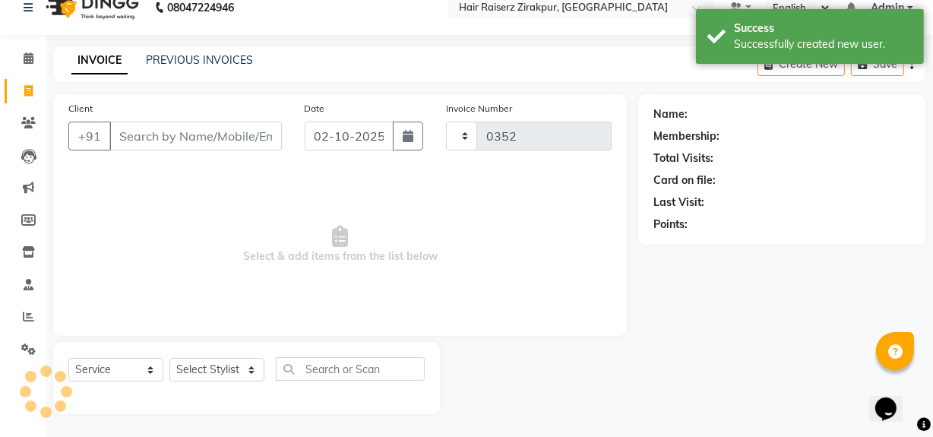
select select "8680"
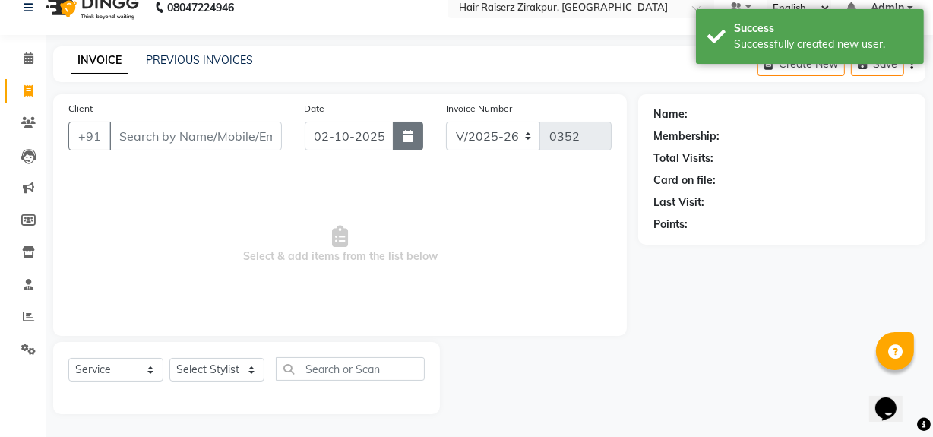
type input "8054999497"
click at [396, 133] on button "button" at bounding box center [408, 136] width 30 height 29
select select "10"
select select "2025"
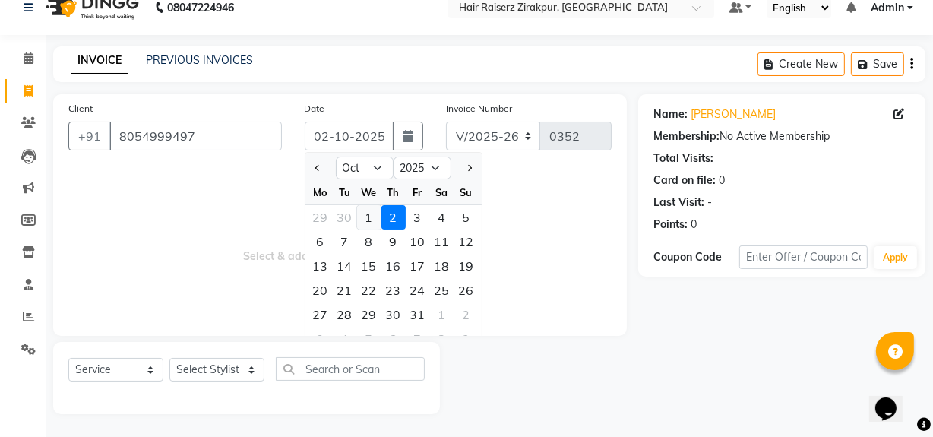
click at [369, 205] on div "1" at bounding box center [369, 217] width 24 height 24
type input "01-10-2025"
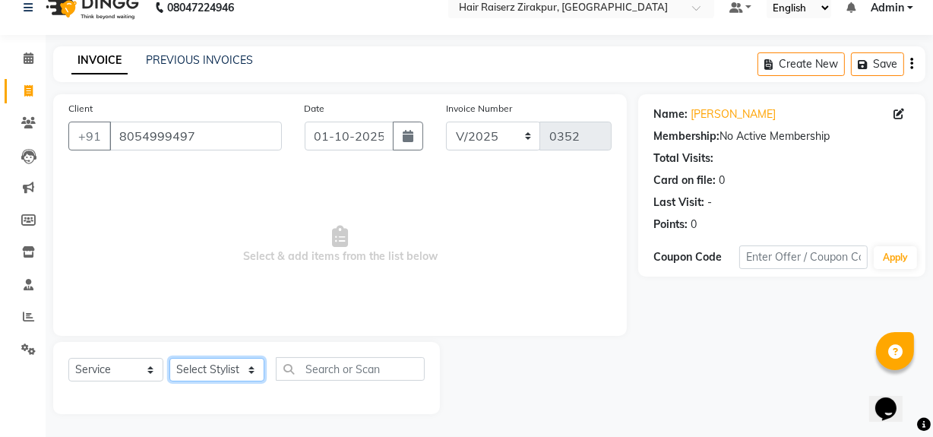
click at [251, 367] on select "Select Stylist Aashna Malik Admin Akshay chhajlana Ashwin Deepak Disha kaur Gur…" at bounding box center [216, 370] width 95 height 24
select select "88904"
click at [169, 358] on select "Select Stylist Aashna Malik Admin Akshay chhajlana Ashwin Deepak Disha kaur Gur…" at bounding box center [216, 370] width 95 height 24
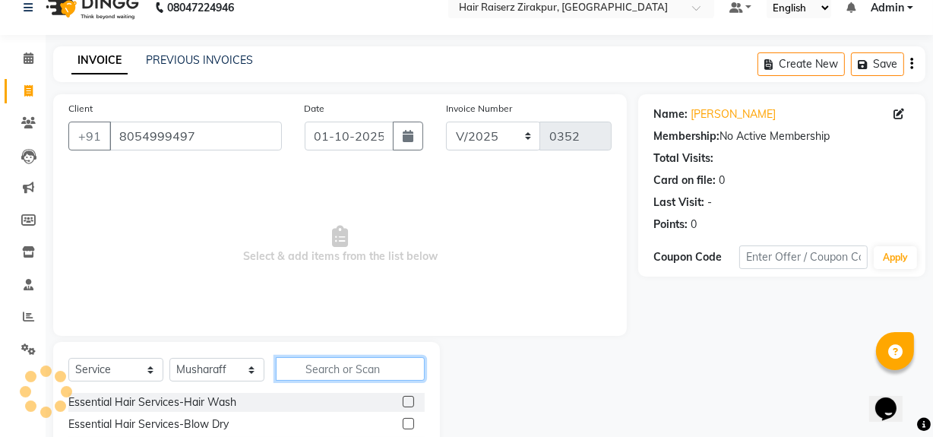
click at [314, 364] on input "text" at bounding box center [350, 369] width 149 height 24
click at [314, 364] on input "HAIR" at bounding box center [340, 369] width 128 height 24
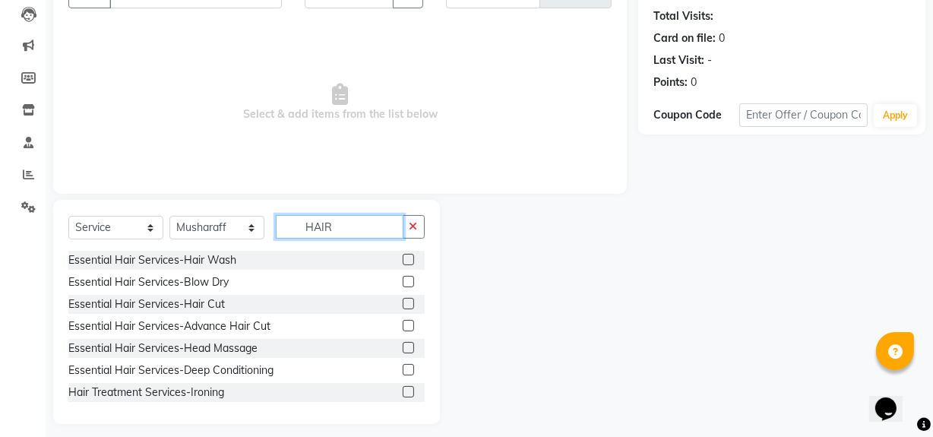
scroll to position [172, 0]
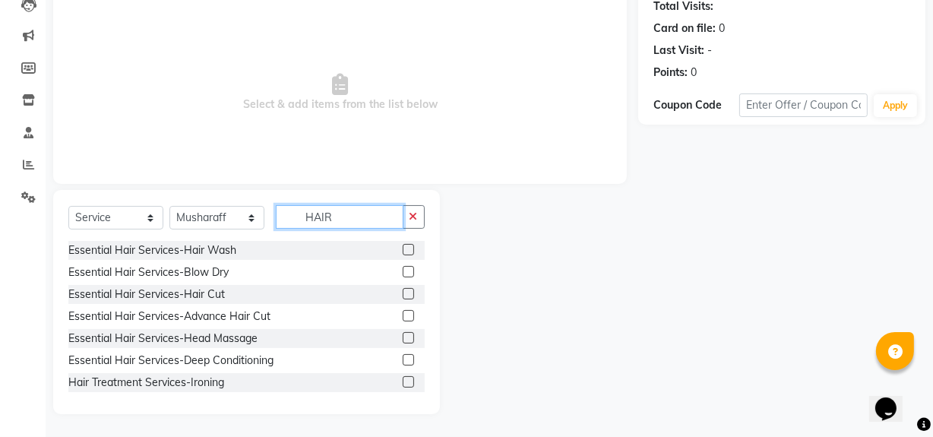
click at [360, 218] on input "HAIR" at bounding box center [340, 217] width 128 height 24
type input "H"
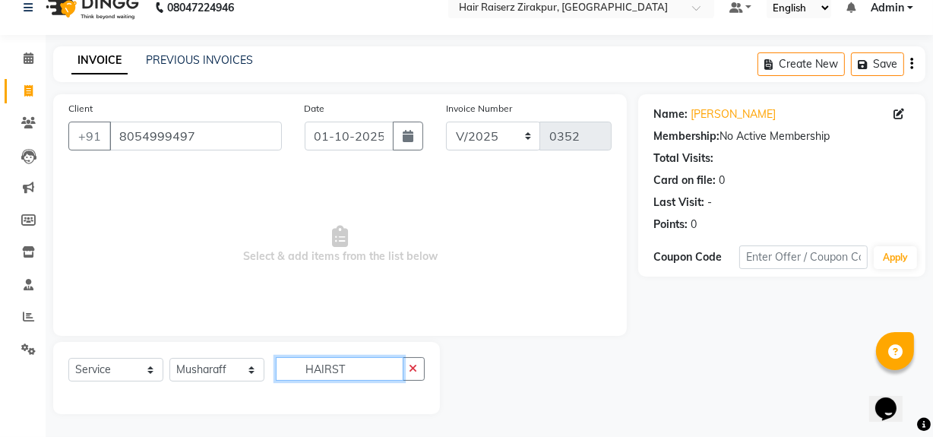
scroll to position [20, 0]
click at [343, 362] on input "HAIRST" at bounding box center [340, 369] width 128 height 24
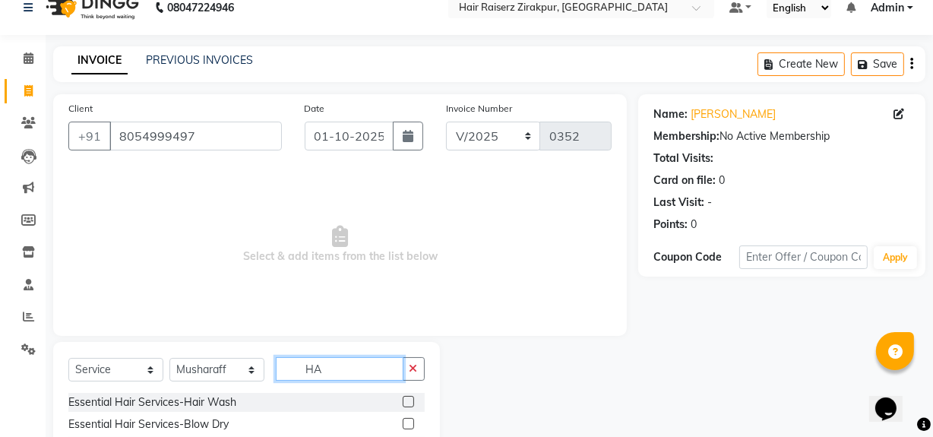
type input "H"
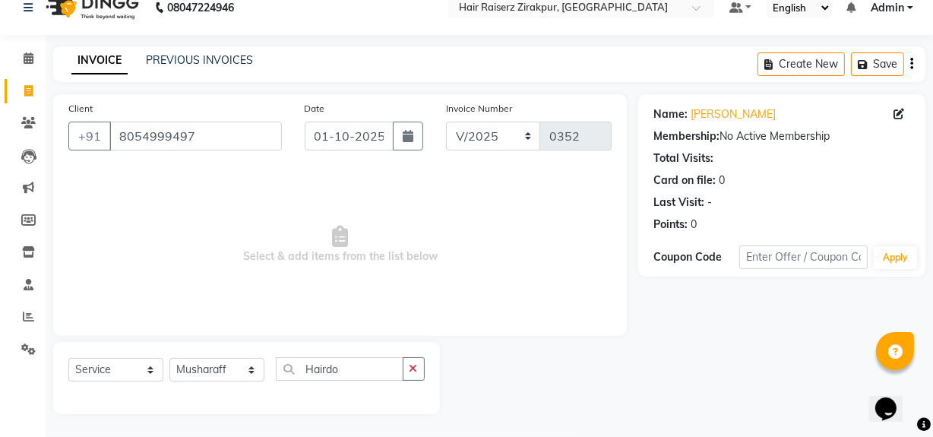
click at [375, 355] on div "Select Service Product Membership Package Voucher Prepaid Gift Card Select Styl…" at bounding box center [246, 378] width 387 height 72
click at [371, 374] on input "Hairdo" at bounding box center [340, 369] width 128 height 24
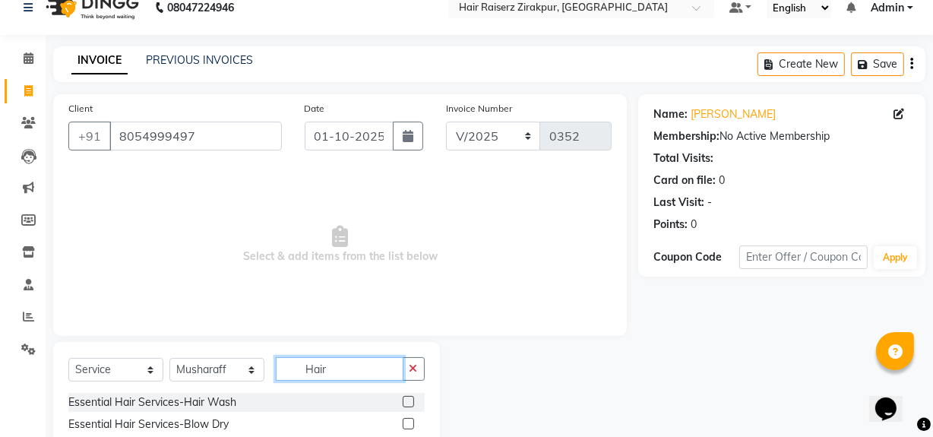
click at [371, 374] on input "Hair" at bounding box center [340, 369] width 128 height 24
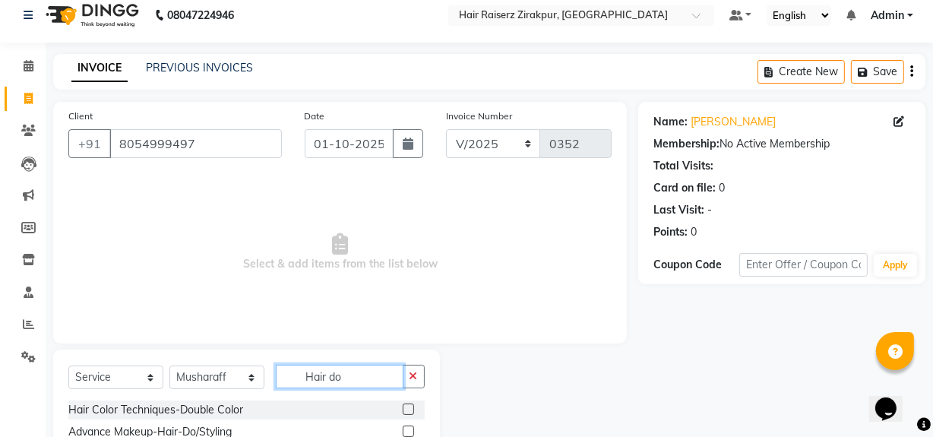
scroll to position [63, 0]
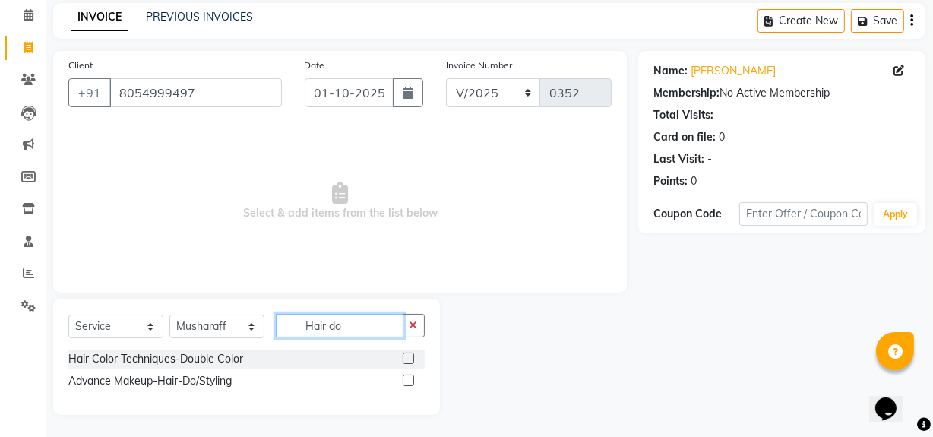
type input "Hair do"
click at [409, 379] on label at bounding box center [408, 379] width 11 height 11
click at [409, 379] on input "checkbox" at bounding box center [408, 381] width 10 height 10
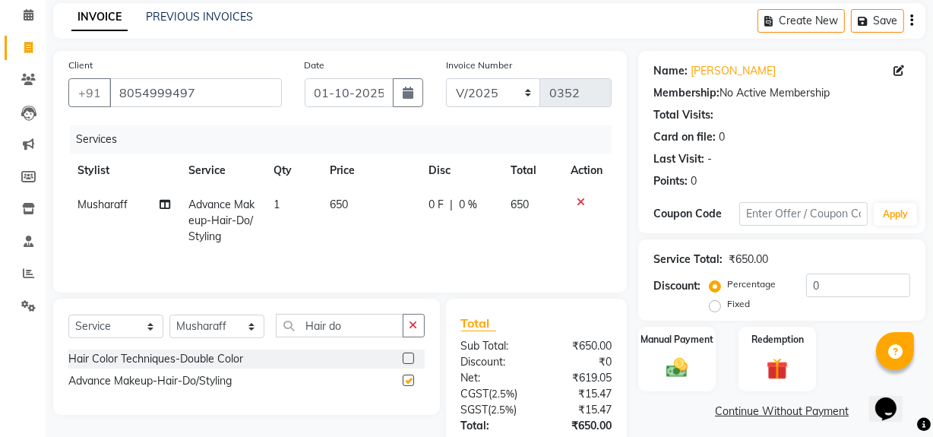
checkbox input "false"
click at [347, 205] on span "650" at bounding box center [339, 204] width 18 height 14
select select "88904"
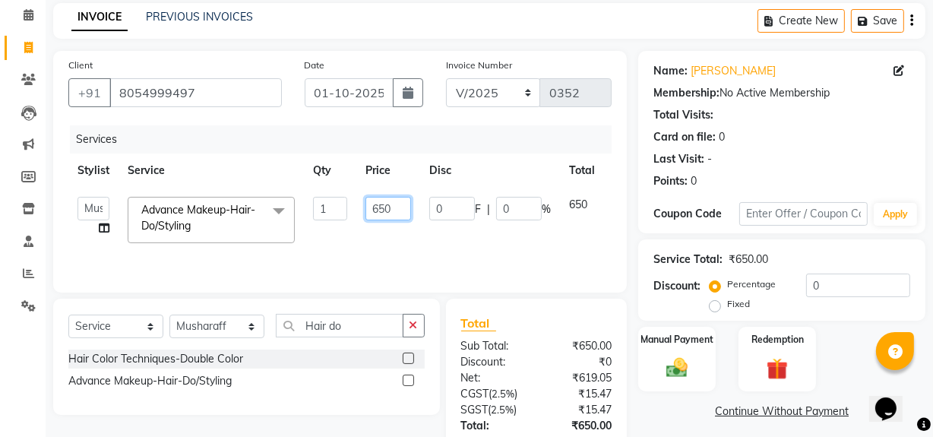
click at [387, 207] on input "650" at bounding box center [388, 209] width 46 height 24
type input "6"
type input "800"
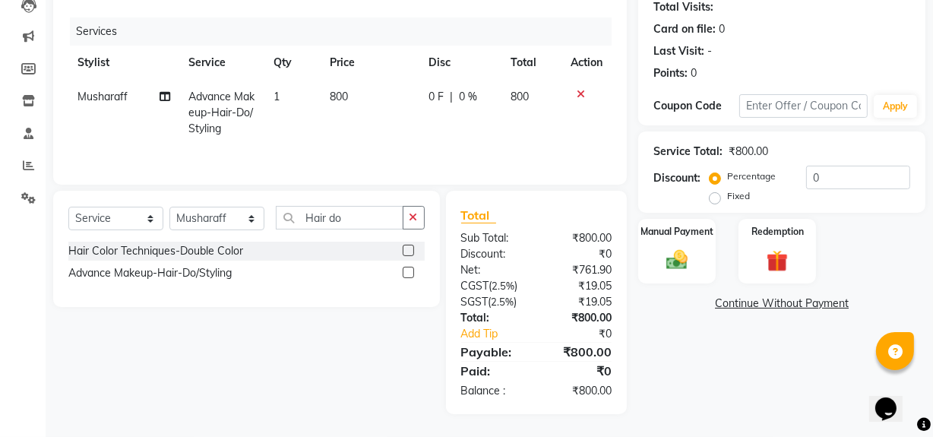
click at [700, 314] on div "Name: Rubal Membership: No Active Membership Total Visits: Card on file: 0 Last…" at bounding box center [787, 178] width 298 height 471
click at [713, 204] on div "Fixed" at bounding box center [730, 196] width 37 height 18
click at [727, 194] on label "Fixed" at bounding box center [738, 196] width 23 height 14
click at [715, 194] on input "Fixed" at bounding box center [717, 196] width 11 height 11
radio input "true"
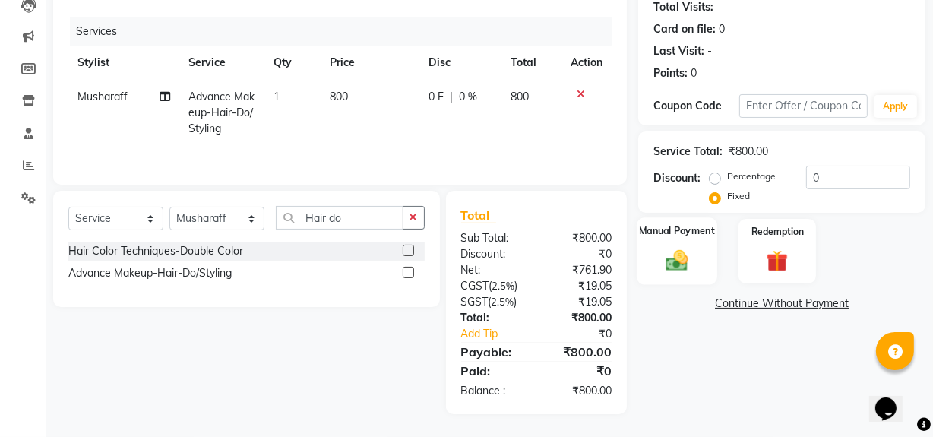
click at [675, 235] on label "Manual Payment" at bounding box center [677, 230] width 76 height 14
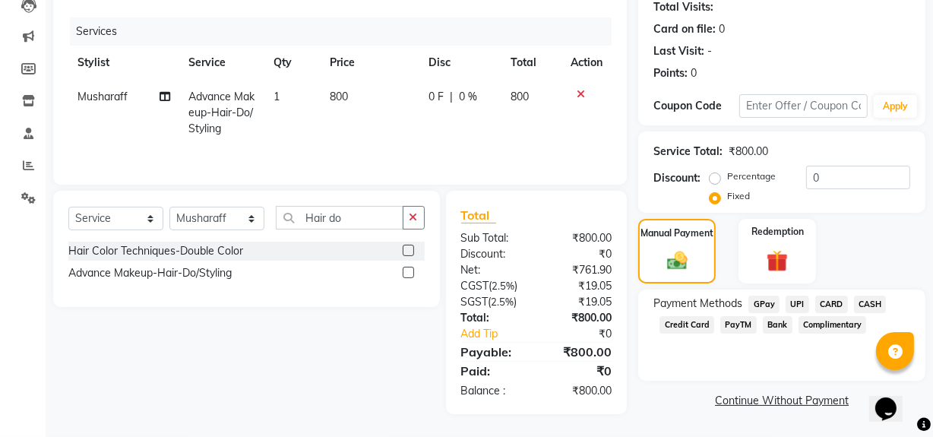
click at [793, 302] on span "UPI" at bounding box center [797, 303] width 24 height 17
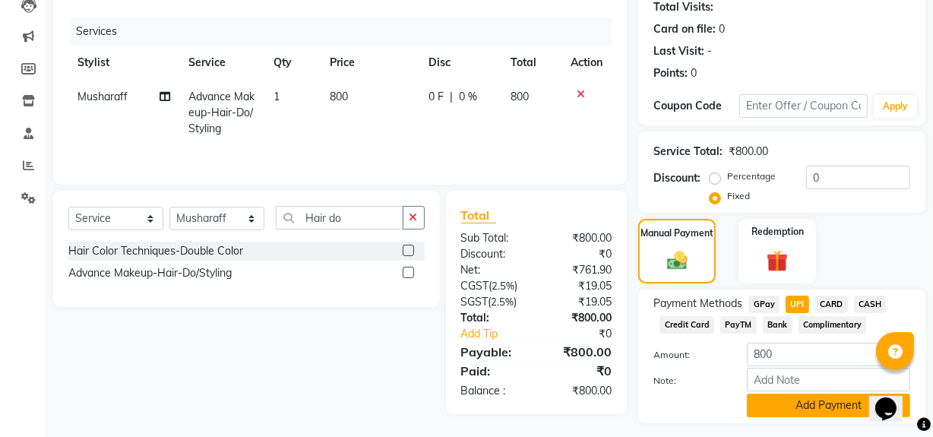
click at [788, 402] on button "Add Payment" at bounding box center [828, 405] width 163 height 24
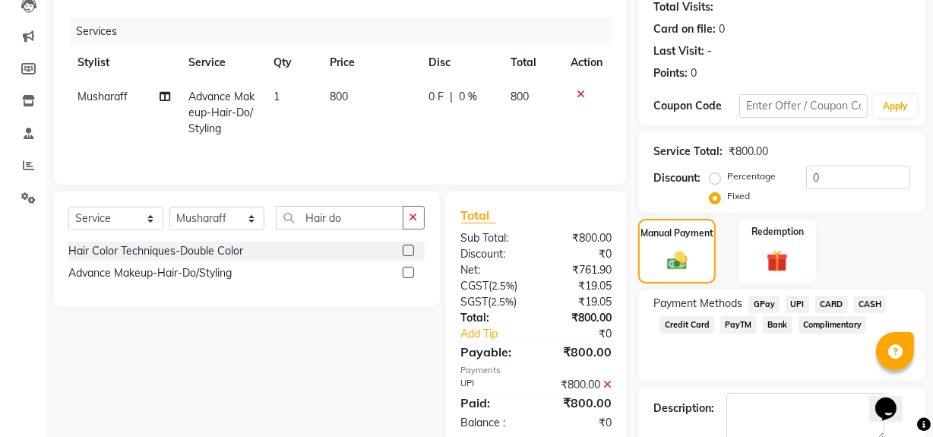
scroll to position [253, 0]
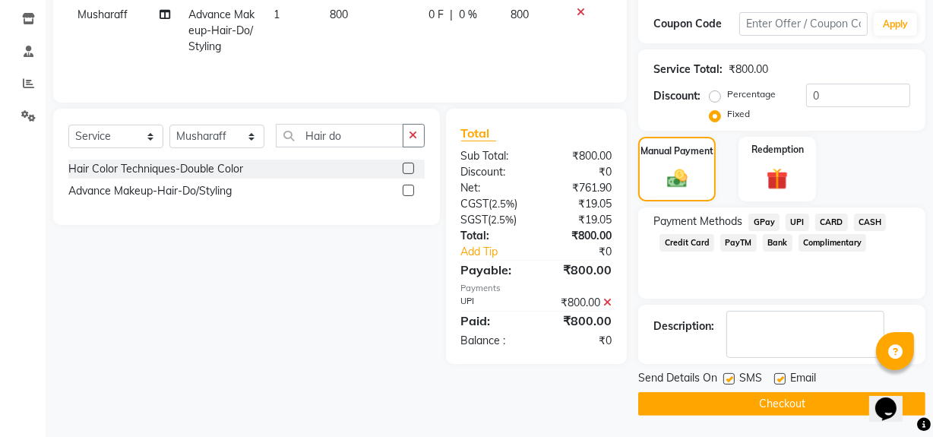
click at [757, 394] on button "Checkout" at bounding box center [781, 404] width 287 height 24
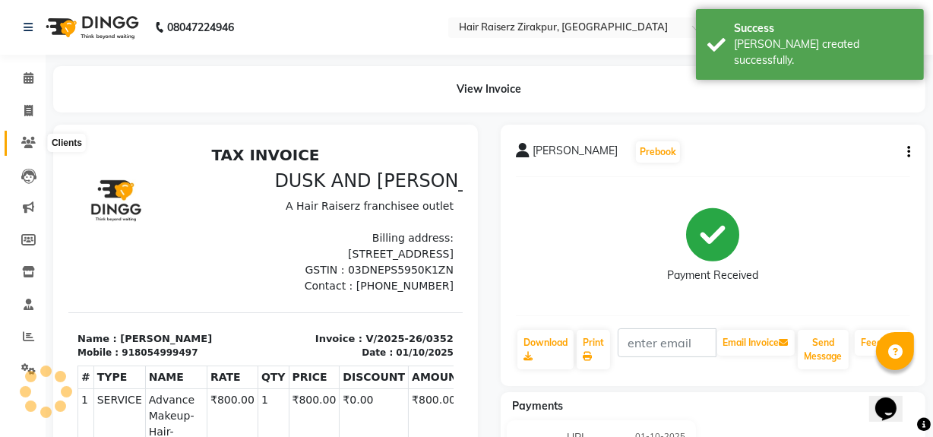
click at [33, 142] on icon at bounding box center [28, 142] width 14 height 11
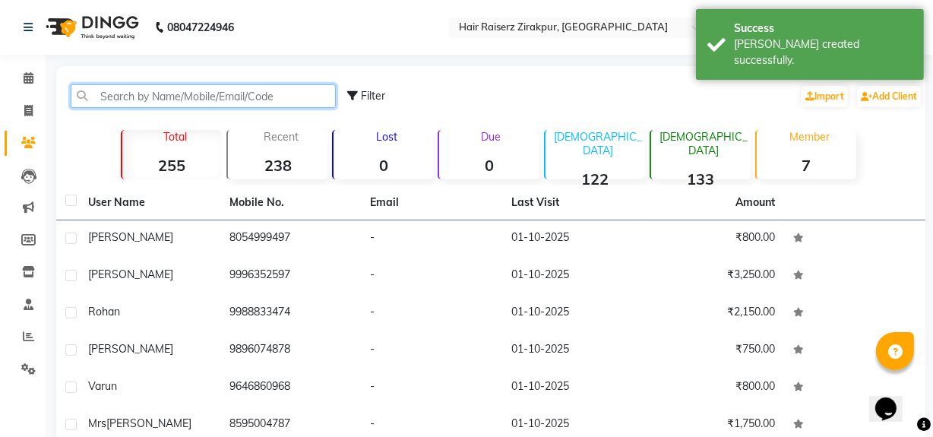
click at [128, 90] on input "text" at bounding box center [203, 96] width 265 height 24
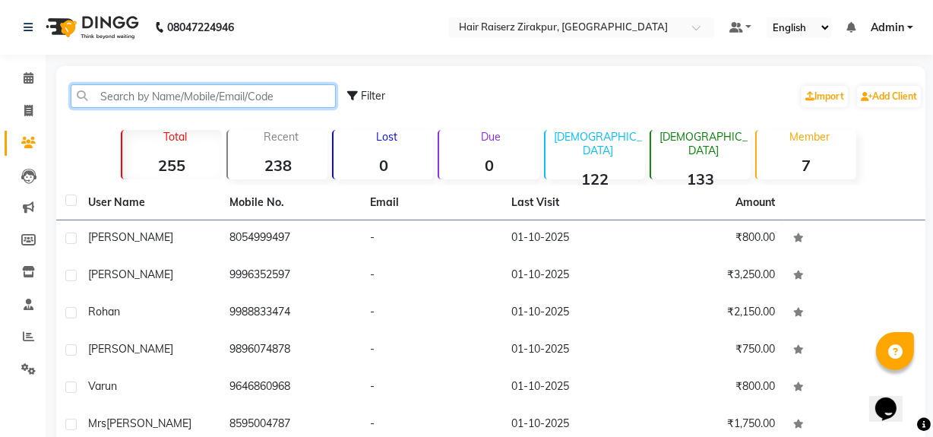
click at [250, 96] on input "text" at bounding box center [203, 96] width 265 height 24
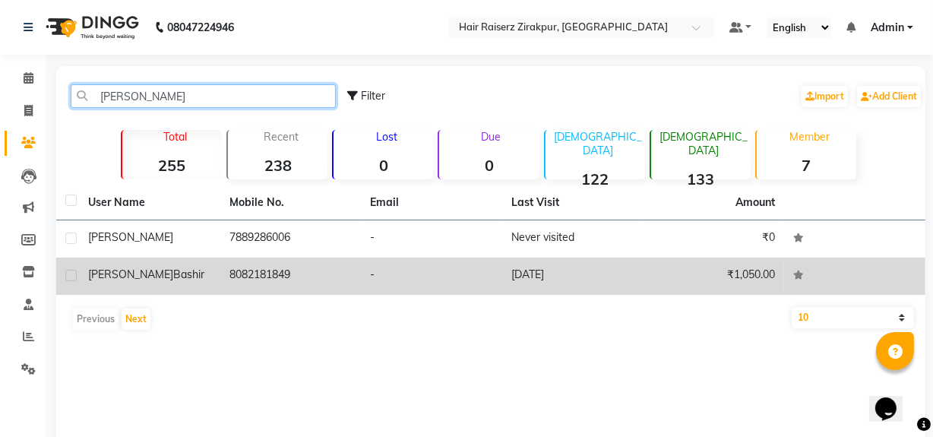
type input "mehak"
click at [198, 289] on td "Mehak Bashir" at bounding box center [149, 275] width 141 height 37
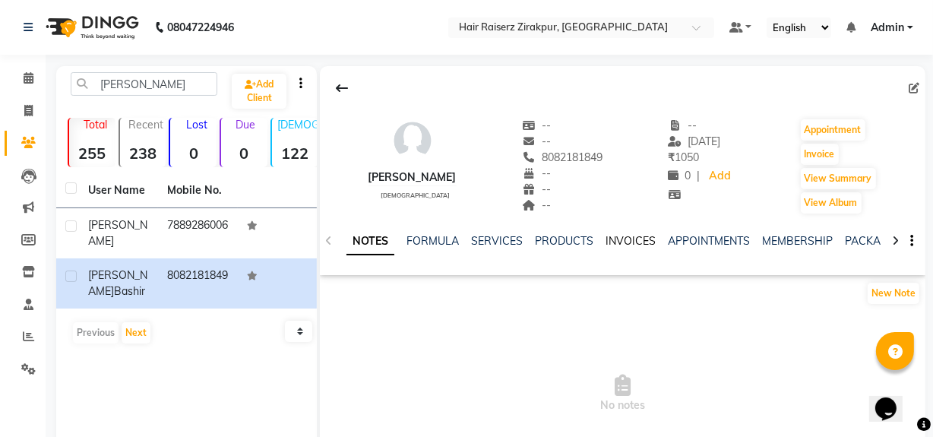
click at [624, 235] on link "INVOICES" at bounding box center [630, 241] width 50 height 14
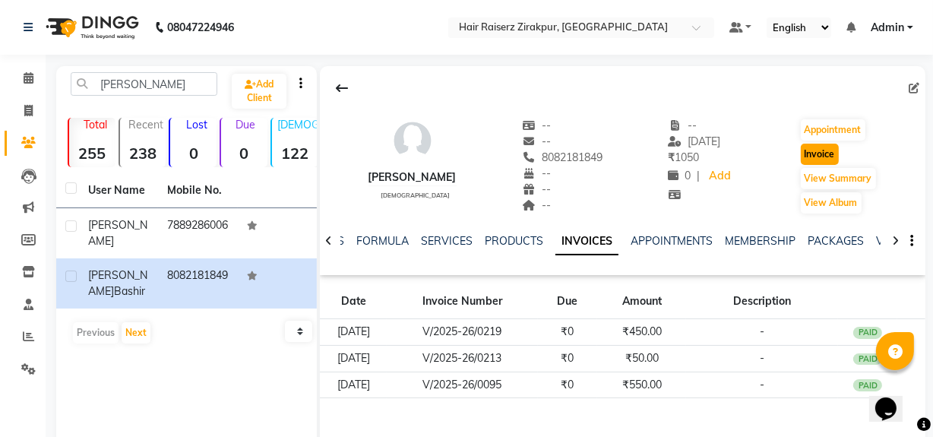
click at [835, 150] on button "Invoice" at bounding box center [819, 154] width 38 height 21
select select "8680"
select select "service"
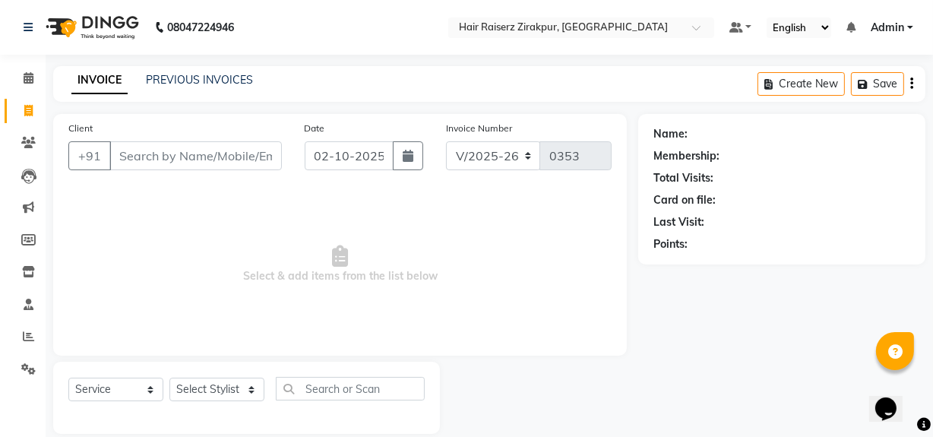
scroll to position [20, 0]
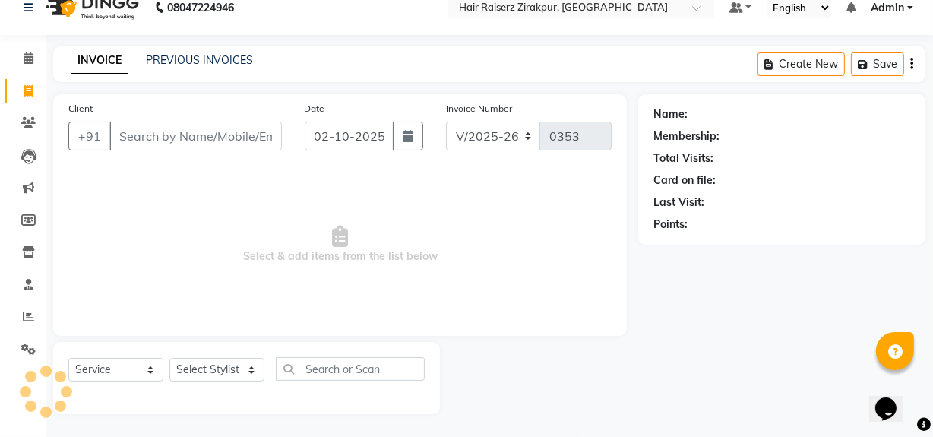
type input "8082181849"
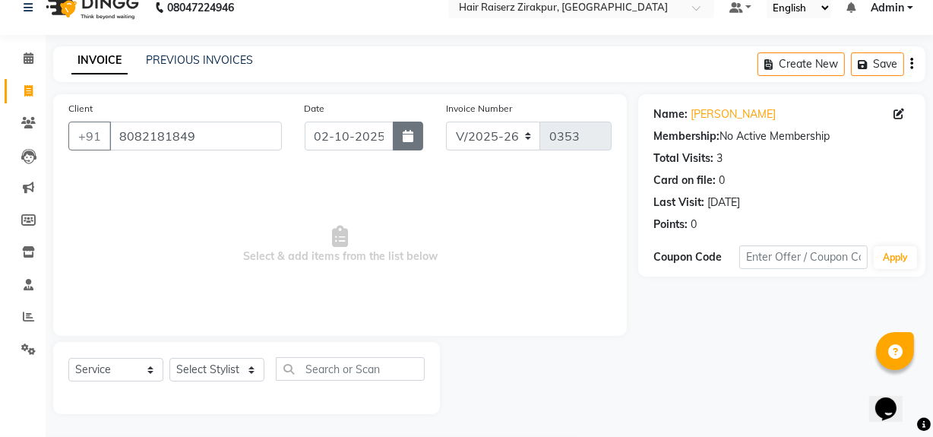
click at [403, 139] on icon "button" at bounding box center [408, 136] width 11 height 12
select select "10"
select select "2025"
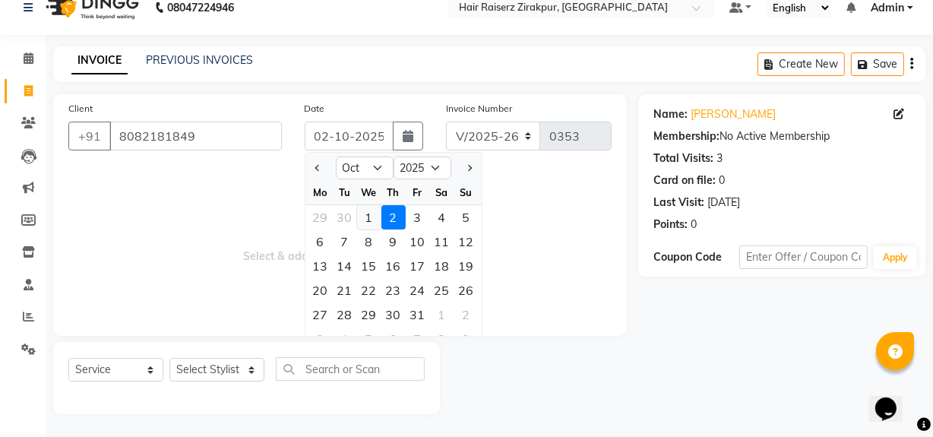
click at [368, 213] on div "1" at bounding box center [369, 217] width 24 height 24
type input "01-10-2025"
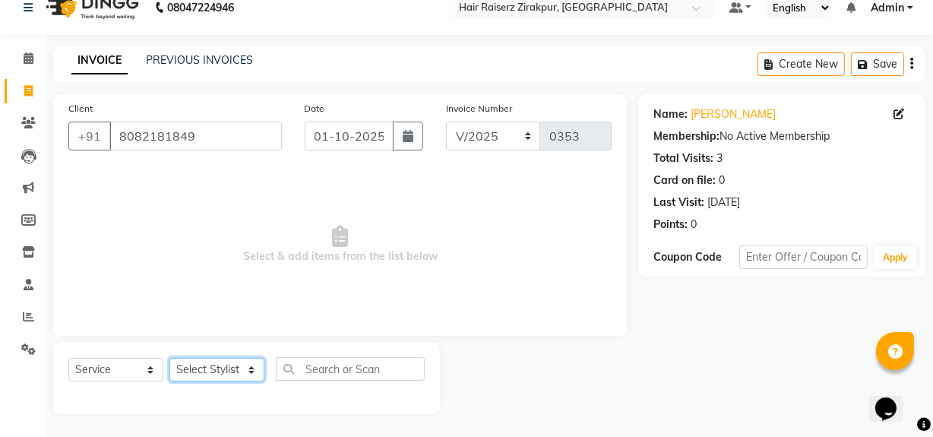
click at [247, 364] on select "Select Stylist Aashna Malik Admin Akshay chhajlana Ashwin Deepak Disha kaur Gur…" at bounding box center [216, 370] width 95 height 24
select select "88904"
click at [169, 358] on select "Select Stylist Aashna Malik Admin Akshay chhajlana Ashwin Deepak Disha kaur Gur…" at bounding box center [216, 370] width 95 height 24
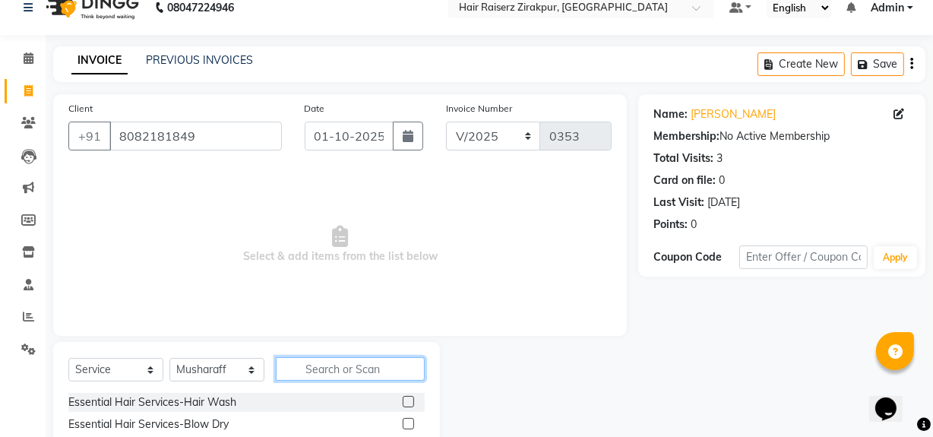
click at [302, 373] on input "text" at bounding box center [350, 369] width 149 height 24
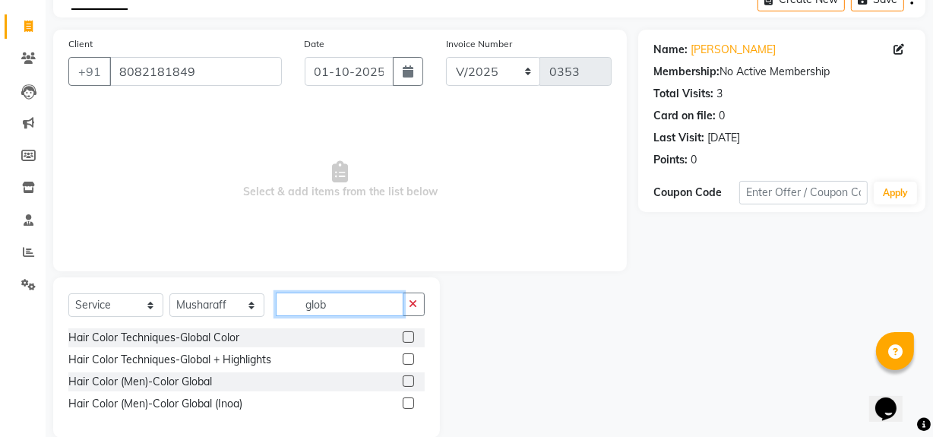
scroll to position [107, 0]
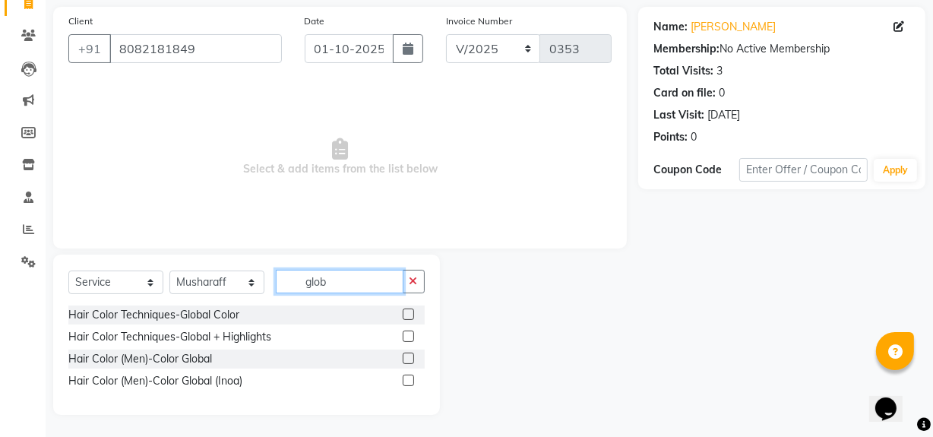
type input "glob"
click at [398, 308] on div "Hair Color Techniques-Global Color" at bounding box center [246, 314] width 356 height 19
click at [408, 312] on label at bounding box center [408, 313] width 11 height 11
click at [408, 312] on input "checkbox" at bounding box center [408, 315] width 10 height 10
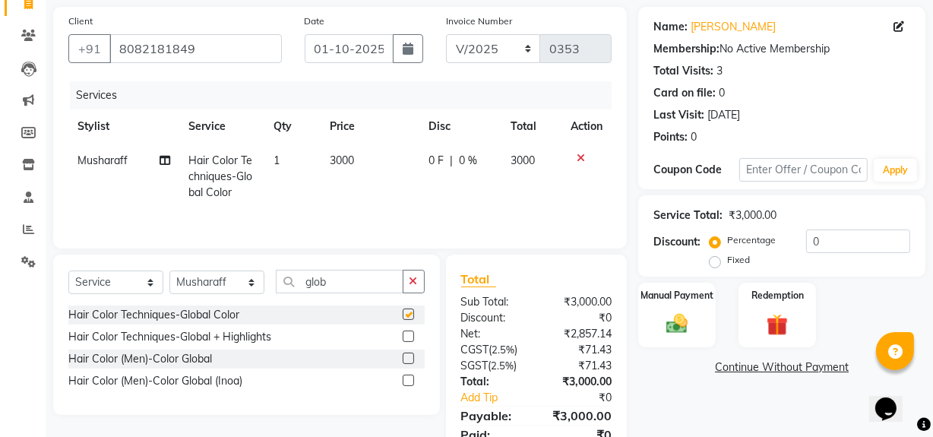
checkbox input "false"
click at [352, 162] on span "3000" at bounding box center [342, 160] width 24 height 14
select select "88904"
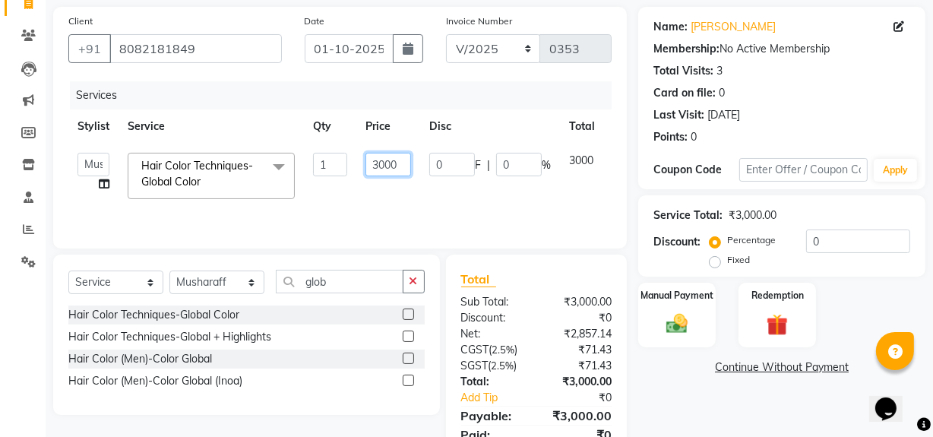
click at [393, 166] on input "3000" at bounding box center [388, 165] width 46 height 24
type input "3500"
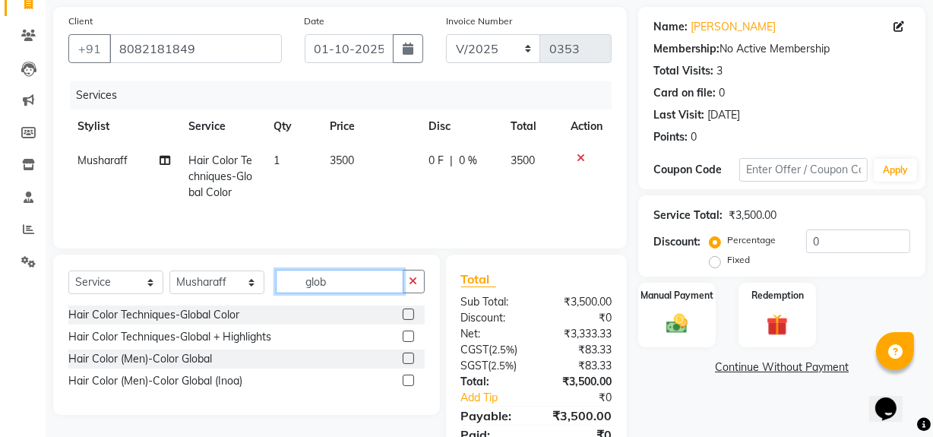
click at [387, 276] on input "glob" at bounding box center [340, 282] width 128 height 24
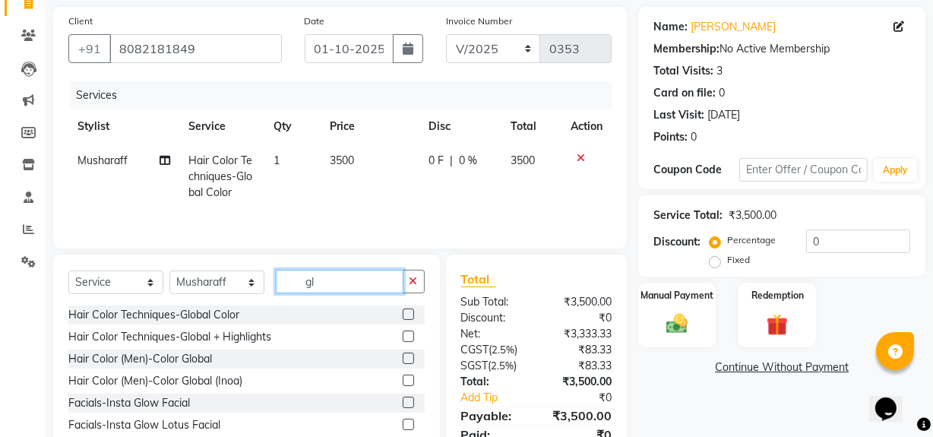
type input "g"
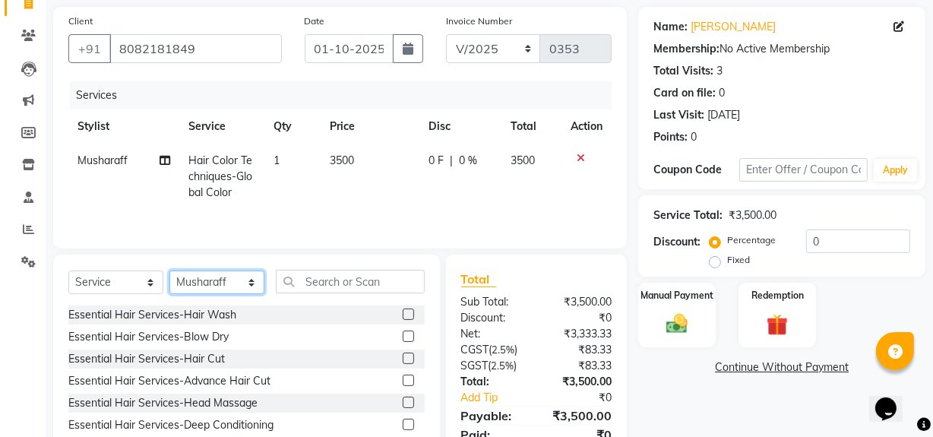
click at [248, 288] on select "Select Stylist Aashna Malik Admin Akshay chhajlana Ashwin Deepak Disha kaur Gur…" at bounding box center [216, 282] width 95 height 24
select select "88994"
click at [169, 270] on select "Select Stylist Aashna Malik Admin Akshay chhajlana Ashwin Deepak Disha kaur Gur…" at bounding box center [216, 282] width 95 height 24
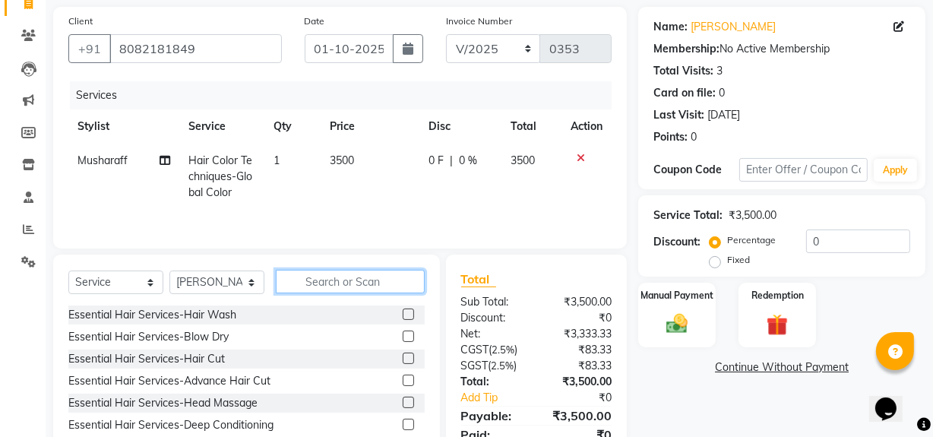
click at [306, 286] on input "text" at bounding box center [350, 282] width 149 height 24
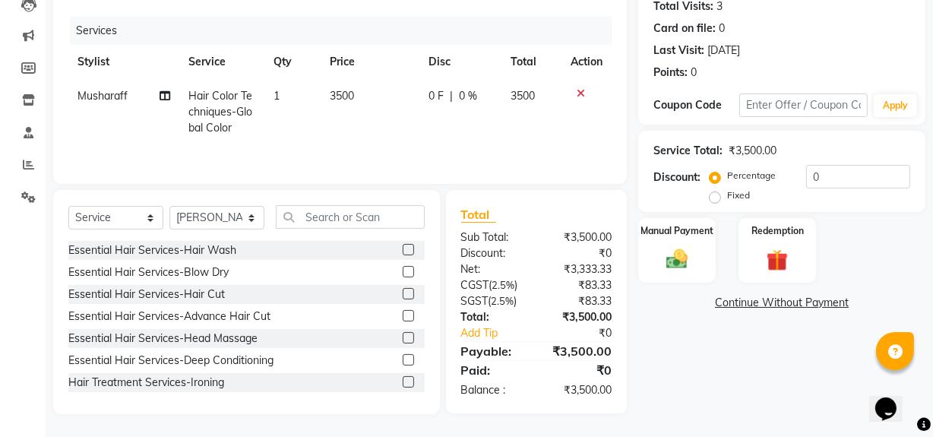
click at [671, 374] on div "Name: Mehak Bashir Membership: No Active Membership Total Visits: 3 Card on fil…" at bounding box center [787, 178] width 298 height 472
click at [727, 197] on label "Fixed" at bounding box center [738, 195] width 23 height 14
click at [712, 197] on input "Fixed" at bounding box center [717, 195] width 11 height 11
radio input "true"
click at [675, 261] on img at bounding box center [676, 259] width 36 height 26
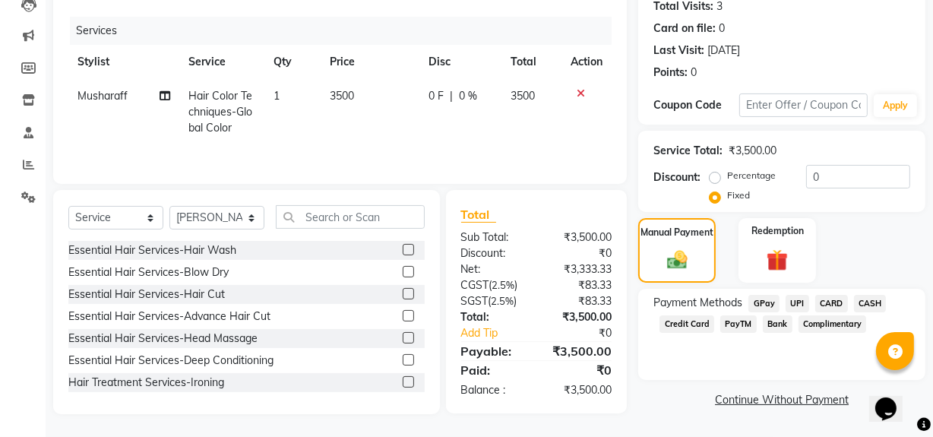
click at [794, 304] on span "UPI" at bounding box center [797, 303] width 24 height 17
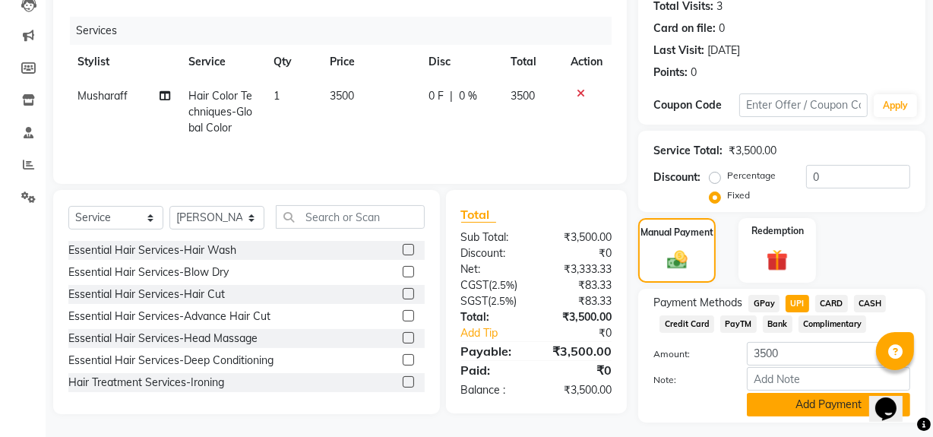
click at [814, 393] on button "Add Payment" at bounding box center [828, 405] width 163 height 24
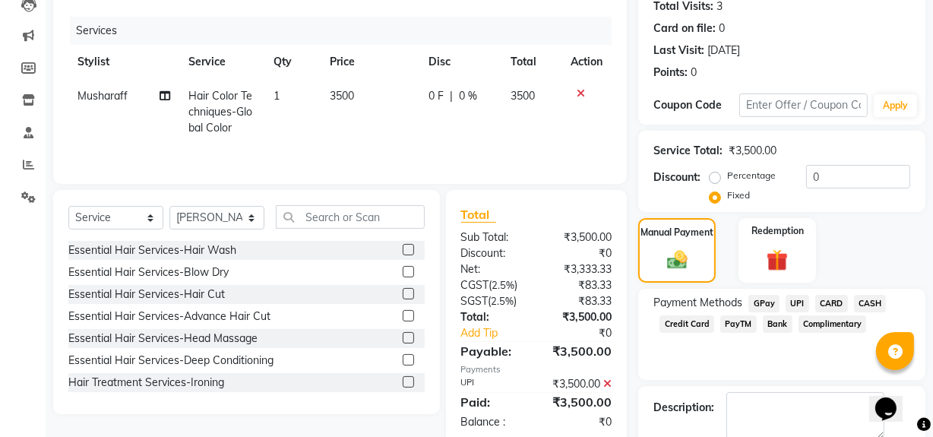
scroll to position [253, 0]
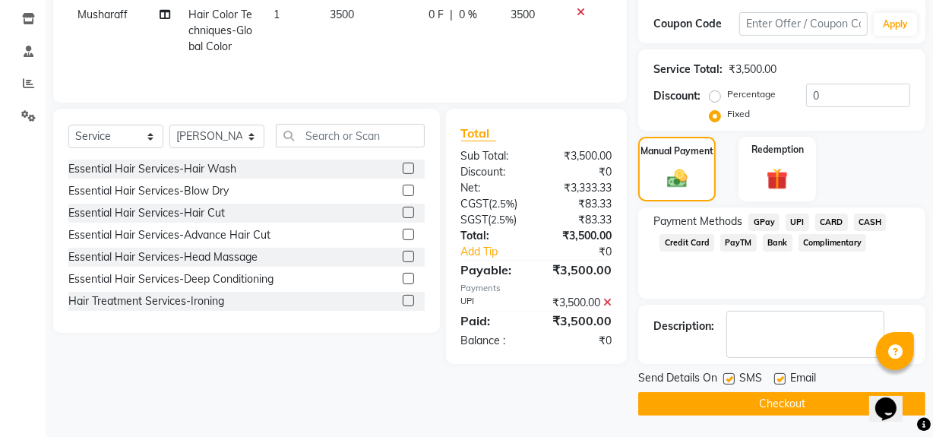
click at [774, 395] on button "Checkout" at bounding box center [781, 404] width 287 height 24
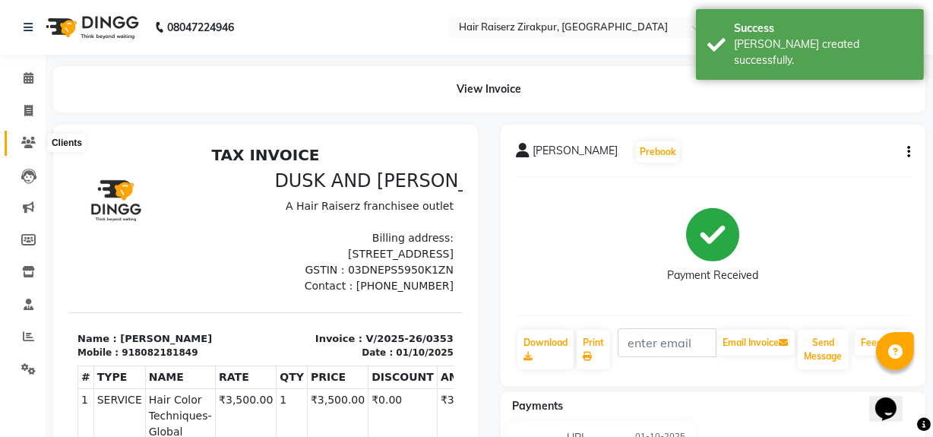
click at [28, 146] on icon at bounding box center [28, 142] width 14 height 11
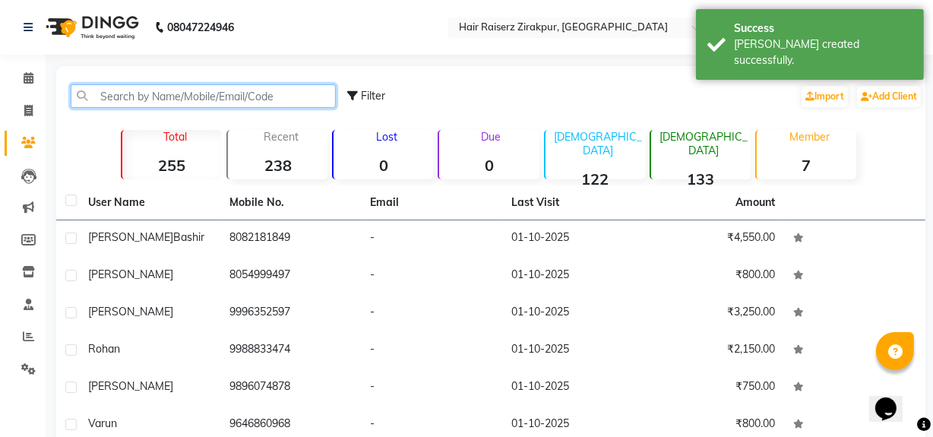
click at [137, 88] on input "text" at bounding box center [203, 96] width 265 height 24
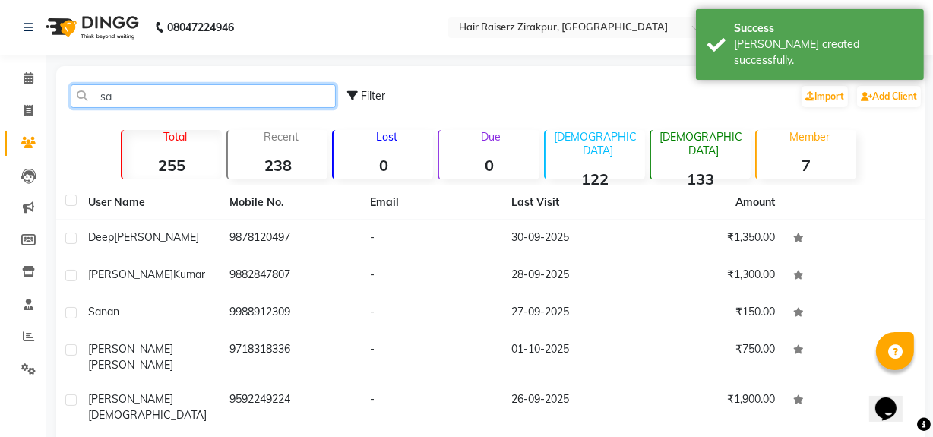
type input "s"
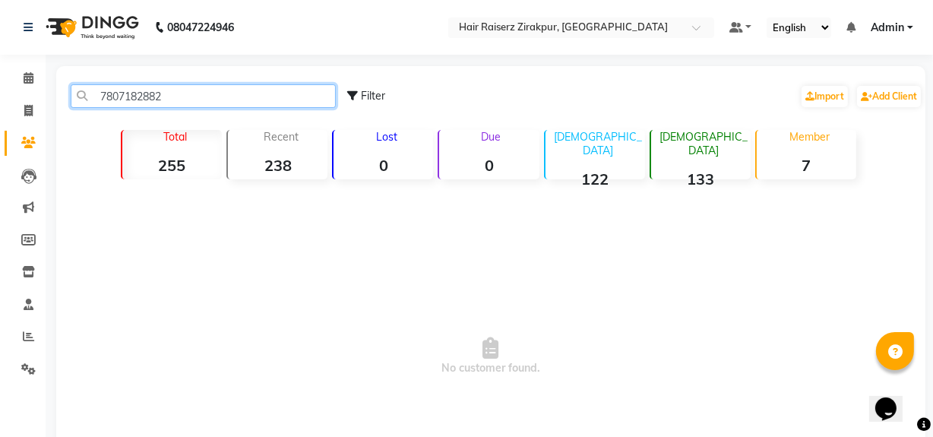
drag, startPoint x: 99, startPoint y: 91, endPoint x: 208, endPoint y: 78, distance: 109.4
click at [208, 78] on div "7807182882 Filter Import Add Client" at bounding box center [490, 96] width 863 height 48
click at [169, 84] on input "7807182882" at bounding box center [203, 96] width 265 height 24
drag, startPoint x: 105, startPoint y: 93, endPoint x: 144, endPoint y: 108, distance: 41.3
click at [144, 108] on div "7807182882 Filter Import Add Client" at bounding box center [490, 96] width 863 height 48
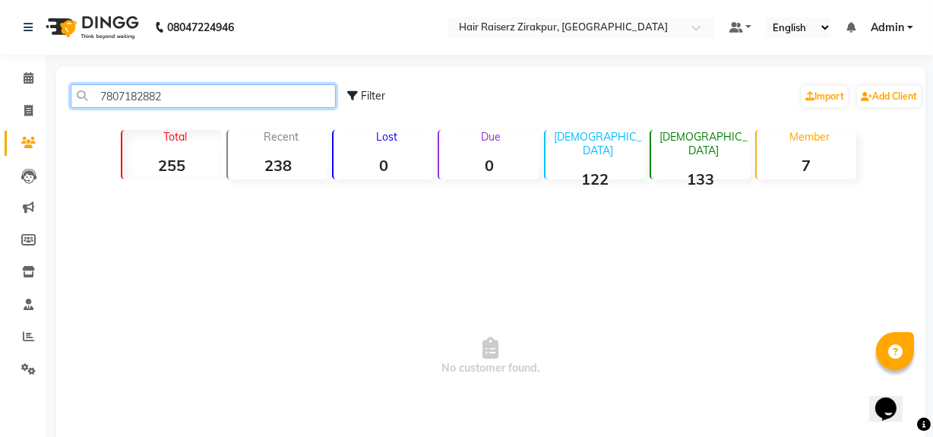
type input "7807182882"
click at [144, 108] on div "7807182882 Filter Import Add Client" at bounding box center [490, 96] width 863 height 48
drag, startPoint x: 99, startPoint y: 97, endPoint x: 189, endPoint y: 118, distance: 92.7
click at [189, 118] on div "7807182882 Filter Import Add Client" at bounding box center [490, 96] width 863 height 48
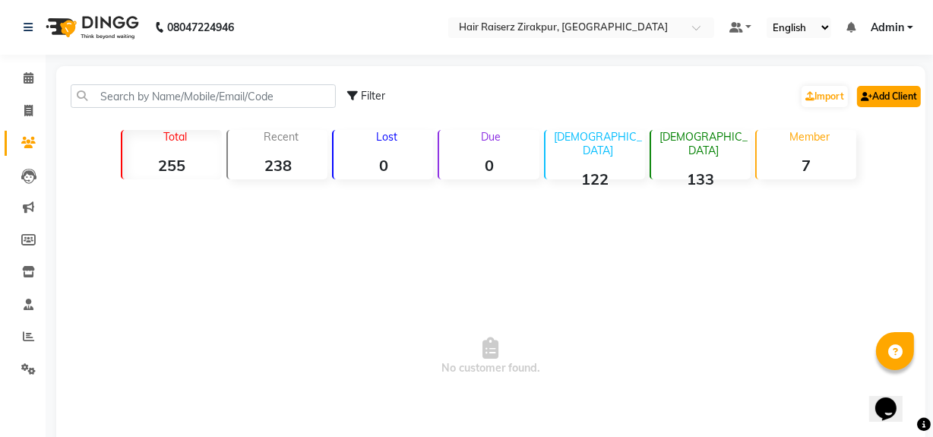
click at [911, 92] on link "Add Client" at bounding box center [889, 96] width 64 height 21
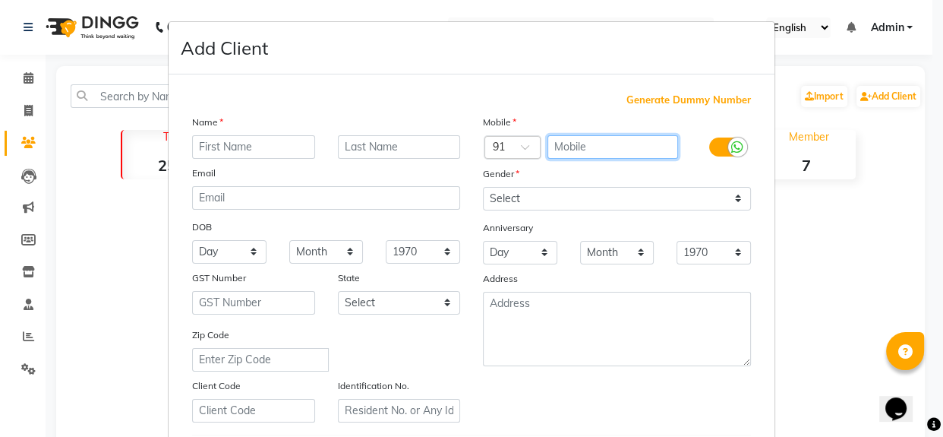
click at [591, 144] on input "text" at bounding box center [613, 147] width 131 height 24
paste input "7807182882"
type input "7807182882"
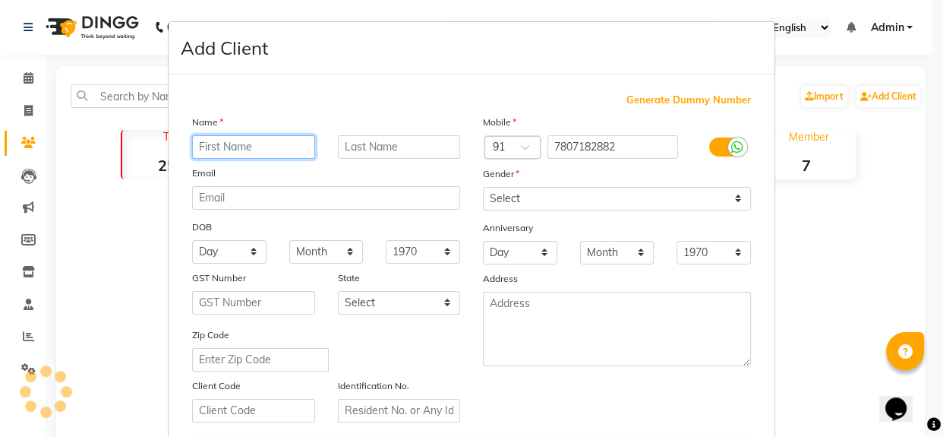
click at [245, 148] on input "text" at bounding box center [253, 147] width 123 height 24
click at [196, 150] on input "sakshi" at bounding box center [253, 147] width 123 height 24
click at [201, 149] on input "sakshi" at bounding box center [253, 147] width 123 height 24
type input "Sakshi"
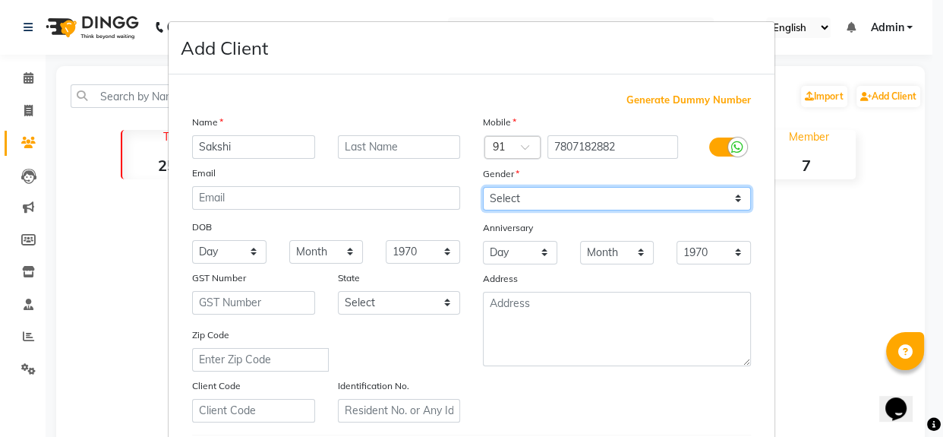
click at [733, 199] on select "Select Male Female Other Prefer Not To Say" at bounding box center [617, 199] width 268 height 24
select select "female"
click at [483, 187] on select "Select Male Female Other Prefer Not To Say" at bounding box center [617, 199] width 268 height 24
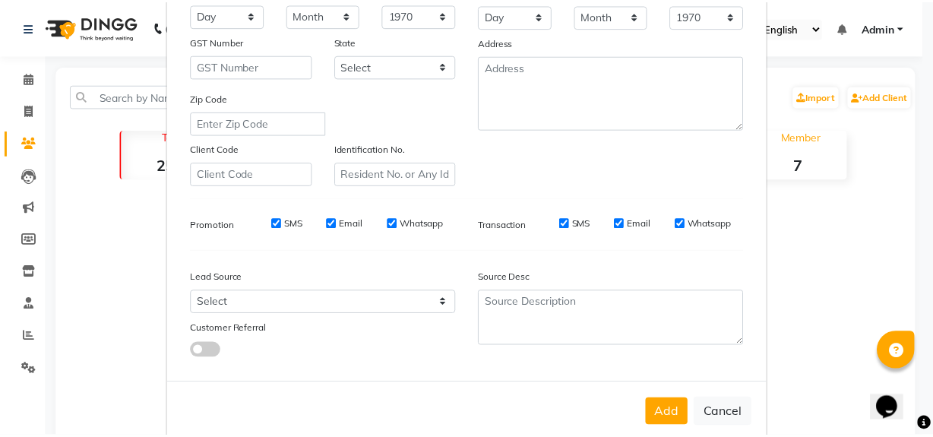
scroll to position [237, 0]
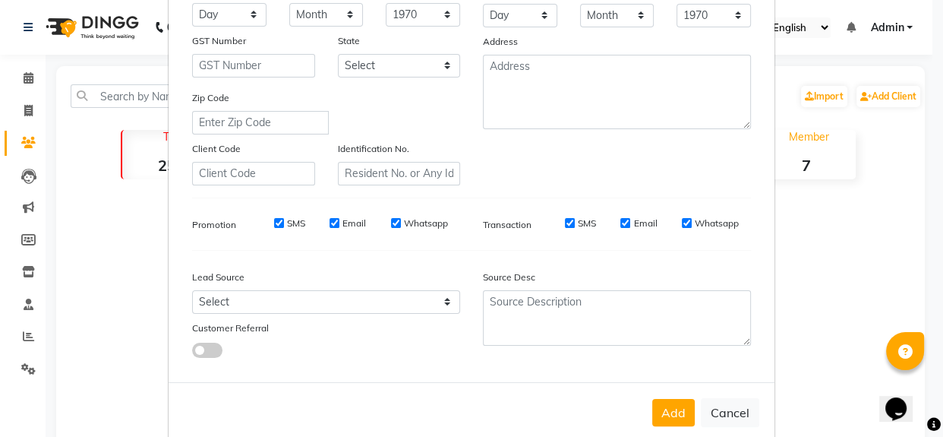
click at [677, 401] on div "Add Cancel" at bounding box center [472, 412] width 606 height 60
click at [675, 404] on button "Add" at bounding box center [673, 412] width 43 height 27
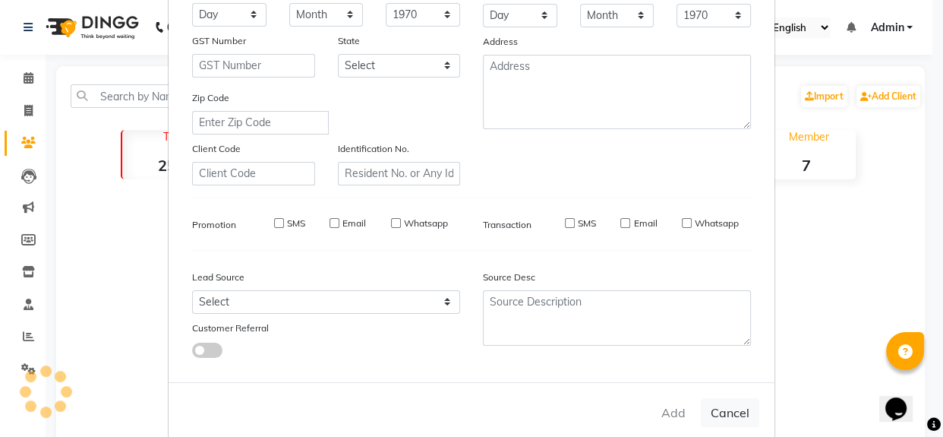
select select
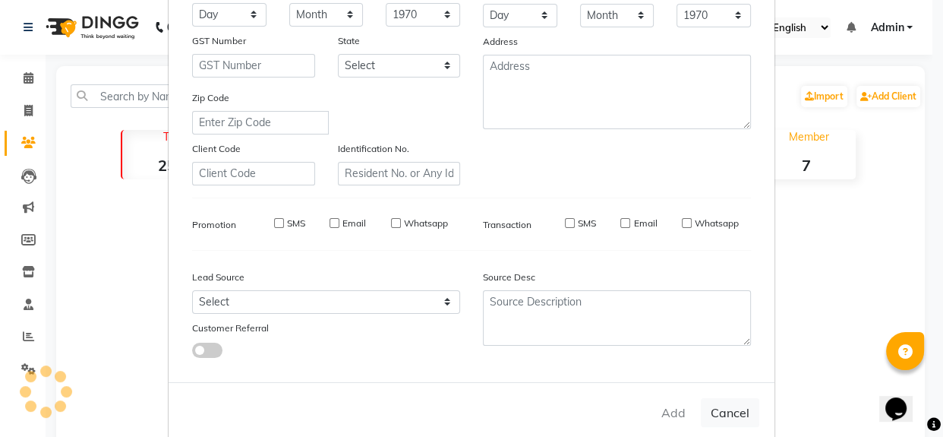
select select
checkbox input "false"
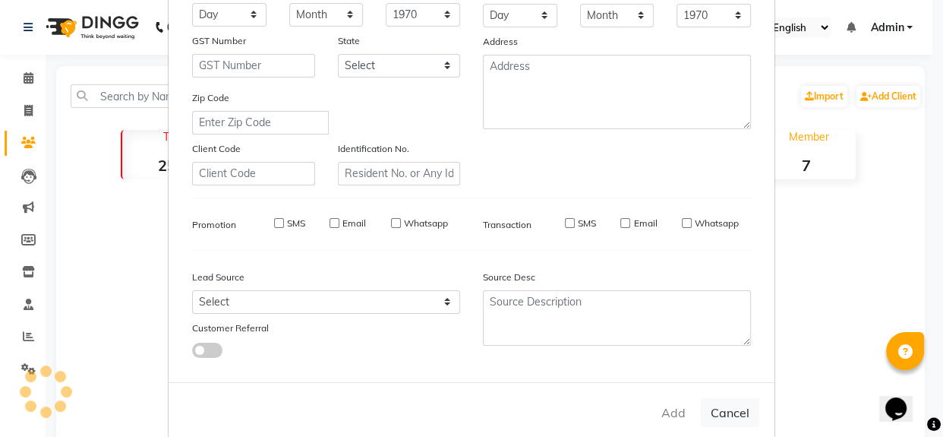
checkbox input "false"
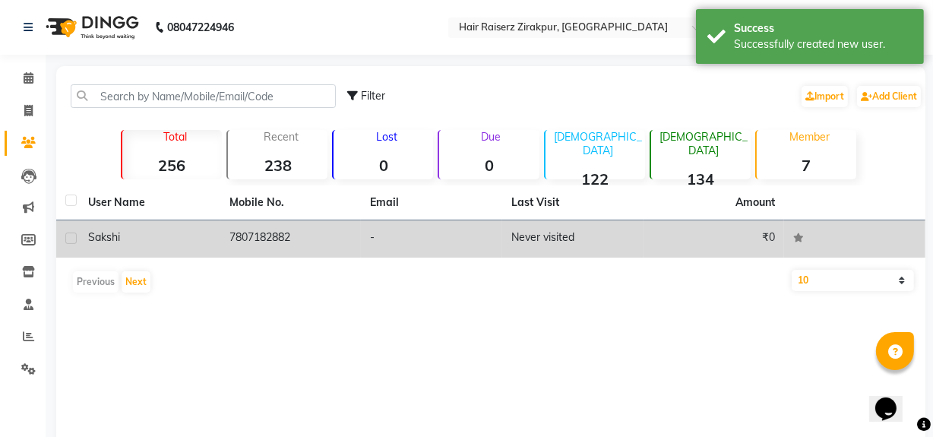
click at [540, 231] on td "Never visited" at bounding box center [572, 238] width 141 height 37
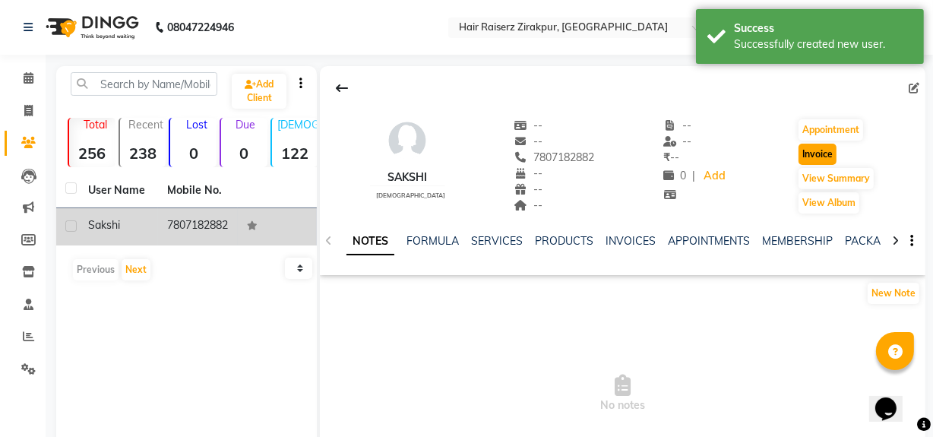
click at [832, 151] on button "Invoice" at bounding box center [817, 154] width 38 height 21
select select "service"
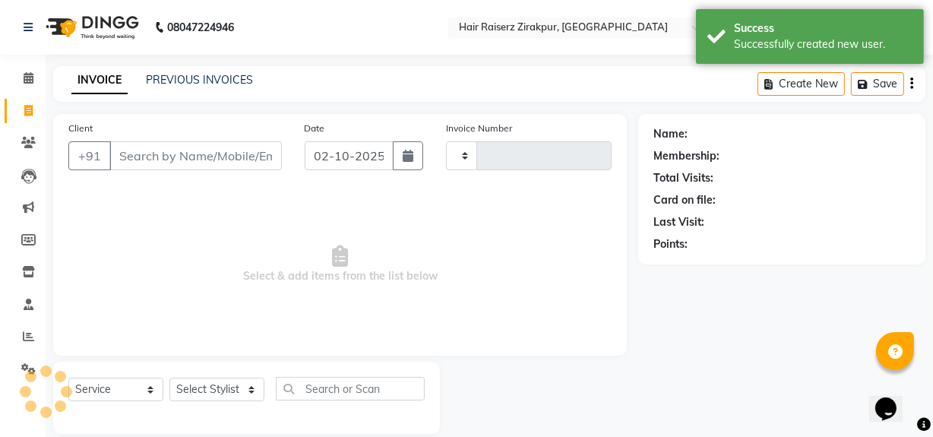
scroll to position [20, 0]
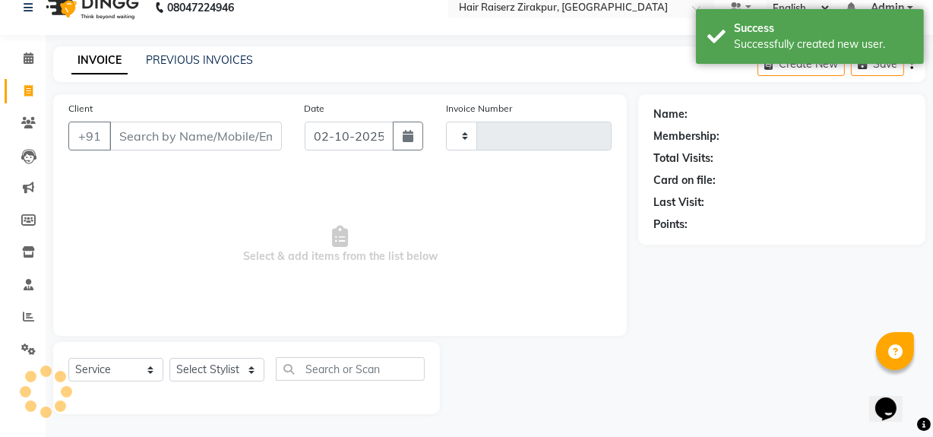
type input "0354"
select select "8680"
type input "7807182882"
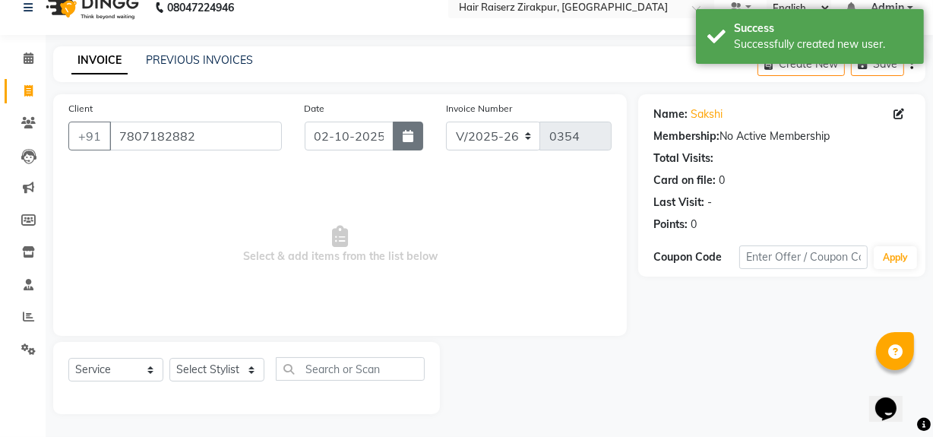
click at [415, 137] on button "button" at bounding box center [408, 136] width 30 height 29
select select "10"
select select "2025"
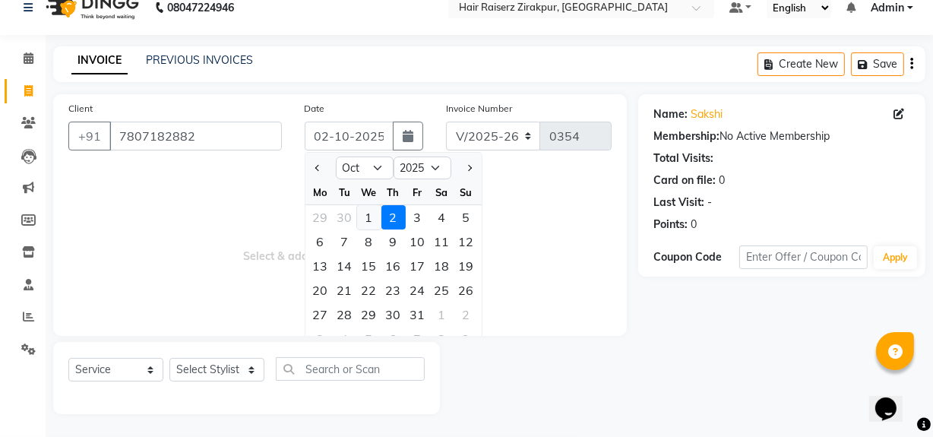
click at [372, 213] on div "1" at bounding box center [369, 217] width 24 height 24
type input "01-10-2025"
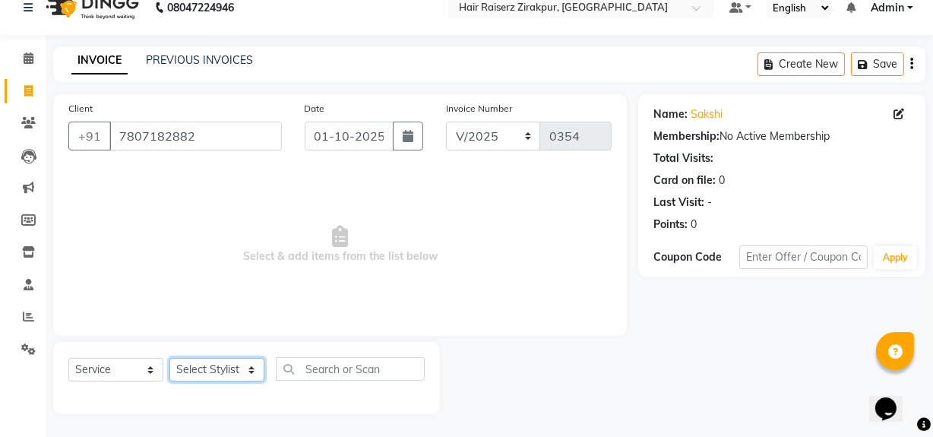
click at [246, 368] on select "Select Stylist Aashna Malik Admin Akshay chhajlana Ashwin Deepak Disha kaur Gur…" at bounding box center [216, 370] width 95 height 24
select select "88902"
click at [169, 358] on select "Select Stylist Aashna Malik Admin Akshay chhajlana Ashwin Deepak Disha kaur Gur…" at bounding box center [216, 370] width 95 height 24
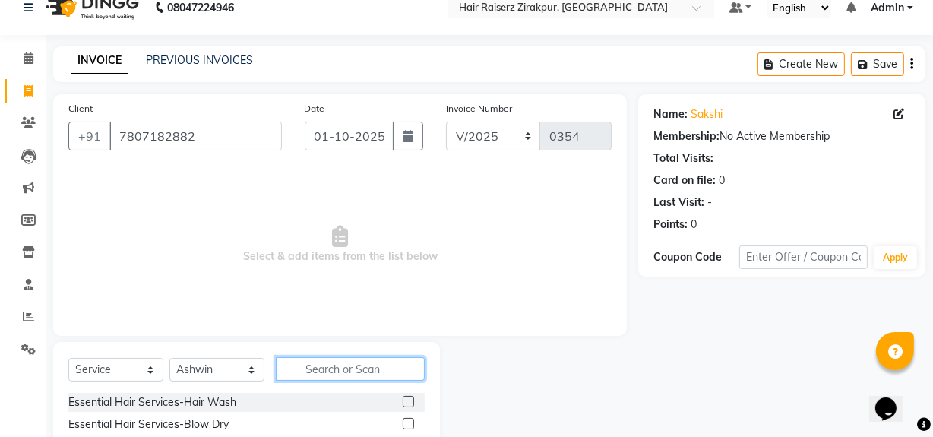
click at [309, 374] on input "text" at bounding box center [350, 369] width 149 height 24
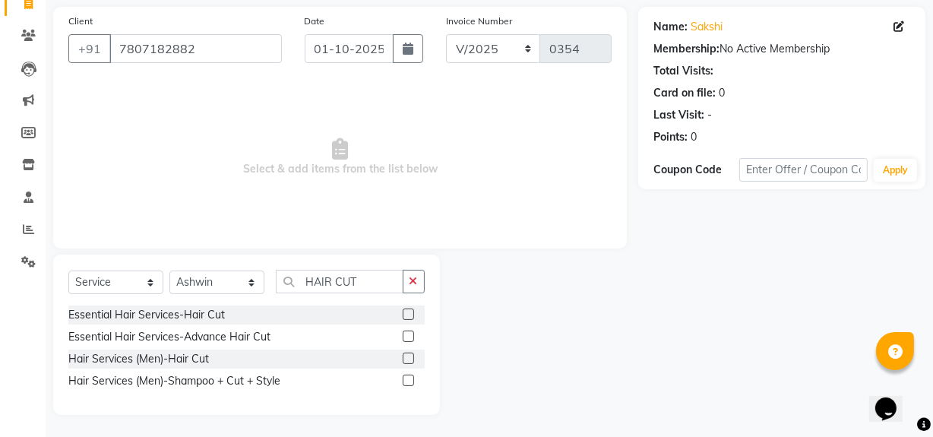
click at [403, 334] on label at bounding box center [408, 335] width 11 height 11
click at [403, 334] on input "checkbox" at bounding box center [408, 337] width 10 height 10
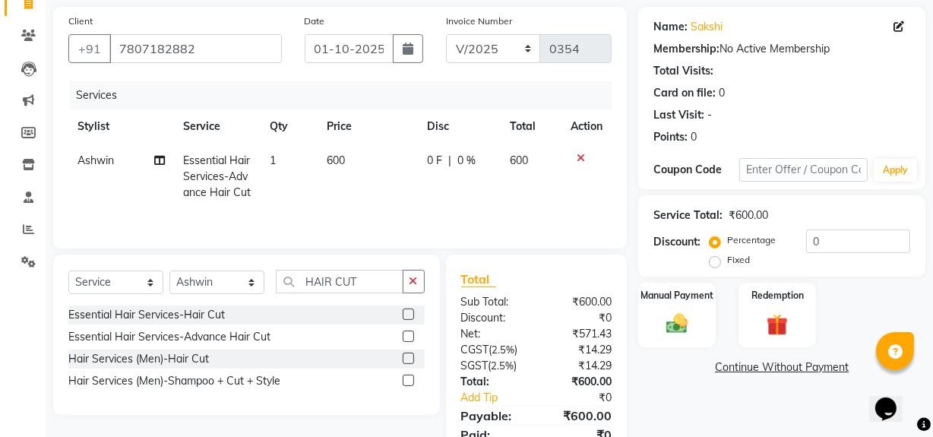
click at [333, 155] on span "600" at bounding box center [336, 160] width 18 height 14
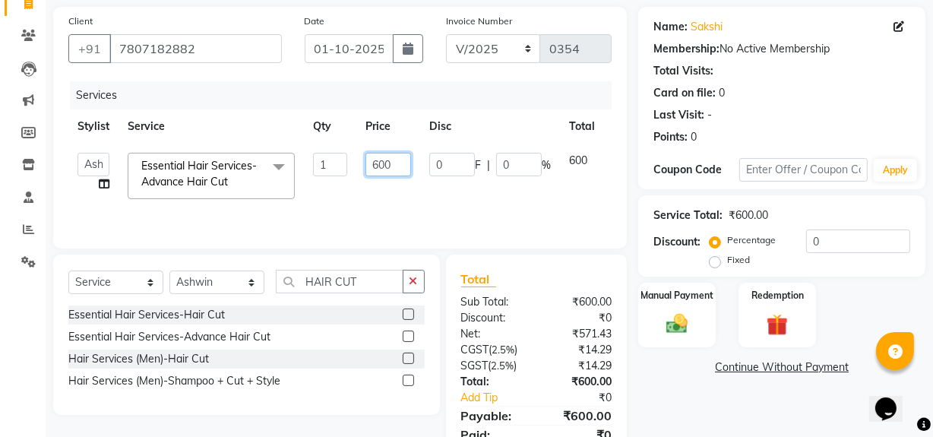
click at [403, 154] on input "600" at bounding box center [388, 165] width 46 height 24
click at [664, 349] on div "Name: Sakshi Membership: No Active Membership Total Visits: Card on file: 0 Las…" at bounding box center [787, 242] width 298 height 471
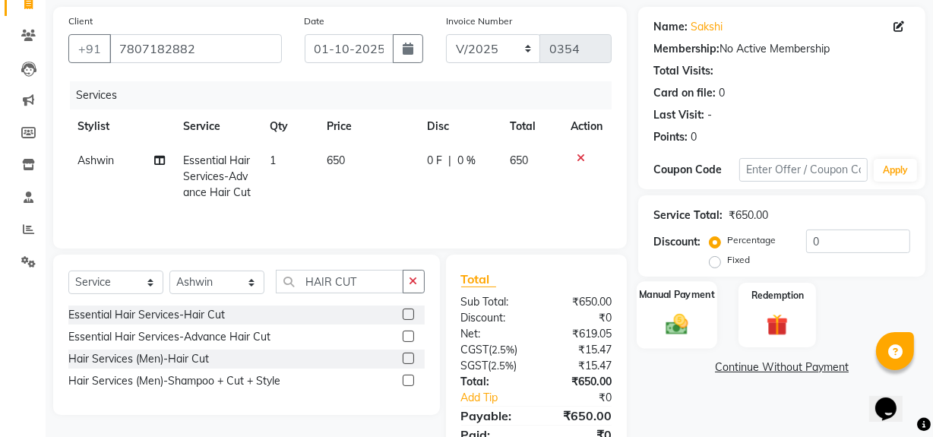
click at [673, 312] on img at bounding box center [676, 324] width 36 height 26
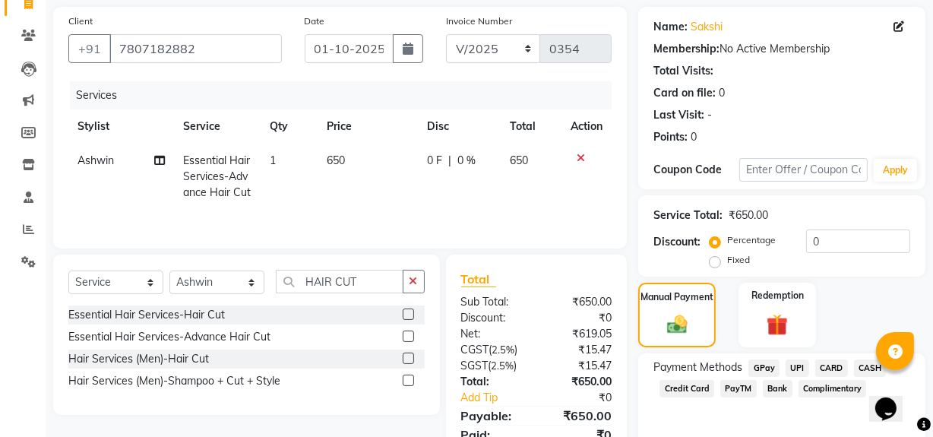
click at [727, 260] on label "Fixed" at bounding box center [738, 260] width 23 height 14
click at [716, 260] on input "Fixed" at bounding box center [717, 259] width 11 height 11
click at [698, 327] on div "Manual Payment" at bounding box center [676, 315] width 81 height 68
click at [794, 363] on span "UPI" at bounding box center [797, 367] width 24 height 17
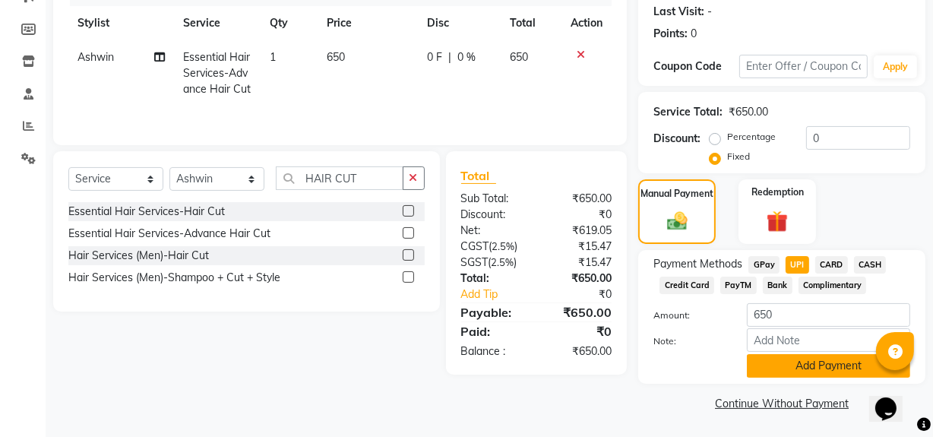
click at [793, 370] on button "Add Payment" at bounding box center [828, 366] width 163 height 24
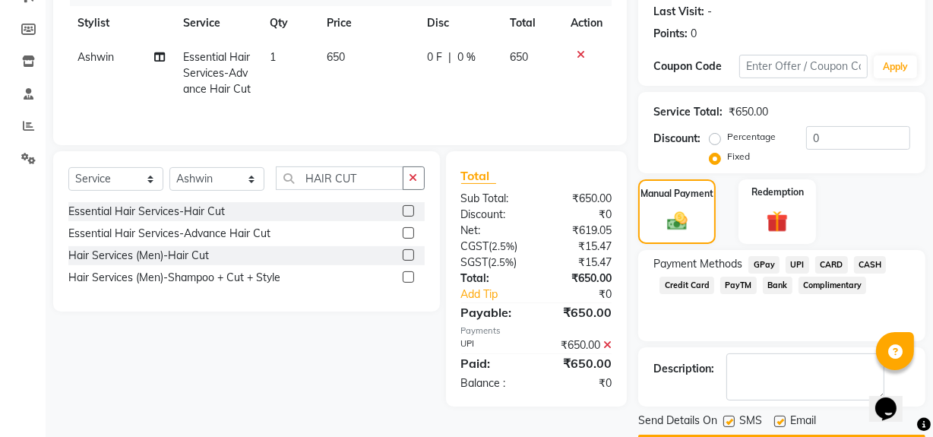
scroll to position [253, 0]
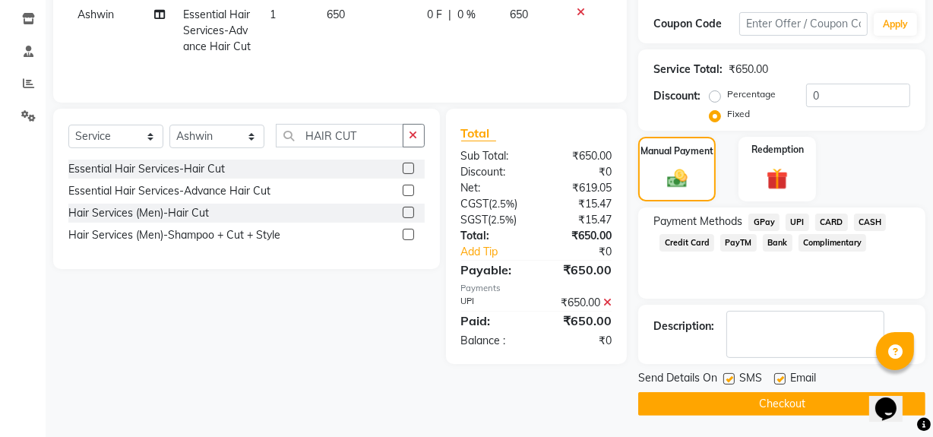
click at [769, 394] on button "Checkout" at bounding box center [781, 404] width 287 height 24
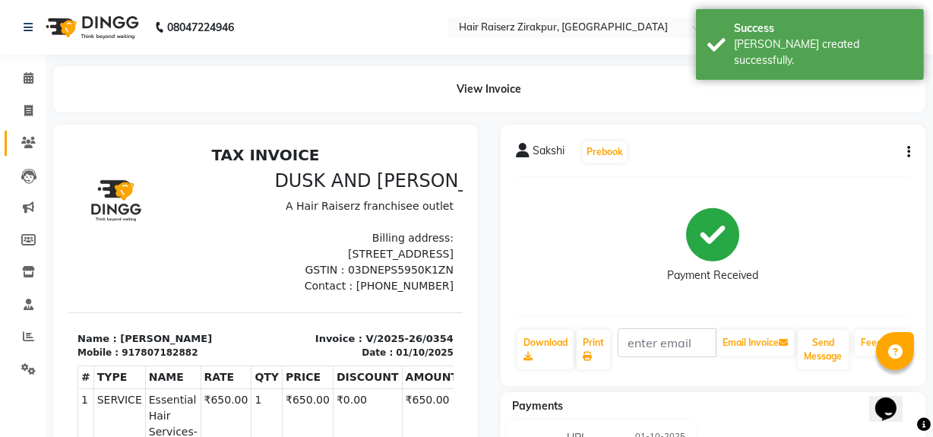
click at [30, 132] on link "Clients" at bounding box center [23, 143] width 36 height 25
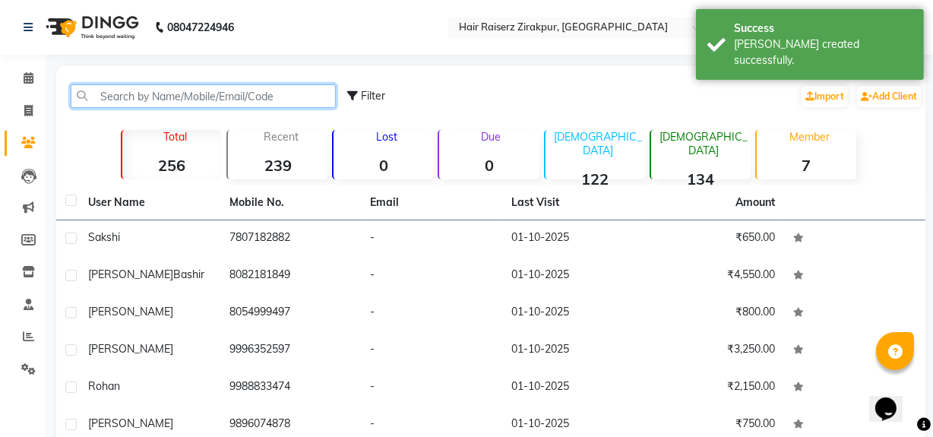
click at [131, 88] on input "text" at bounding box center [203, 96] width 265 height 24
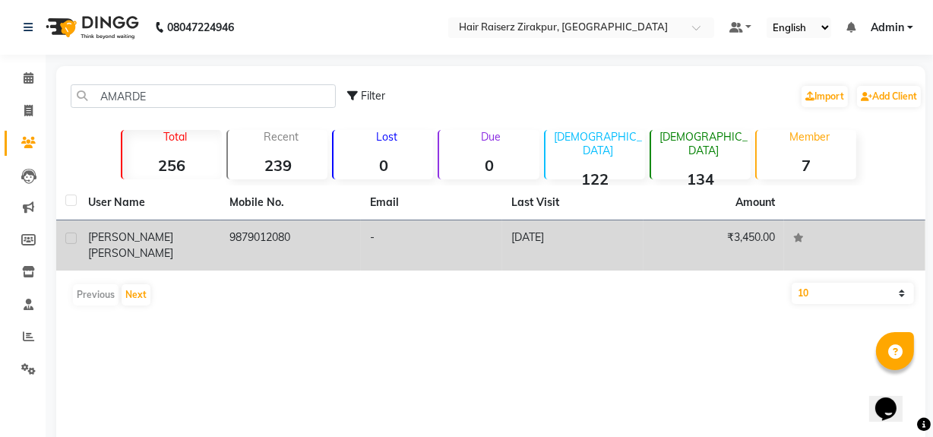
click at [286, 237] on td "9879012080" at bounding box center [290, 245] width 141 height 50
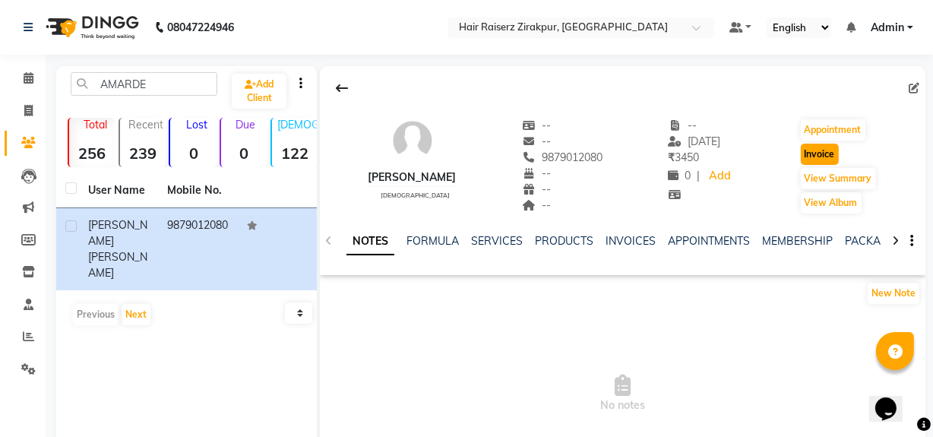
click at [818, 150] on button "Invoice" at bounding box center [819, 154] width 38 height 21
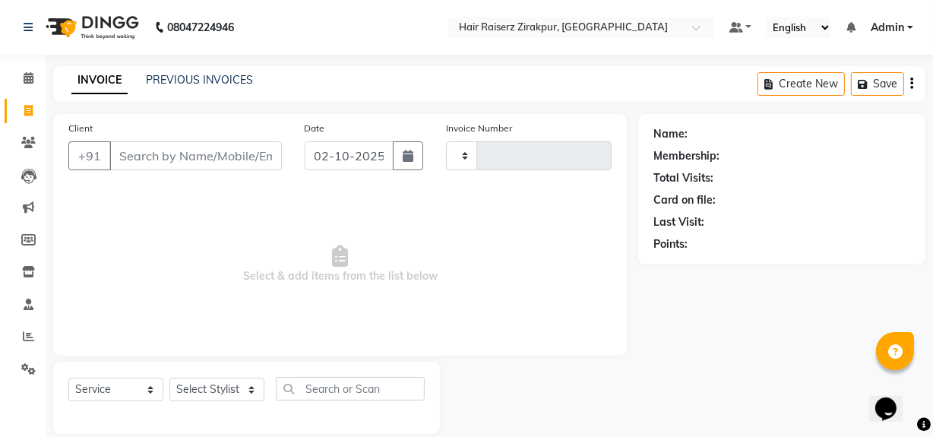
scroll to position [20, 0]
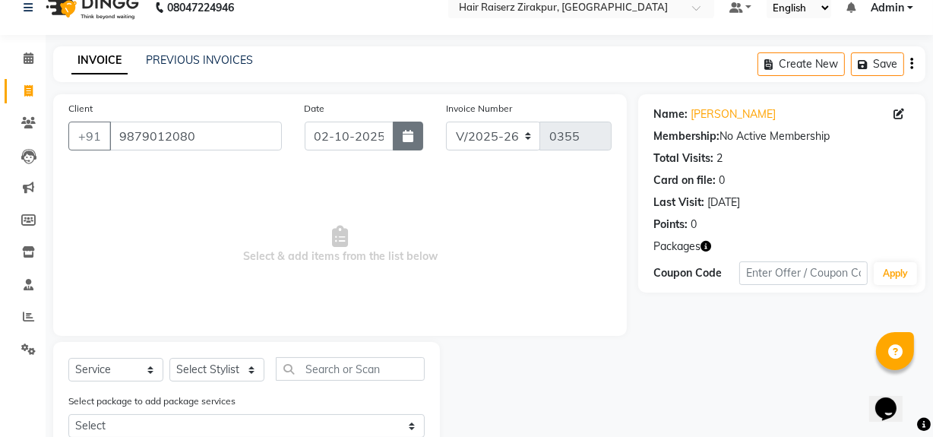
click at [418, 134] on button "button" at bounding box center [408, 136] width 30 height 29
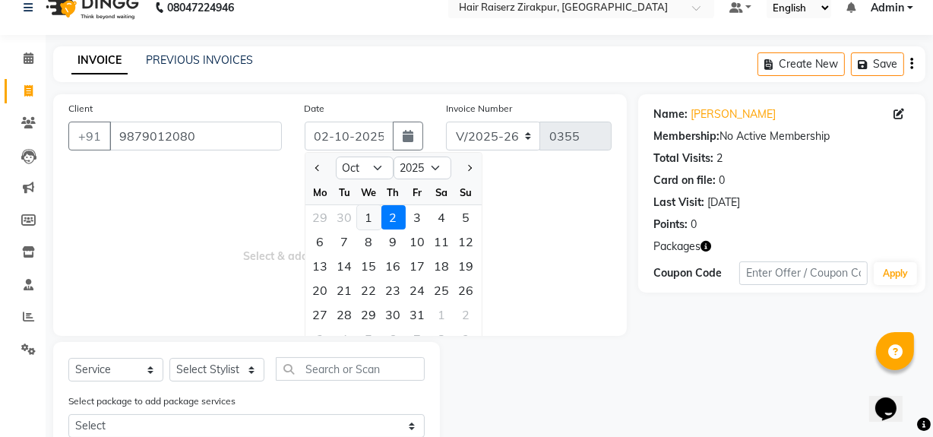
click at [368, 213] on div "1" at bounding box center [369, 217] width 24 height 24
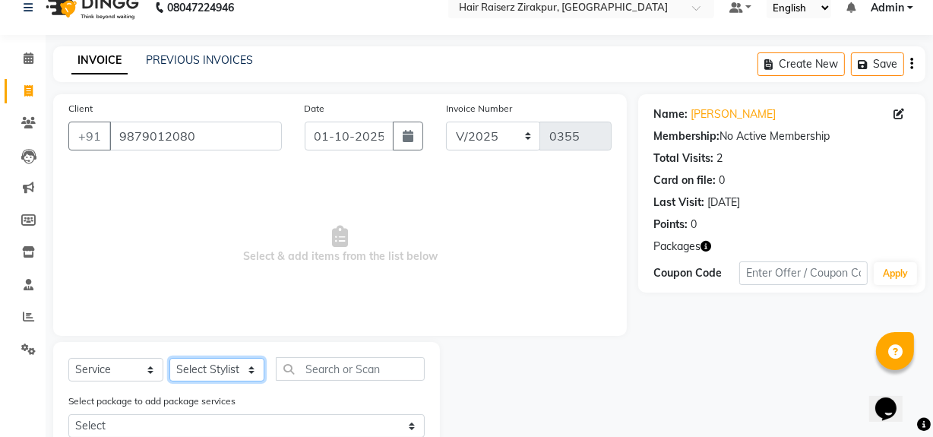
click at [252, 365] on select "Select Stylist Aashna Malik Admin Akshay chhajlana Ashwin Deepak Disha kaur Gur…" at bounding box center [216, 370] width 95 height 24
click at [169, 358] on select "Select Stylist Aashna Malik Admin Akshay chhajlana Ashwin Deepak Disha kaur Gur…" at bounding box center [216, 370] width 95 height 24
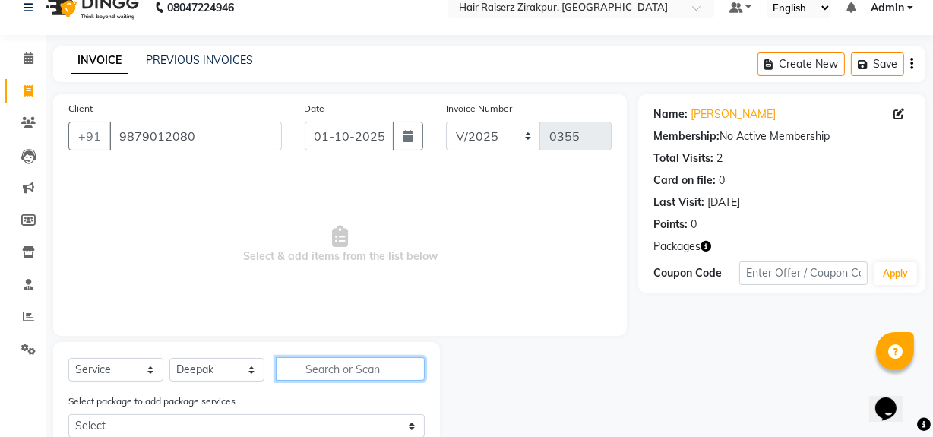
click at [319, 360] on input "text" at bounding box center [350, 369] width 149 height 24
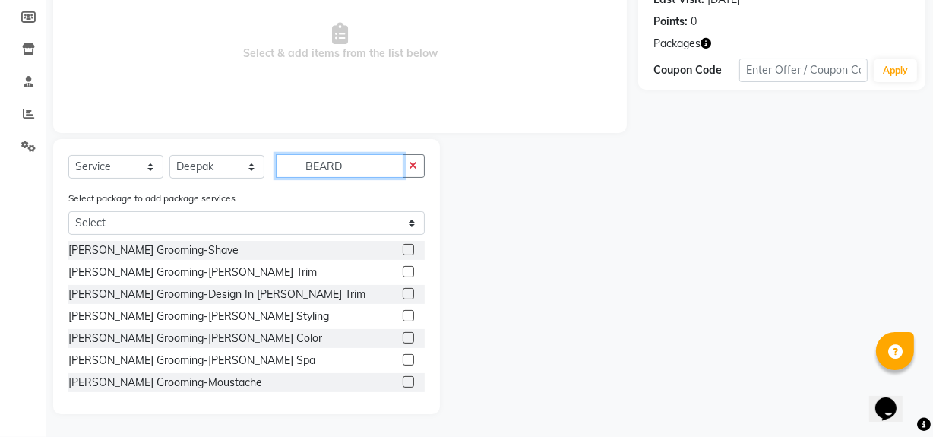
scroll to position [222, 0]
click at [403, 270] on label at bounding box center [408, 272] width 11 height 11
click at [403, 270] on input "checkbox" at bounding box center [408, 273] width 10 height 10
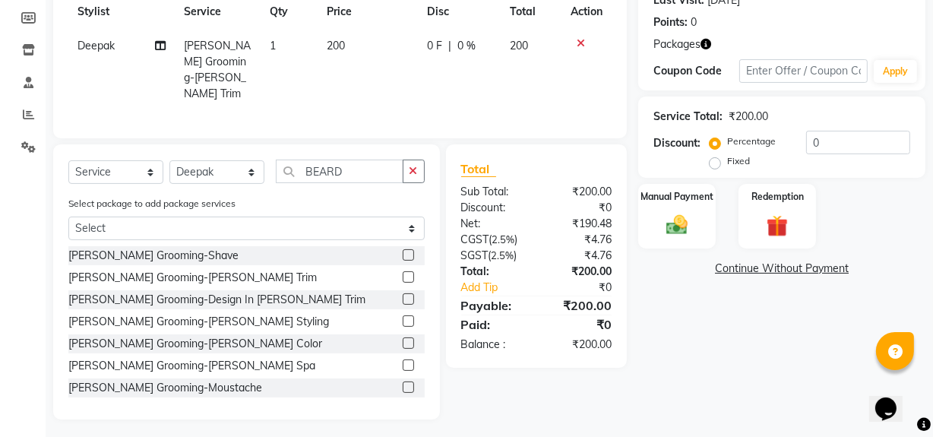
click at [727, 160] on label "Fixed" at bounding box center [738, 161] width 23 height 14
click at [712, 160] on input "Fixed" at bounding box center [717, 161] width 11 height 11
click at [836, 133] on input "0" at bounding box center [858, 143] width 104 height 24
click at [676, 213] on img at bounding box center [676, 225] width 36 height 26
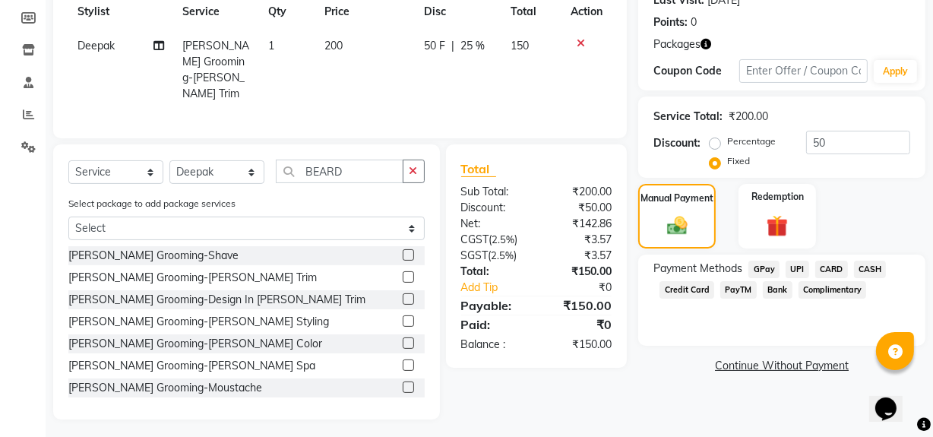
click at [800, 268] on span "UPI" at bounding box center [797, 269] width 24 height 17
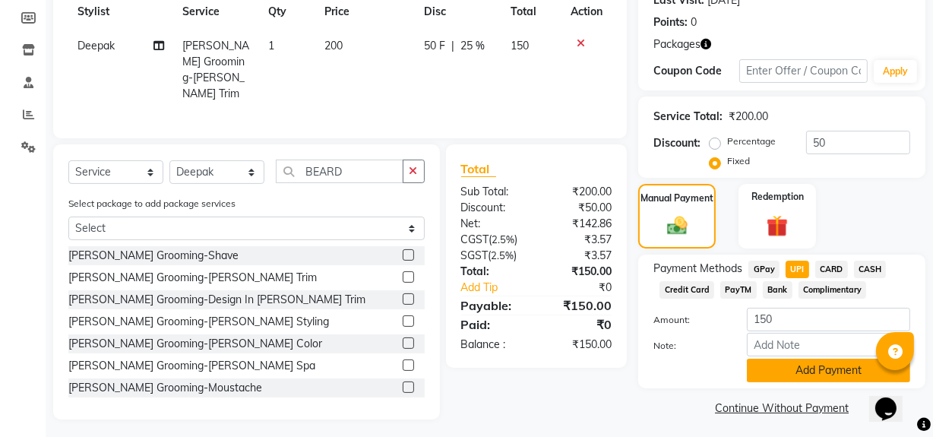
click at [780, 364] on button "Add Payment" at bounding box center [828, 370] width 163 height 24
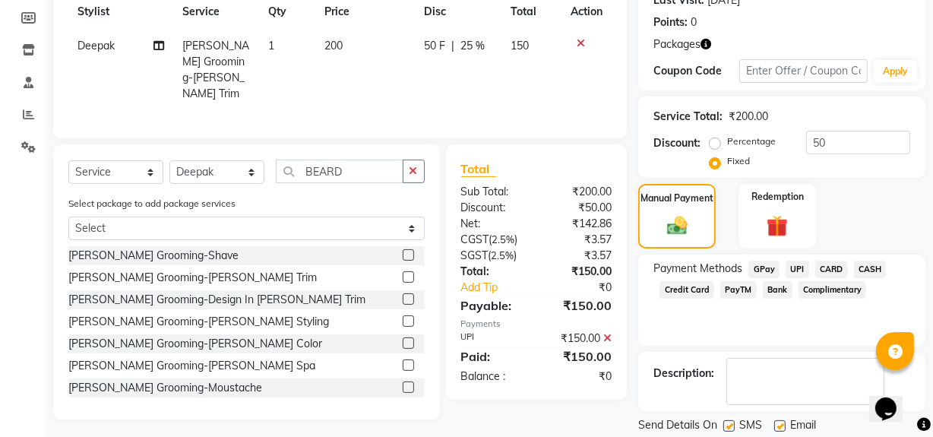
scroll to position [269, 0]
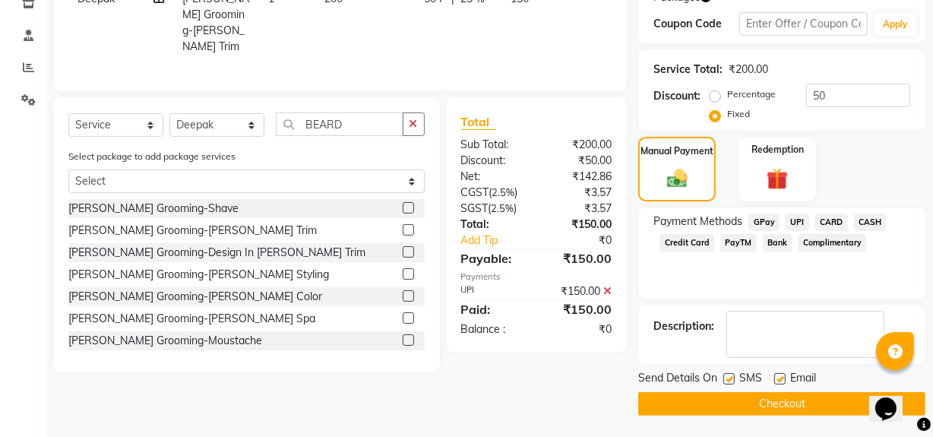
click at [772, 393] on button "Checkout" at bounding box center [781, 404] width 287 height 24
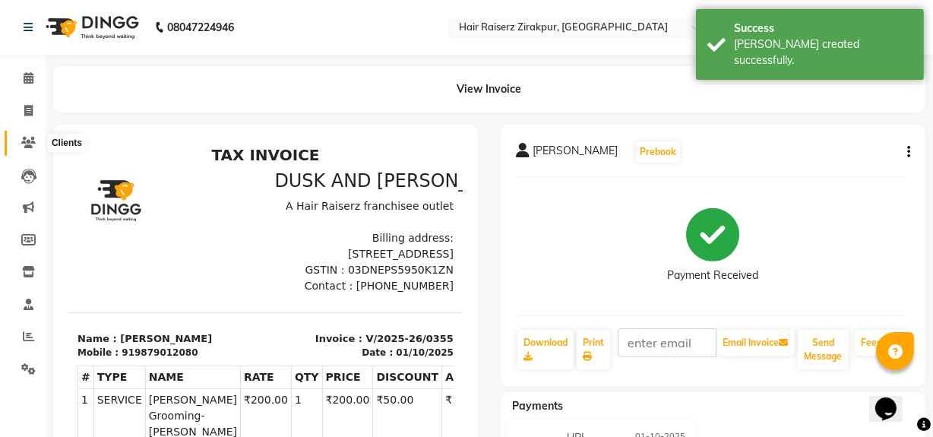
click at [36, 142] on span at bounding box center [28, 142] width 27 height 17
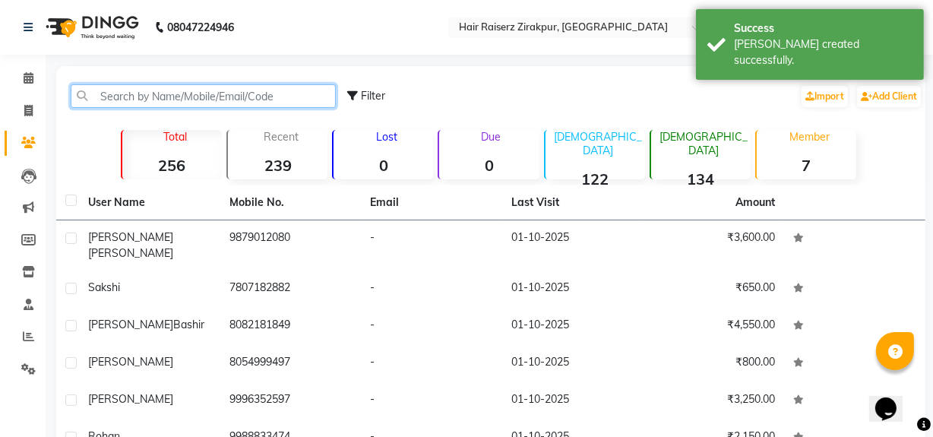
click at [144, 92] on input "text" at bounding box center [203, 96] width 265 height 24
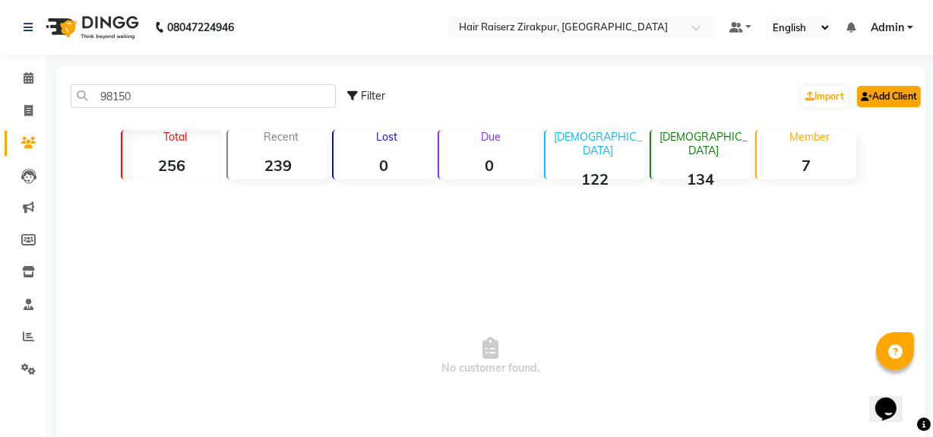
click at [872, 86] on link "Add Client" at bounding box center [889, 96] width 64 height 21
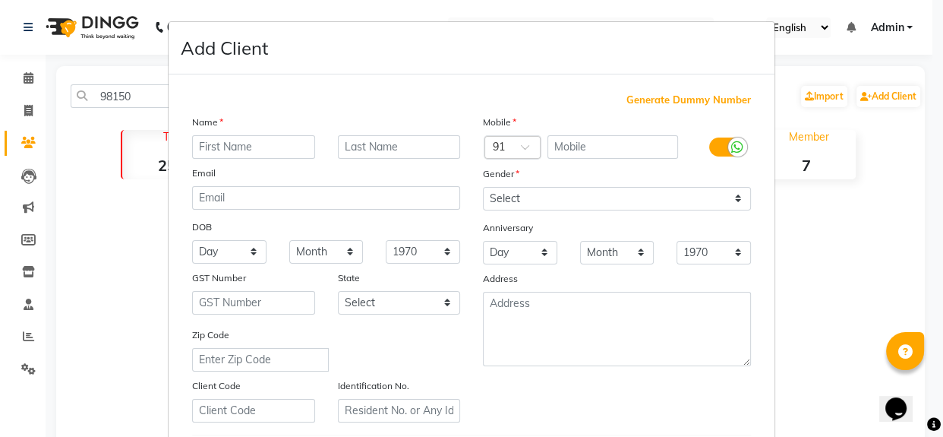
click at [283, 131] on div "Name" at bounding box center [326, 124] width 291 height 21
click at [269, 155] on input "text" at bounding box center [253, 147] width 123 height 24
click at [608, 145] on input "text" at bounding box center [613, 147] width 131 height 24
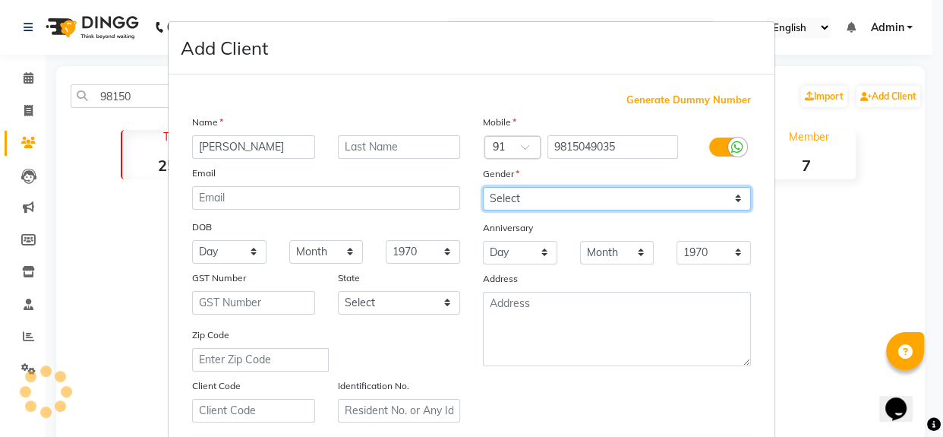
click at [725, 200] on select "Select Male Female Other Prefer Not To Say" at bounding box center [617, 199] width 268 height 24
click at [483, 187] on select "Select Male Female Other Prefer Not To Say" at bounding box center [617, 199] width 268 height 24
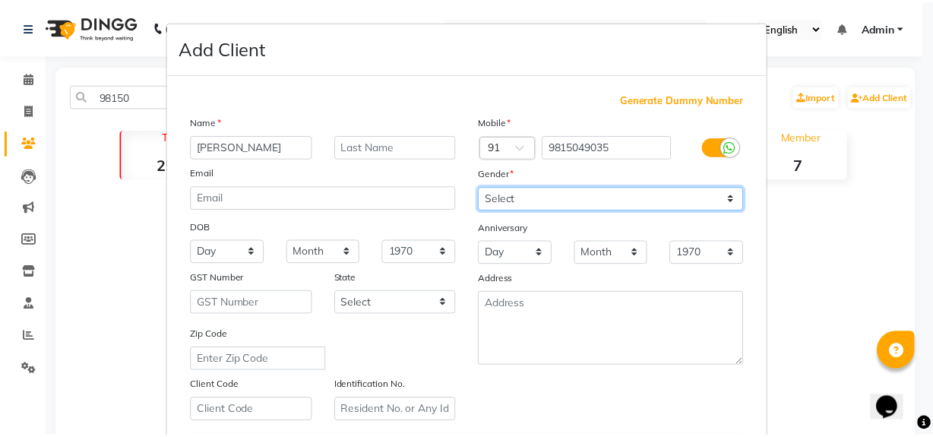
scroll to position [268, 0]
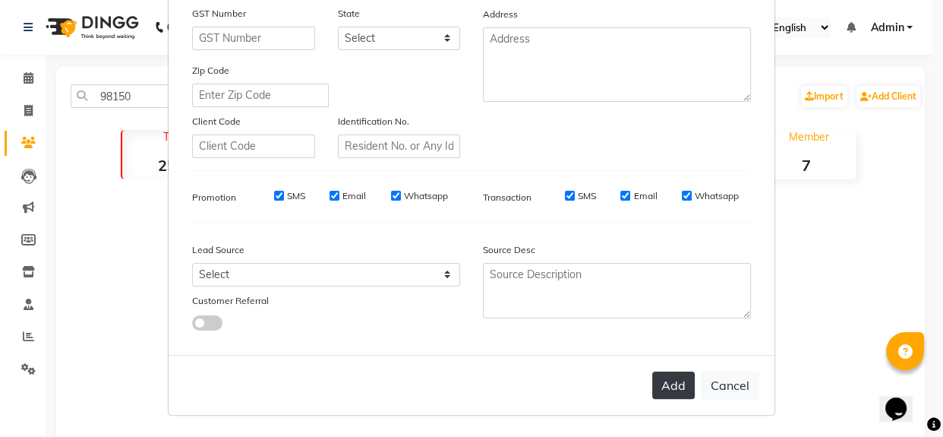
click at [683, 387] on button "Add" at bounding box center [673, 384] width 43 height 27
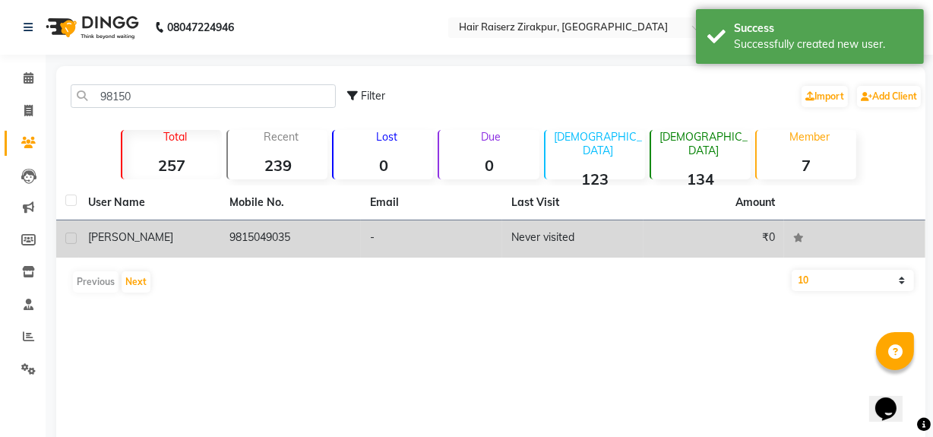
click at [438, 250] on td "-" at bounding box center [431, 238] width 141 height 37
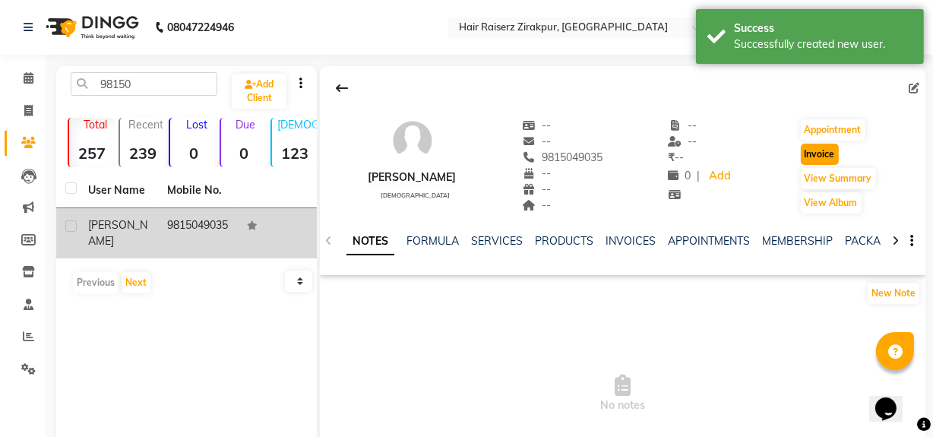
click at [810, 155] on button "Invoice" at bounding box center [819, 154] width 38 height 21
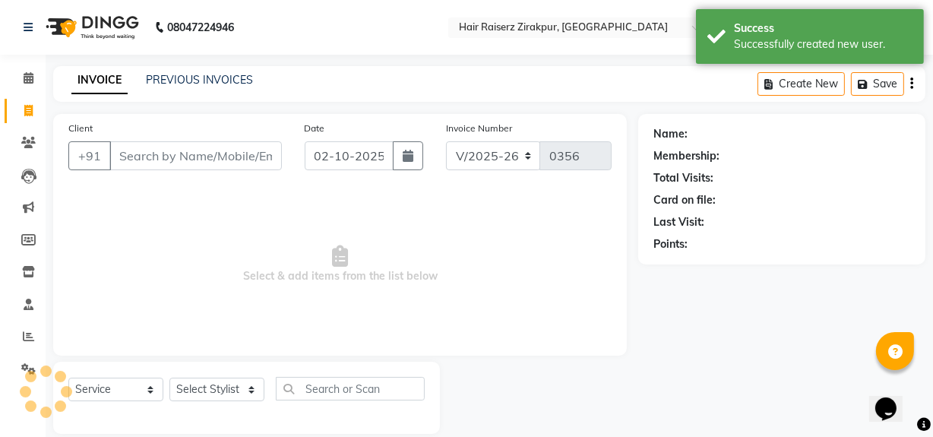
scroll to position [20, 0]
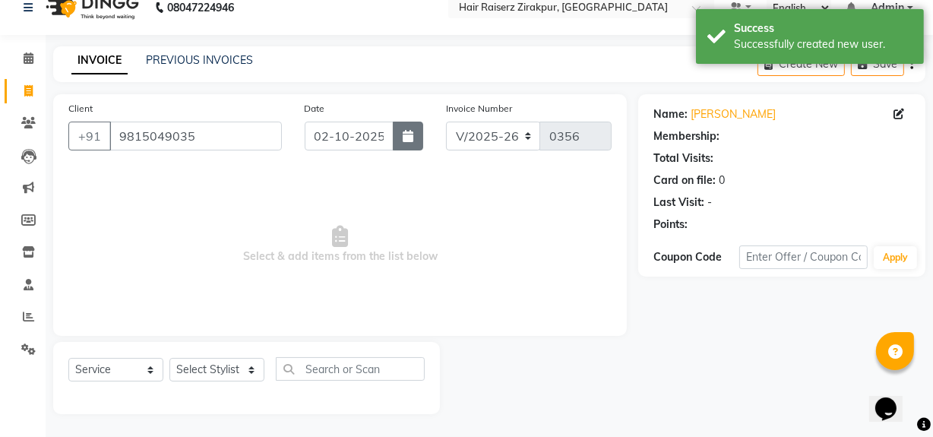
click at [403, 139] on icon "button" at bounding box center [408, 136] width 11 height 12
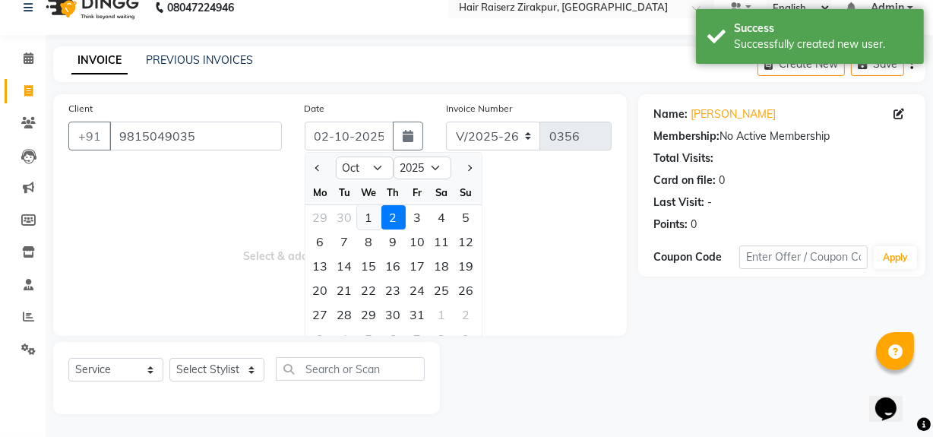
click at [368, 213] on div "1" at bounding box center [369, 217] width 24 height 24
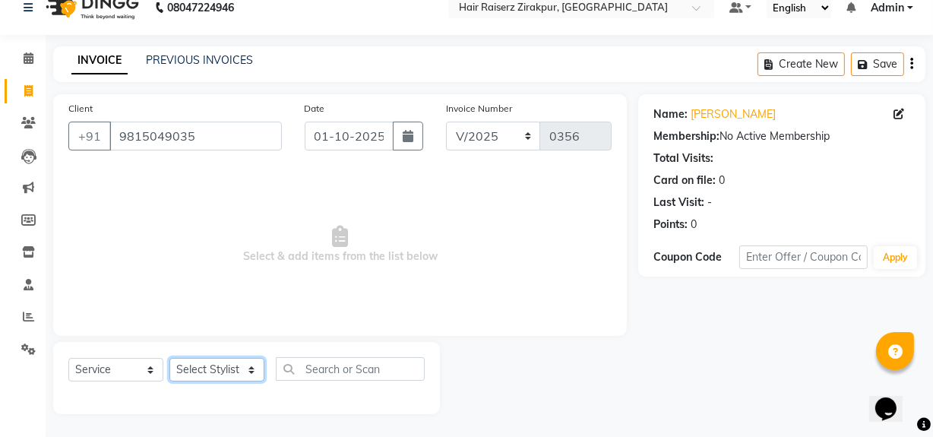
click at [251, 367] on select "Select Stylist Aashna Malik Admin Akshay chhajlana Ashwin Deepak Disha kaur Gur…" at bounding box center [216, 370] width 95 height 24
click at [169, 358] on select "Select Stylist Aashna Malik Admin Akshay chhajlana Ashwin Deepak Disha kaur Gur…" at bounding box center [216, 370] width 95 height 24
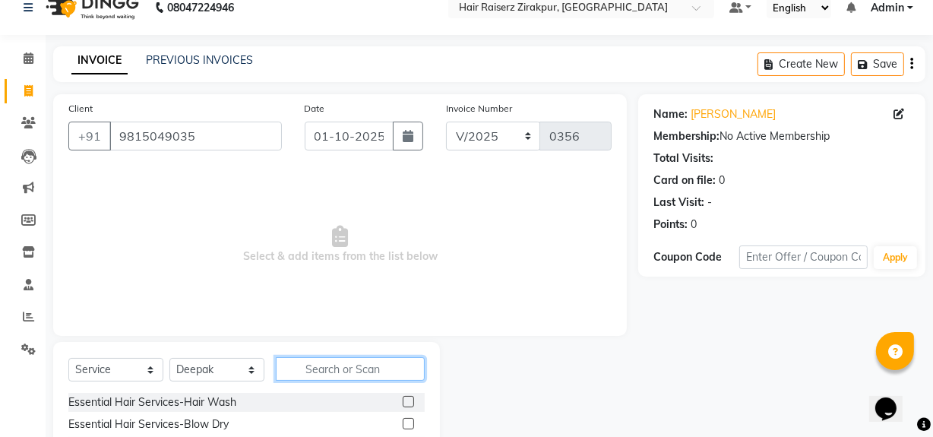
click at [293, 368] on input "text" at bounding box center [350, 369] width 149 height 24
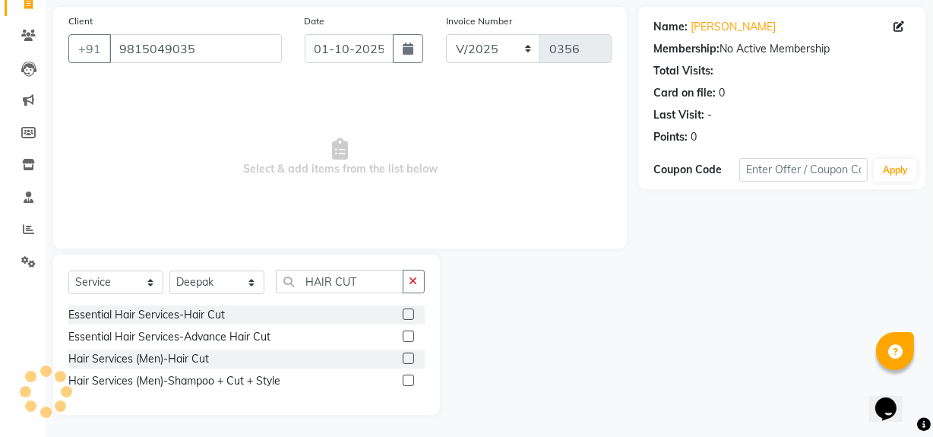
click at [407, 311] on label at bounding box center [408, 313] width 11 height 11
click at [407, 311] on input "checkbox" at bounding box center [408, 315] width 10 height 10
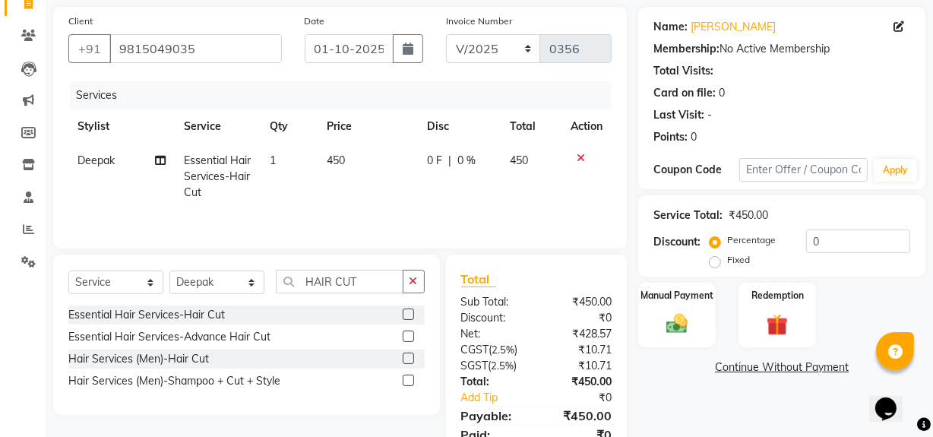
click at [581, 159] on icon at bounding box center [580, 158] width 8 height 11
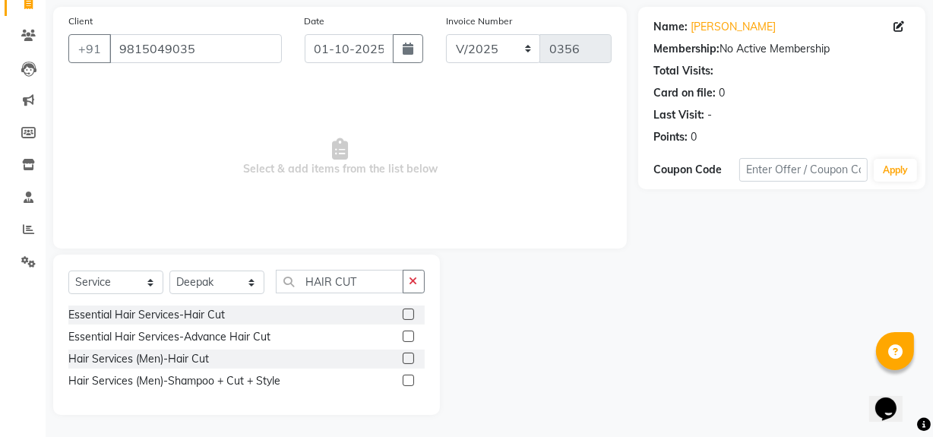
click at [412, 358] on label at bounding box center [408, 357] width 11 height 11
click at [412, 358] on input "checkbox" at bounding box center [408, 359] width 10 height 10
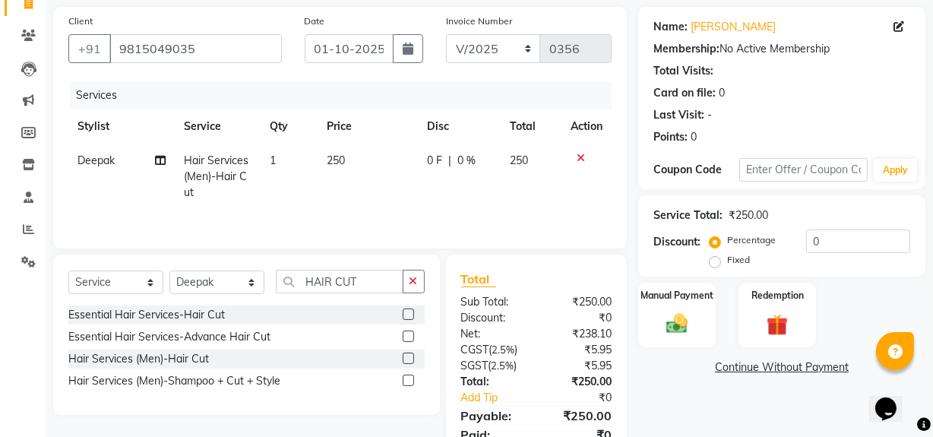
click at [727, 266] on label "Fixed" at bounding box center [738, 260] width 23 height 14
click at [713, 265] on input "Fixed" at bounding box center [717, 259] width 11 height 11
click at [690, 301] on div "Manual Payment" at bounding box center [676, 315] width 81 height 68
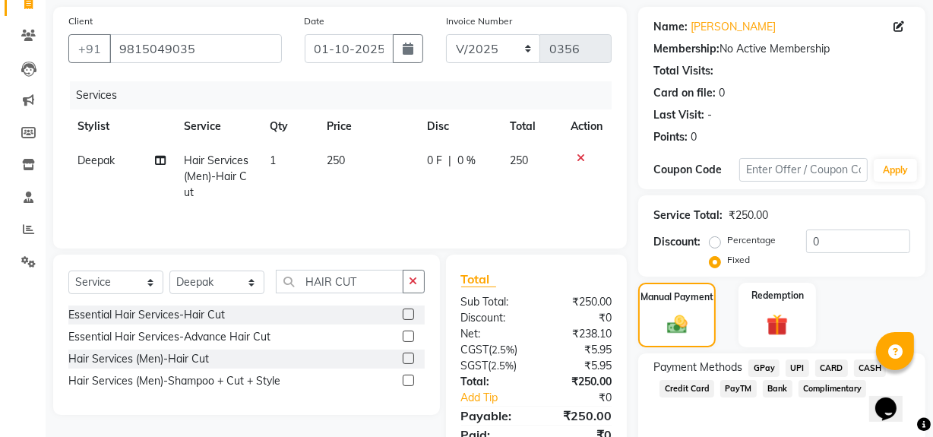
click at [800, 368] on span "UPI" at bounding box center [797, 367] width 24 height 17
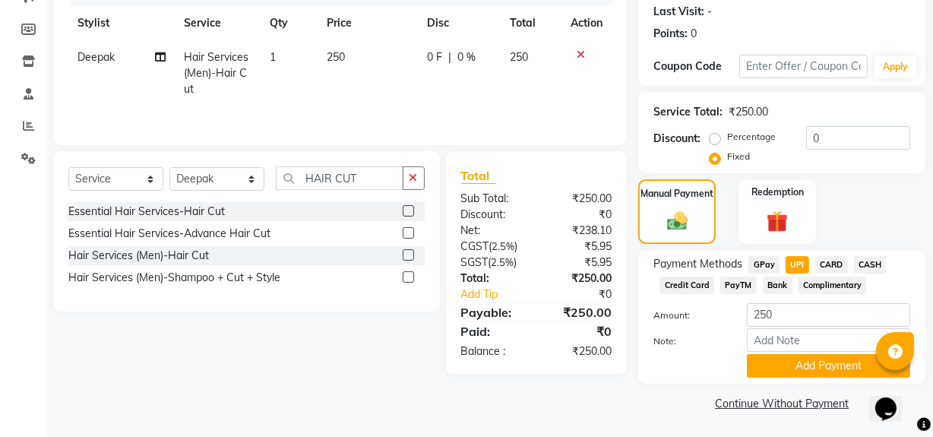
click at [800, 368] on button "Add Payment" at bounding box center [828, 366] width 163 height 24
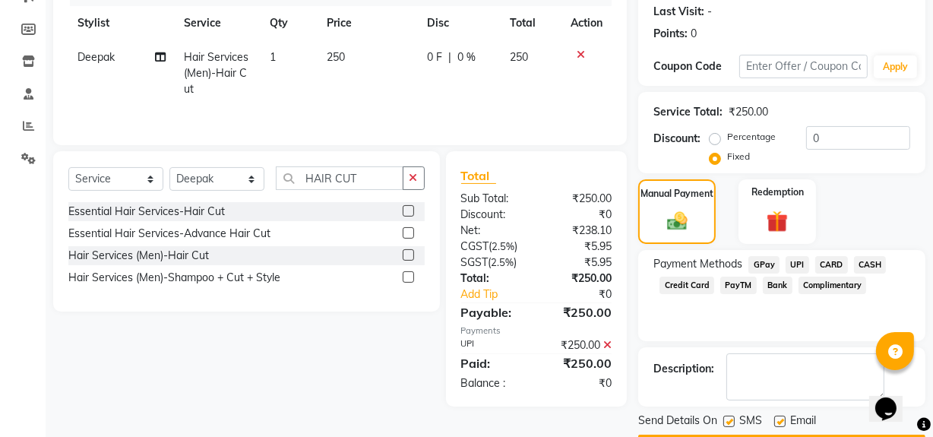
scroll to position [253, 0]
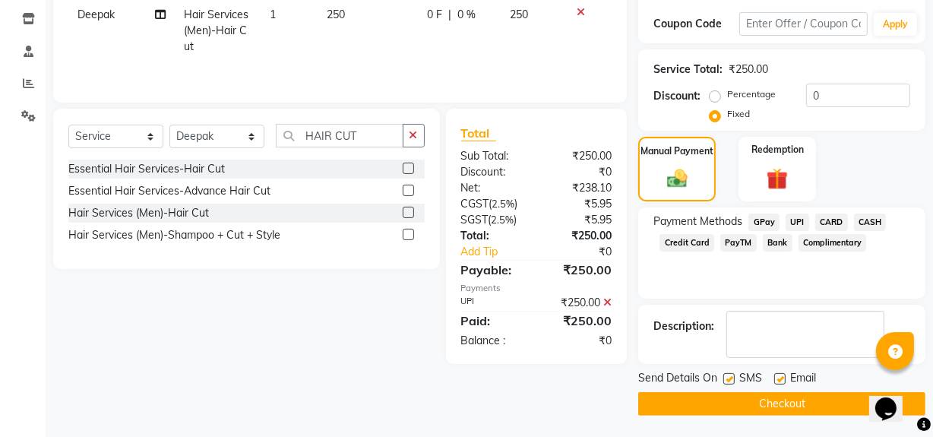
click at [762, 393] on button "Checkout" at bounding box center [781, 404] width 287 height 24
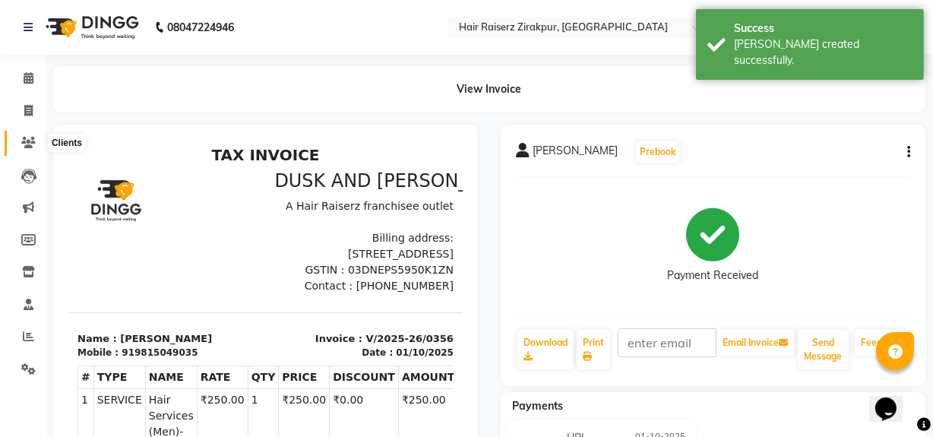
click at [24, 149] on span at bounding box center [28, 142] width 27 height 17
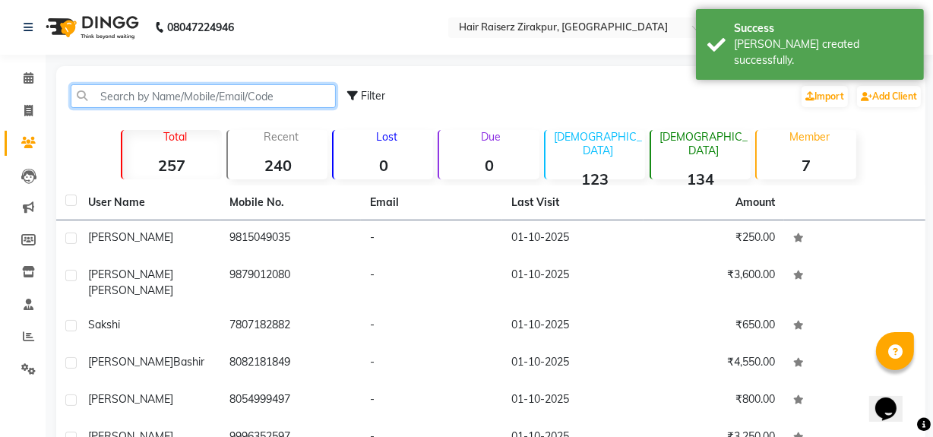
click at [137, 93] on input "text" at bounding box center [203, 96] width 265 height 24
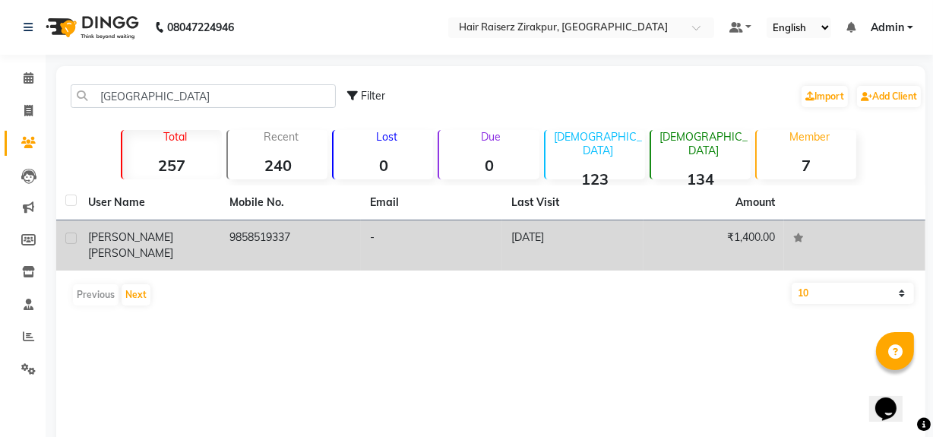
click at [162, 246] on span "HANDA" at bounding box center [130, 253] width 85 height 14
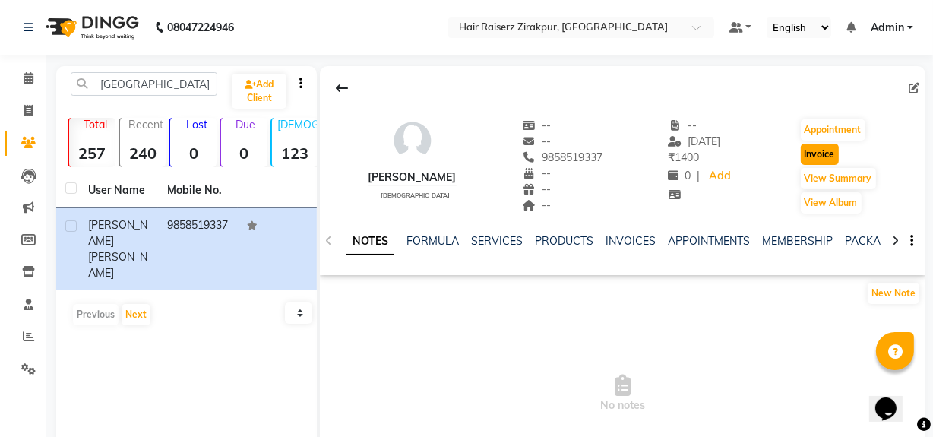
click at [838, 150] on button "Invoice" at bounding box center [819, 154] width 38 height 21
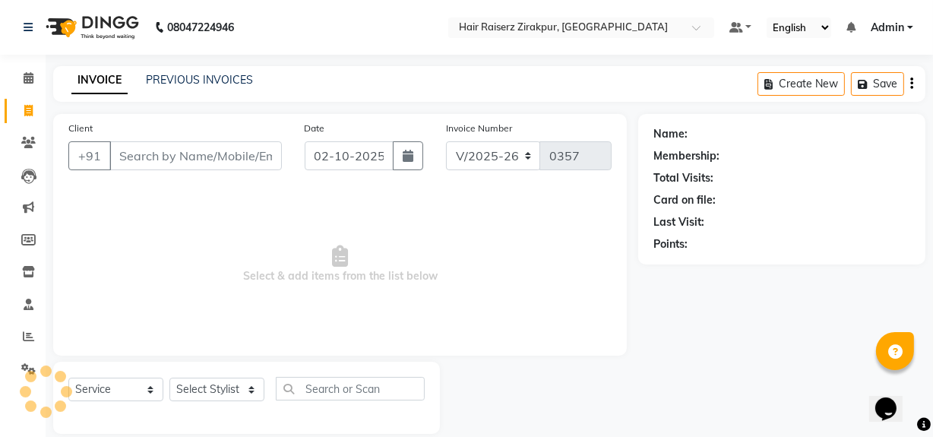
scroll to position [20, 0]
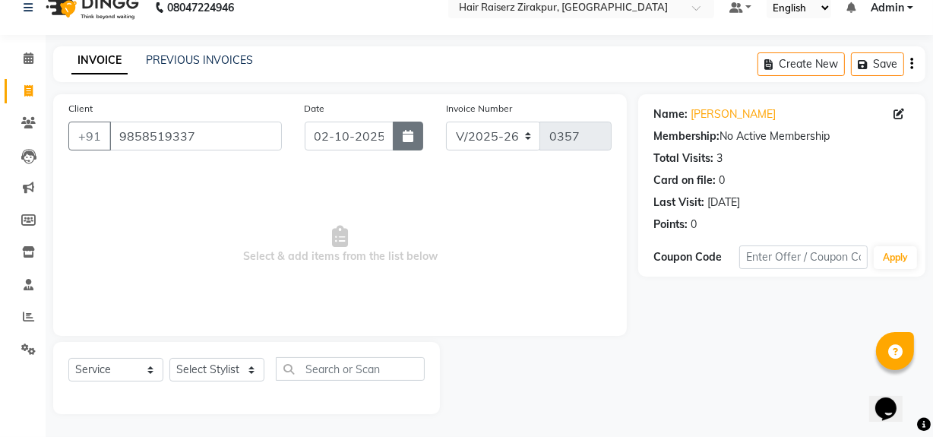
click at [395, 135] on button "button" at bounding box center [408, 136] width 30 height 29
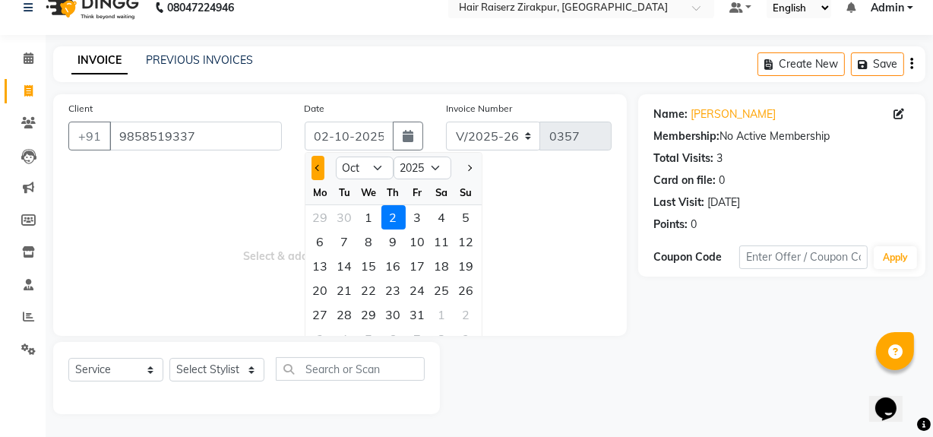
click at [317, 166] on span "Previous month" at bounding box center [317, 168] width 6 height 6
click at [422, 291] on div "26" at bounding box center [418, 290] width 24 height 24
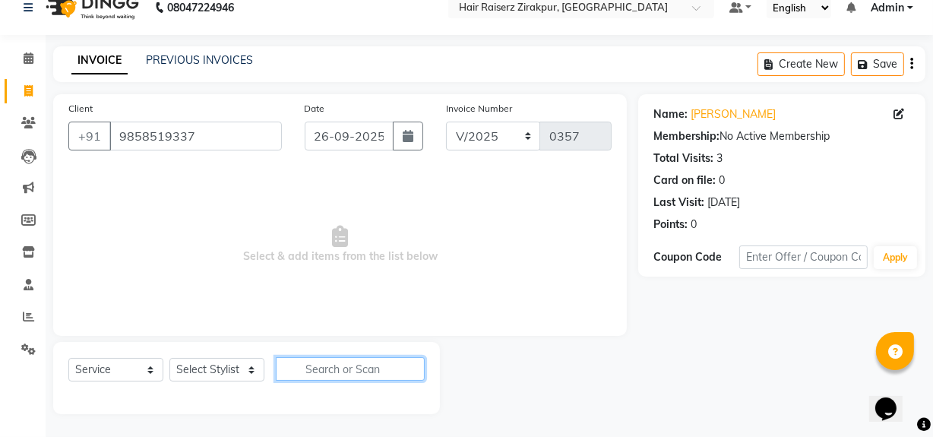
click at [311, 366] on input "text" at bounding box center [350, 369] width 149 height 24
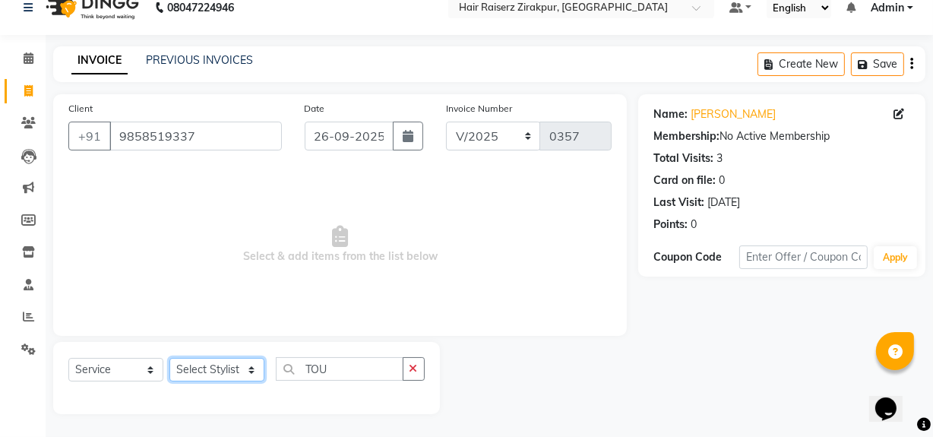
click at [251, 372] on select "Select Stylist Aashna Malik Admin Akshay chhajlana Ashwin Deepak Disha kaur Gur…" at bounding box center [216, 370] width 95 height 24
click at [169, 358] on select "Select Stylist Aashna Malik Admin Akshay chhajlana Ashwin Deepak Disha kaur Gur…" at bounding box center [216, 370] width 95 height 24
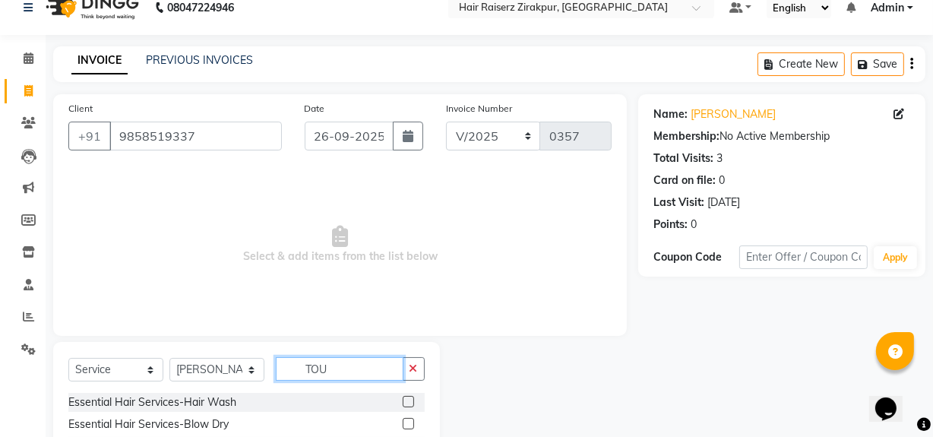
click at [345, 371] on input "TOU" at bounding box center [340, 369] width 128 height 24
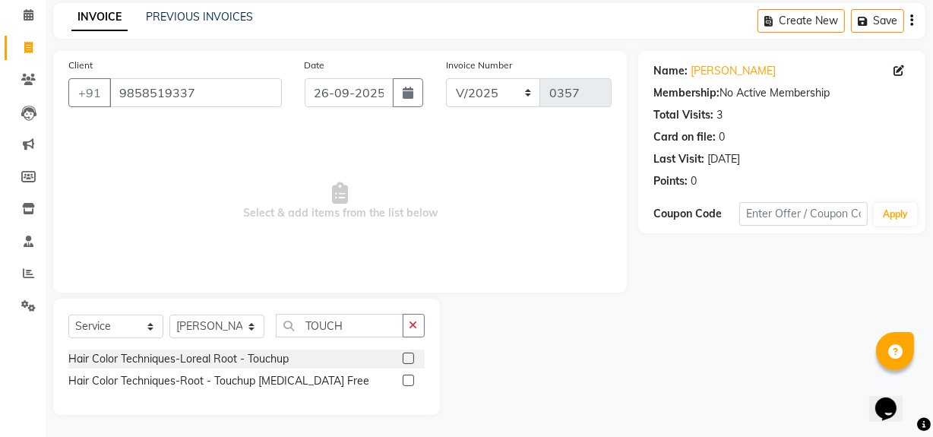
click at [409, 353] on label at bounding box center [408, 357] width 11 height 11
click at [409, 354] on input "checkbox" at bounding box center [408, 359] width 10 height 10
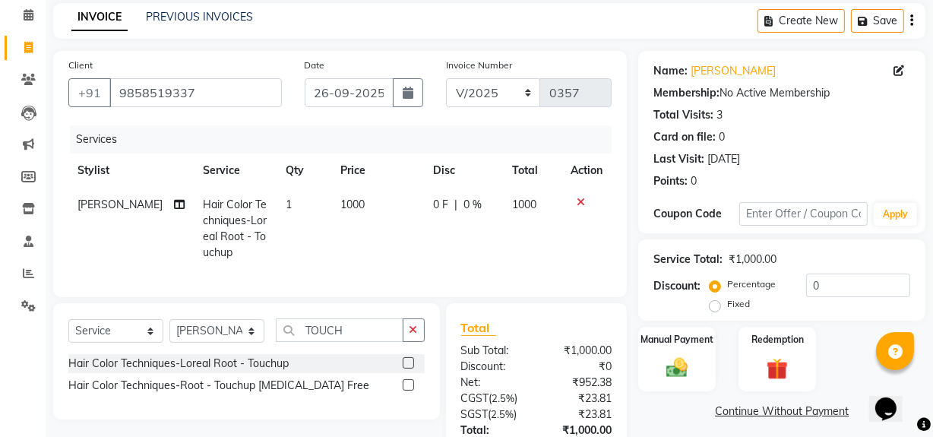
click at [341, 199] on span "1000" at bounding box center [352, 204] width 24 height 14
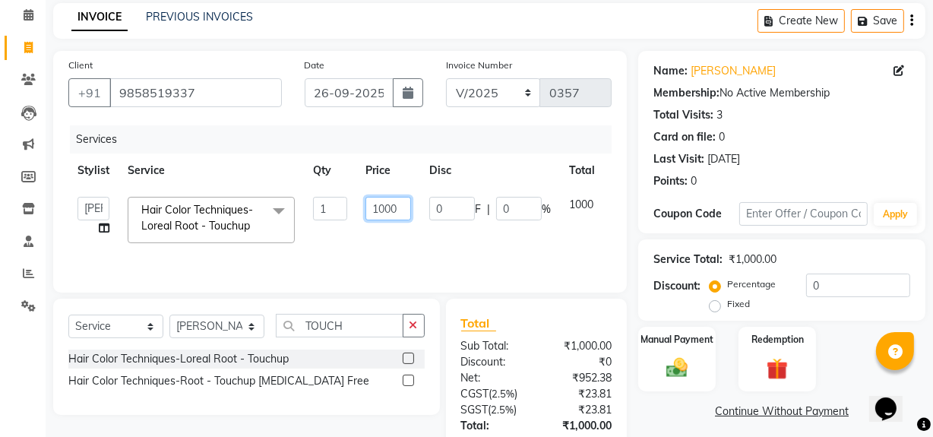
click at [399, 207] on input "1000" at bounding box center [388, 209] width 46 height 24
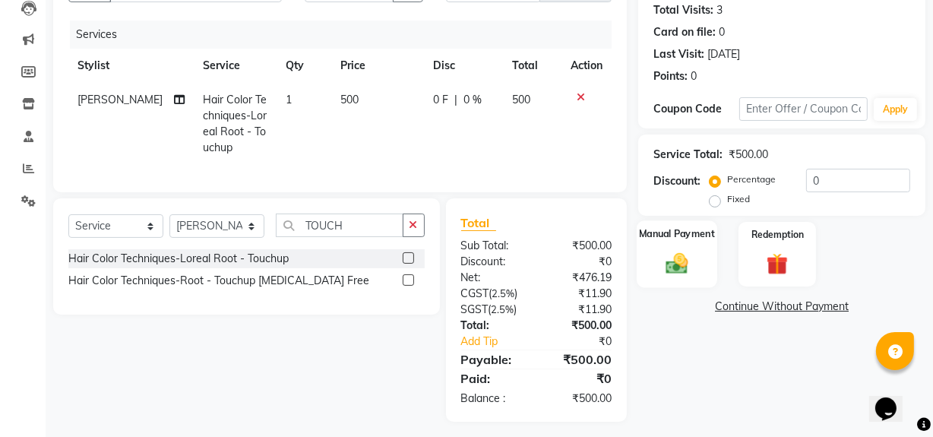
click at [675, 379] on div "Name: Aradhana Handa Membership: No Active Membership Total Visits: 3 Card on f…" at bounding box center [787, 183] width 298 height 475
click at [722, 197] on div "Fixed" at bounding box center [730, 199] width 37 height 18
click at [727, 199] on label "Fixed" at bounding box center [738, 199] width 23 height 14
click at [717, 199] on input "Fixed" at bounding box center [717, 199] width 11 height 11
click at [681, 258] on img at bounding box center [676, 263] width 36 height 26
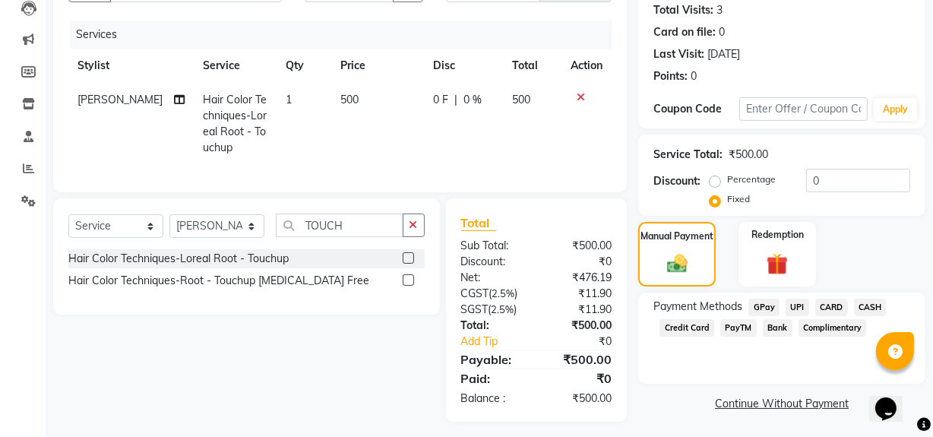
click at [797, 306] on span "UPI" at bounding box center [797, 306] width 24 height 17
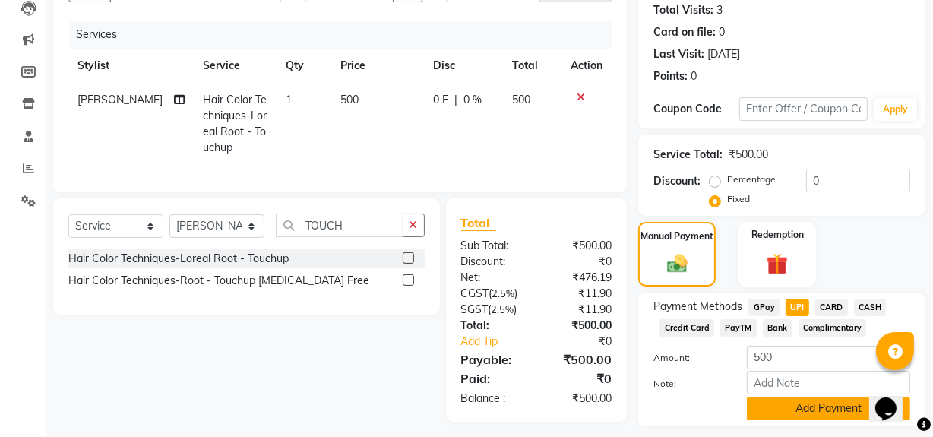
click at [823, 399] on button "Add Payment" at bounding box center [828, 408] width 163 height 24
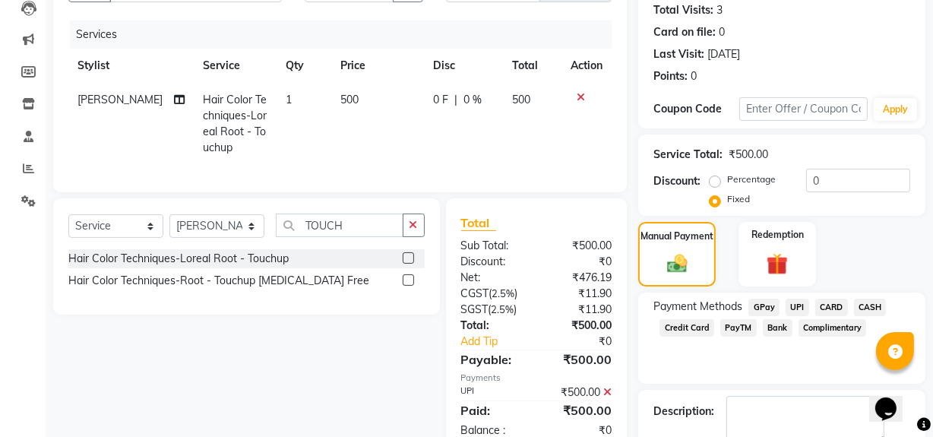
scroll to position [253, 0]
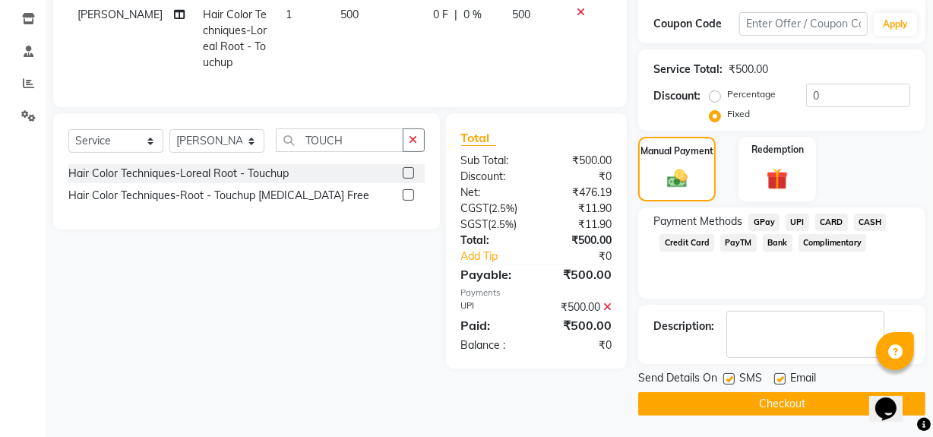
click at [823, 399] on button "Checkout" at bounding box center [781, 404] width 287 height 24
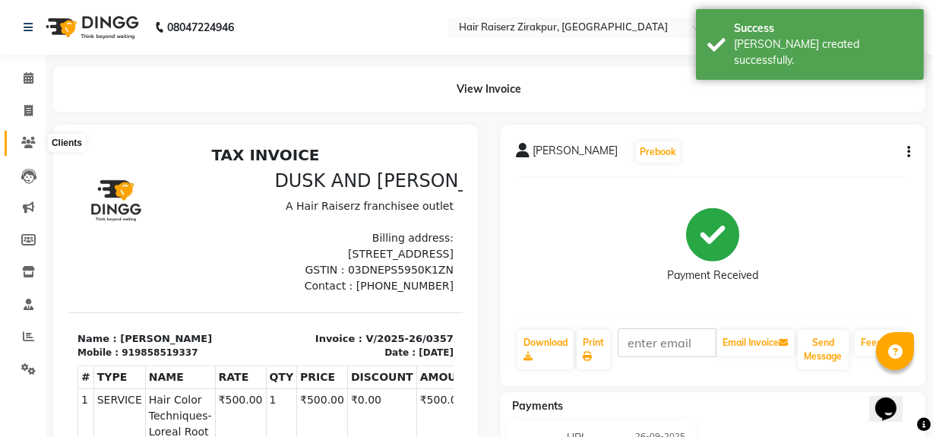
click at [25, 141] on icon at bounding box center [28, 142] width 14 height 11
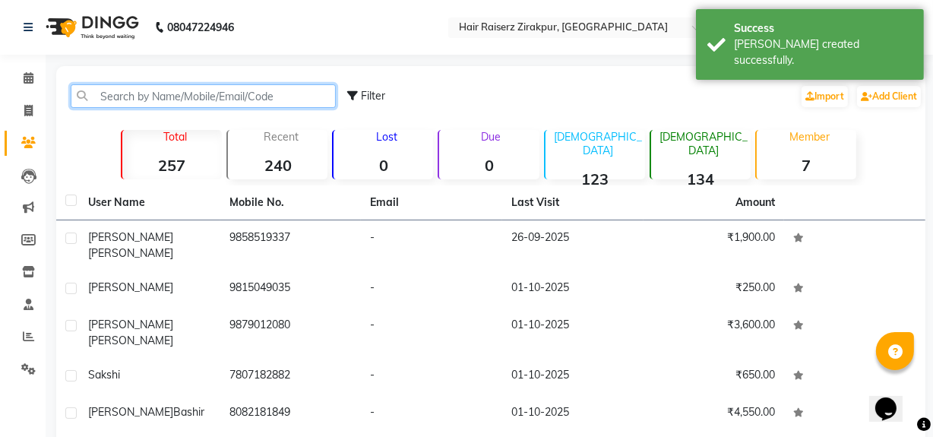
click at [109, 96] on input "text" at bounding box center [203, 96] width 265 height 24
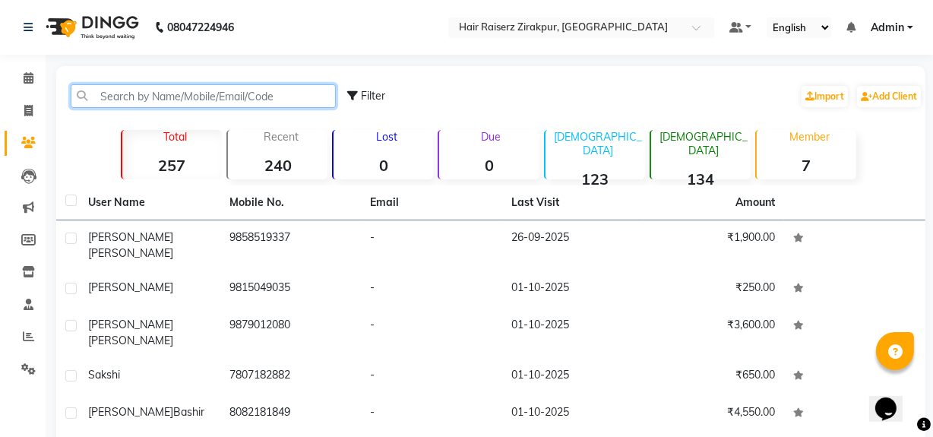
click at [109, 96] on input "text" at bounding box center [203, 96] width 265 height 24
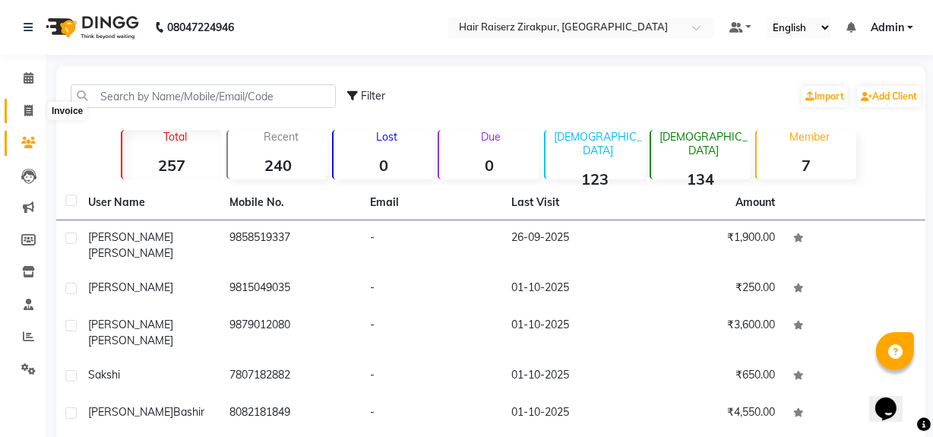
click at [27, 118] on span at bounding box center [28, 111] width 27 height 17
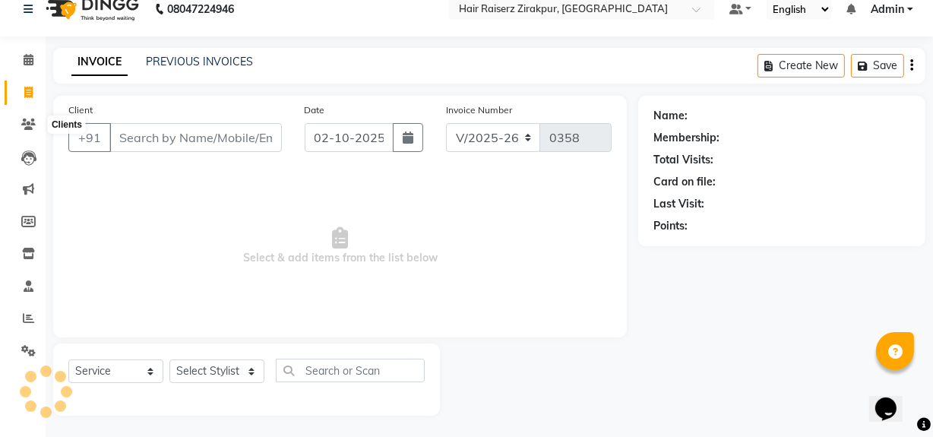
scroll to position [20, 0]
